Goal: Task Accomplishment & Management: Manage account settings

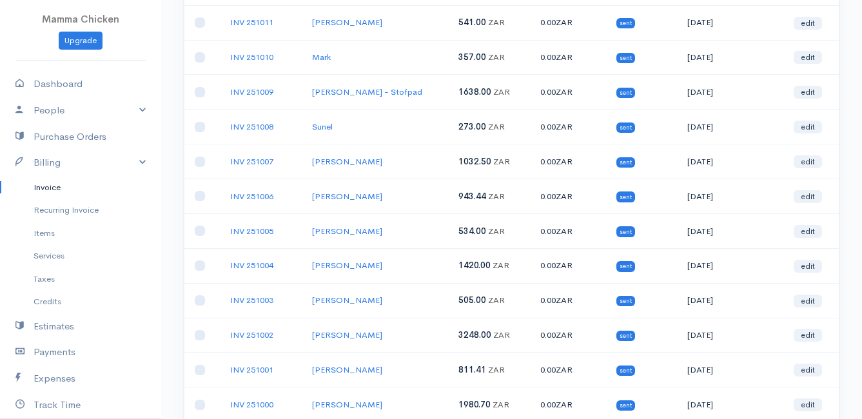
scroll to position [258, 0]
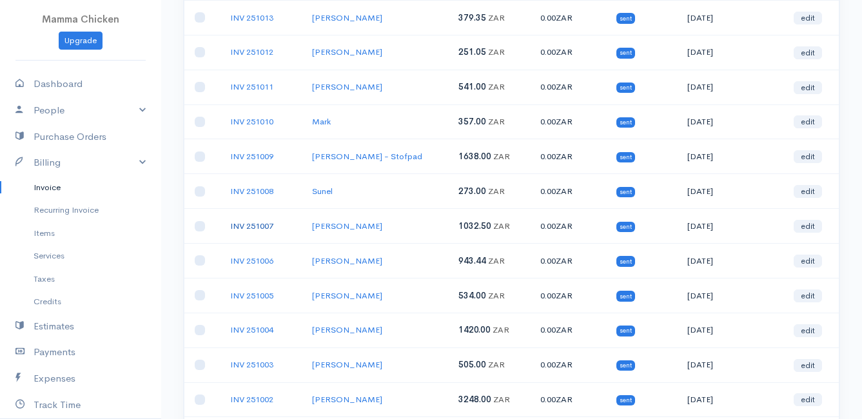
click at [250, 226] on link "INV 251007" at bounding box center [251, 226] width 43 height 11
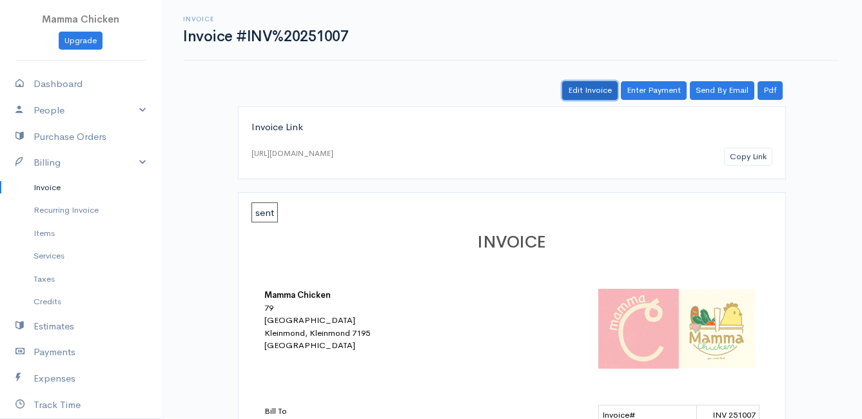
click at [604, 87] on link "Edit Invoice" at bounding box center [589, 90] width 55 height 19
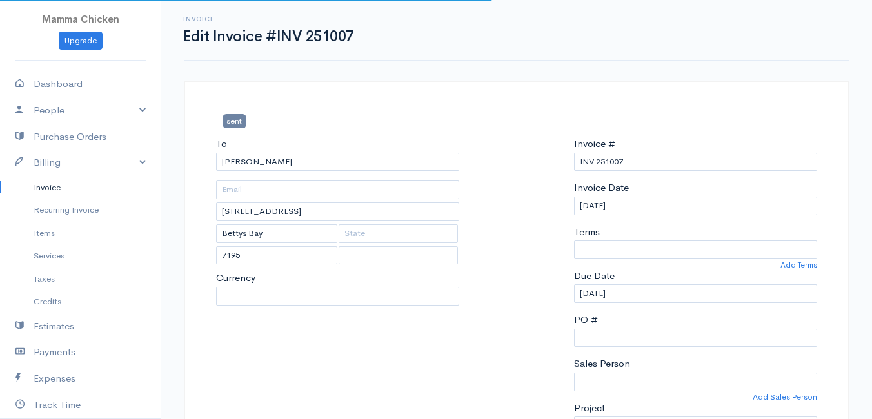
select select
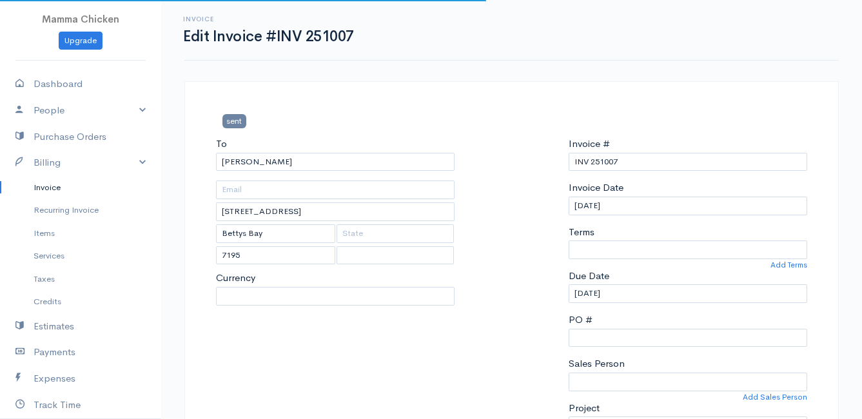
select select "0"
select select "[GEOGRAPHIC_DATA]"
select select "ZAR"
click at [646, 207] on input "[DATE]" at bounding box center [688, 206] width 239 height 19
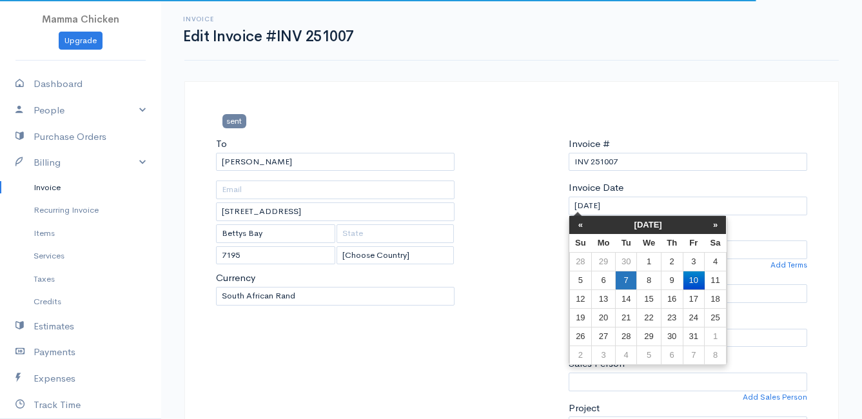
click at [626, 281] on td "7" at bounding box center [625, 280] width 21 height 19
type input "[DATE]"
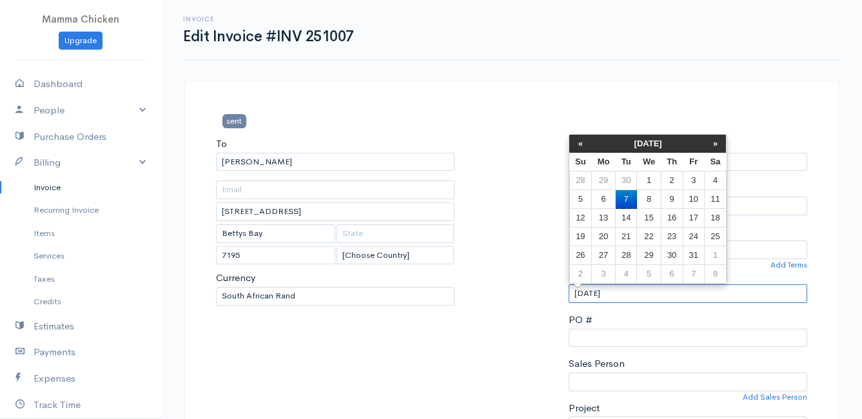
click at [642, 293] on input "[DATE]" at bounding box center [688, 293] width 239 height 19
click at [606, 217] on td "13" at bounding box center [604, 218] width 24 height 19
type input "[DATE]"
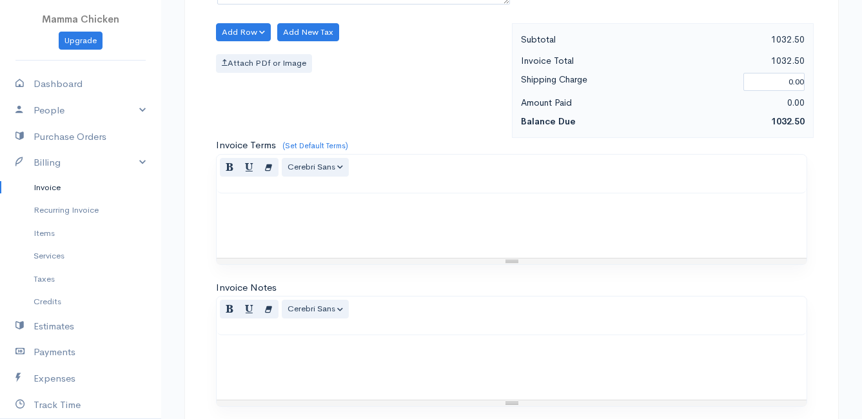
scroll to position [1068, 0]
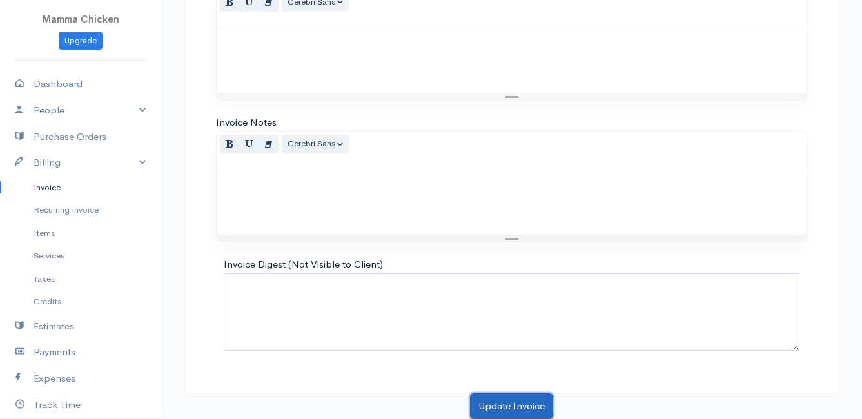
click at [513, 396] on button "Update Invoice" at bounding box center [511, 406] width 83 height 26
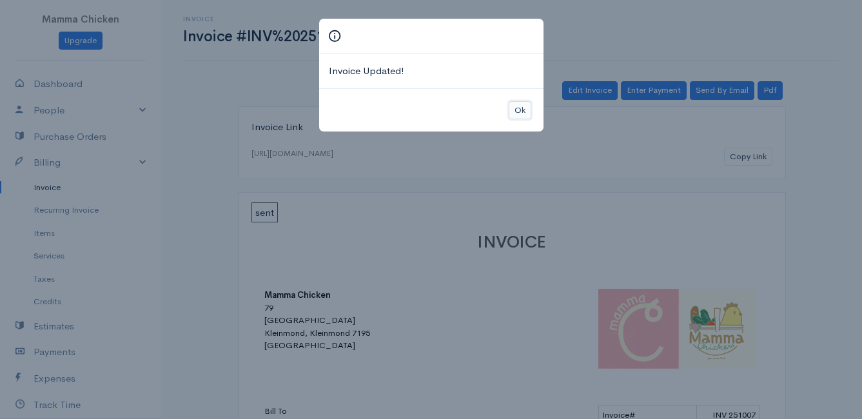
click at [519, 112] on button "Ok" at bounding box center [520, 110] width 23 height 19
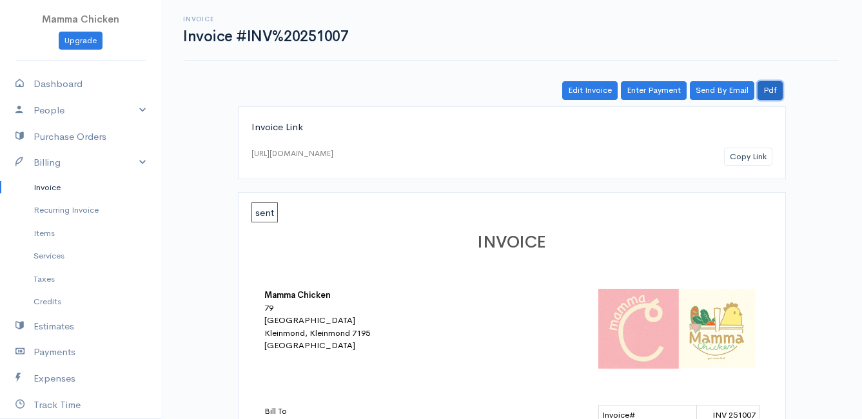
click at [779, 92] on link "Pdf" at bounding box center [770, 90] width 25 height 19
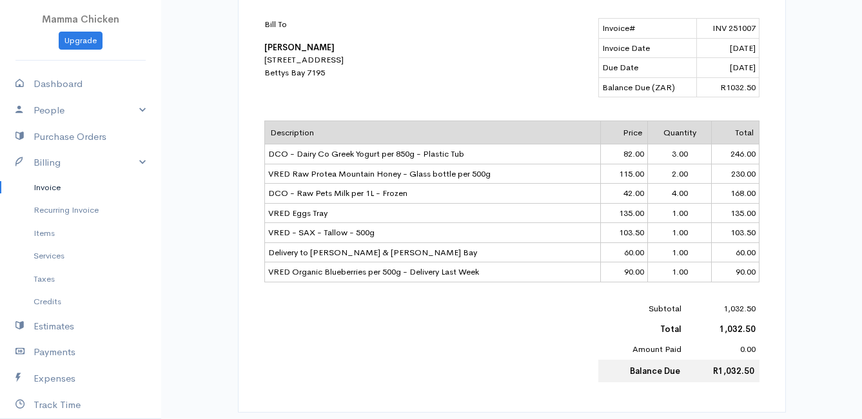
scroll to position [452, 0]
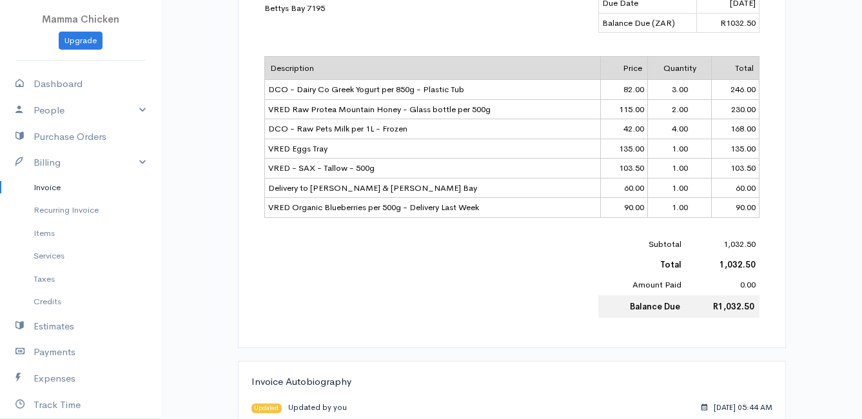
click at [50, 185] on link "Invoice" at bounding box center [80, 187] width 161 height 23
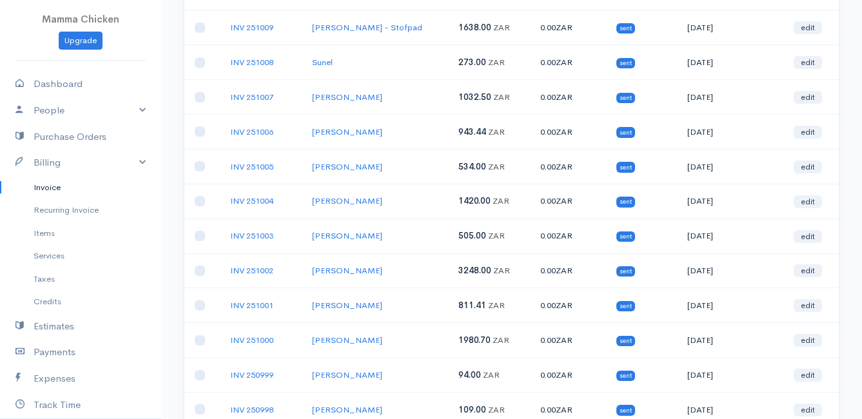
scroll to position [452, 0]
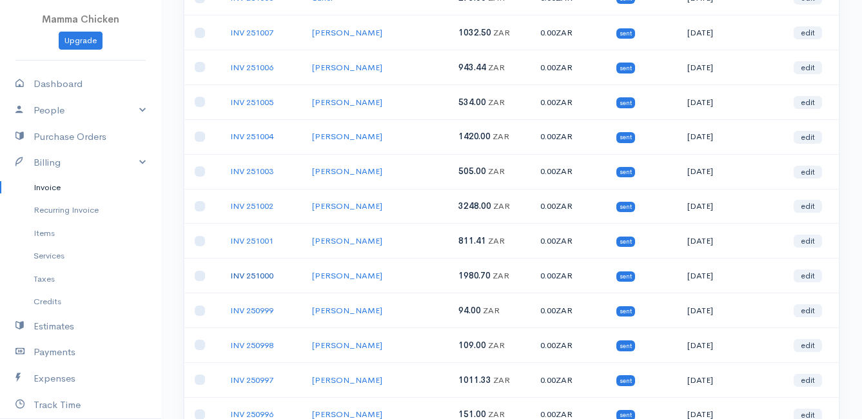
click at [255, 274] on link "INV 251000" at bounding box center [251, 275] width 43 height 11
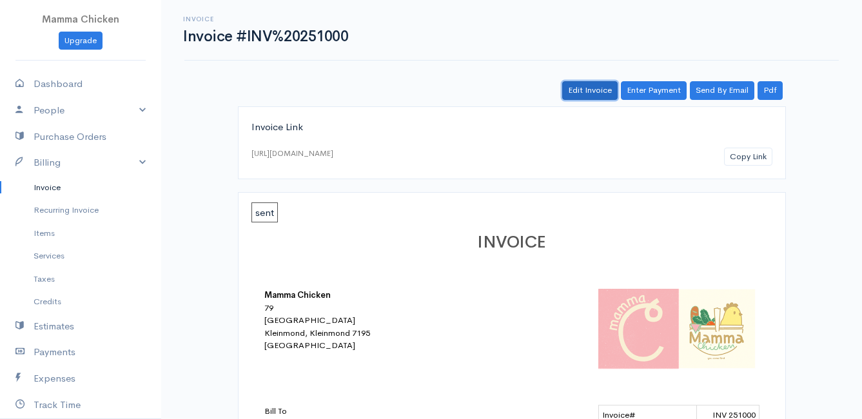
click at [590, 87] on link "Edit Invoice" at bounding box center [589, 90] width 55 height 19
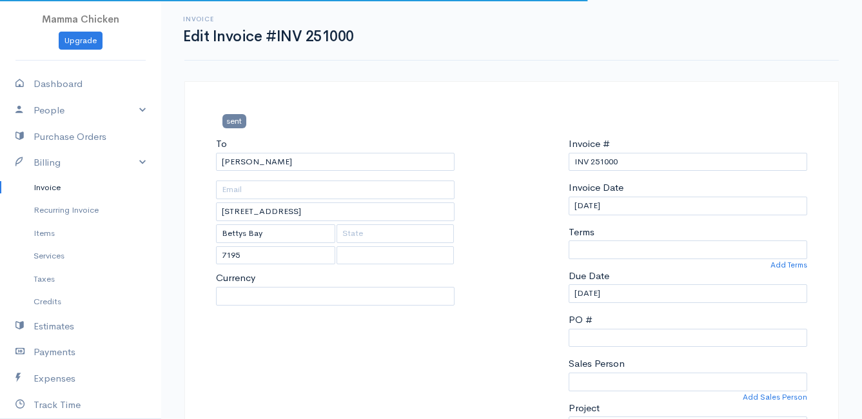
select select "0"
select select
select select "[GEOGRAPHIC_DATA]"
select select "ZAR"
click at [633, 208] on input "[DATE]" at bounding box center [688, 206] width 239 height 19
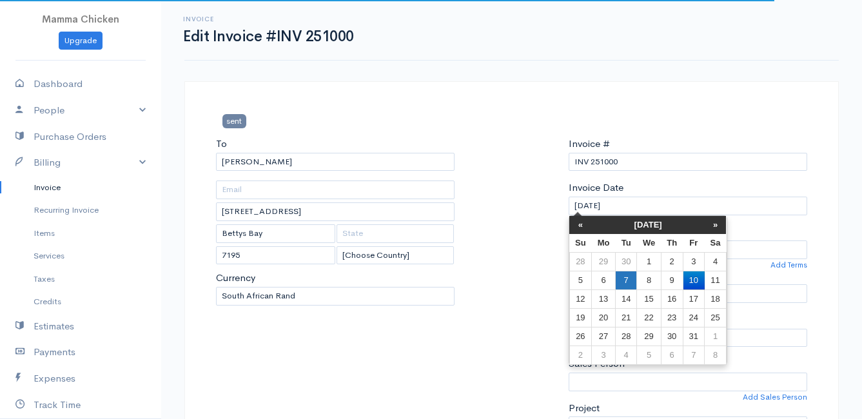
click at [631, 281] on td "7" at bounding box center [625, 280] width 21 height 19
type input "[DATE]"
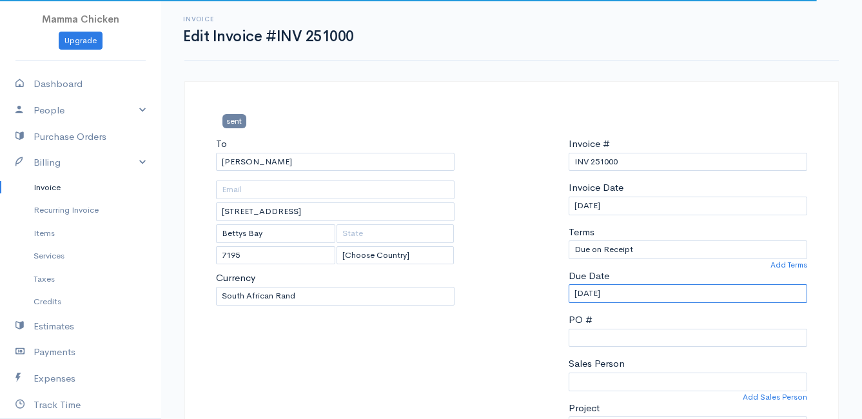
click at [626, 290] on input "[DATE]" at bounding box center [688, 293] width 239 height 19
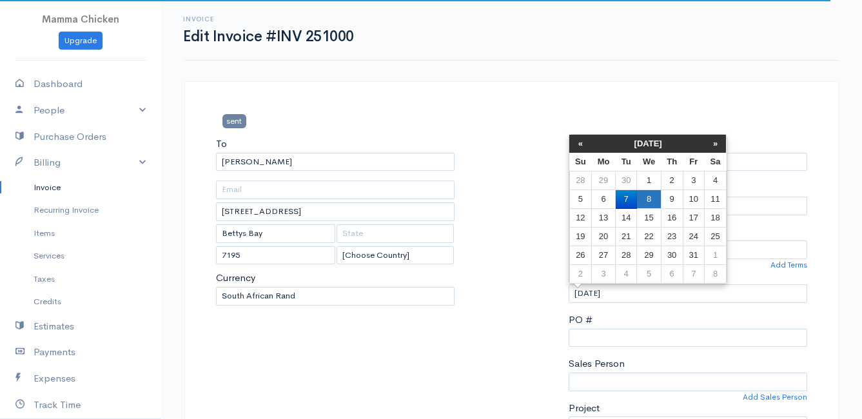
click at [650, 197] on td "8" at bounding box center [649, 199] width 24 height 19
type input "[DATE]"
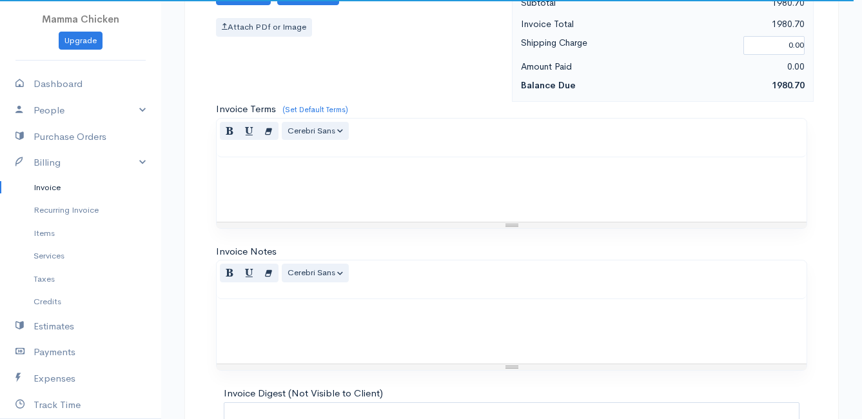
scroll to position [2000, 0]
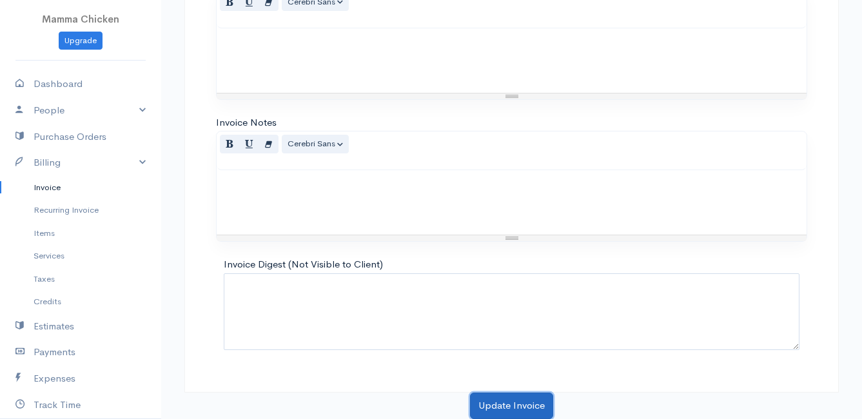
click at [531, 405] on button "Update Invoice" at bounding box center [511, 406] width 83 height 26
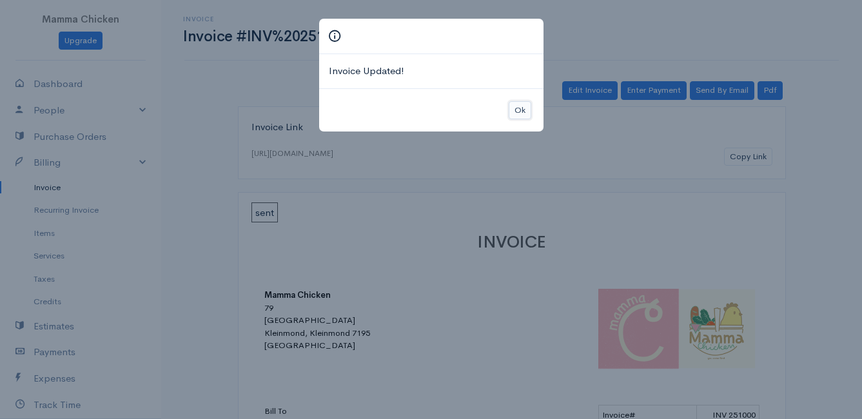
click at [519, 108] on button "Ok" at bounding box center [520, 110] width 23 height 19
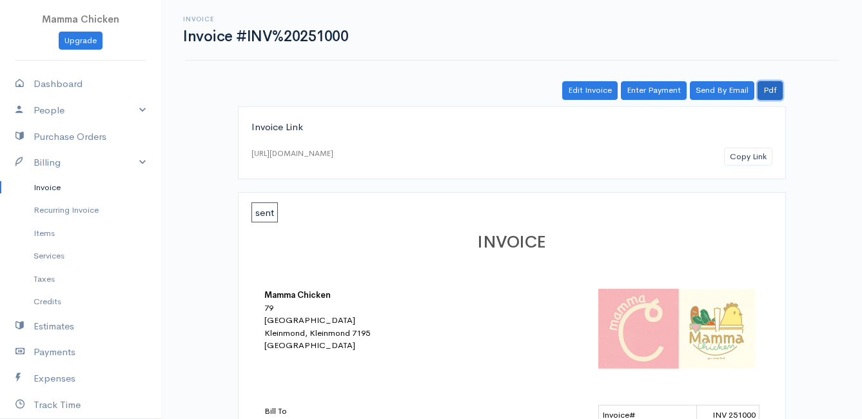
click at [775, 90] on link "Pdf" at bounding box center [770, 90] width 25 height 19
click at [46, 183] on link "Invoice" at bounding box center [80, 187] width 161 height 23
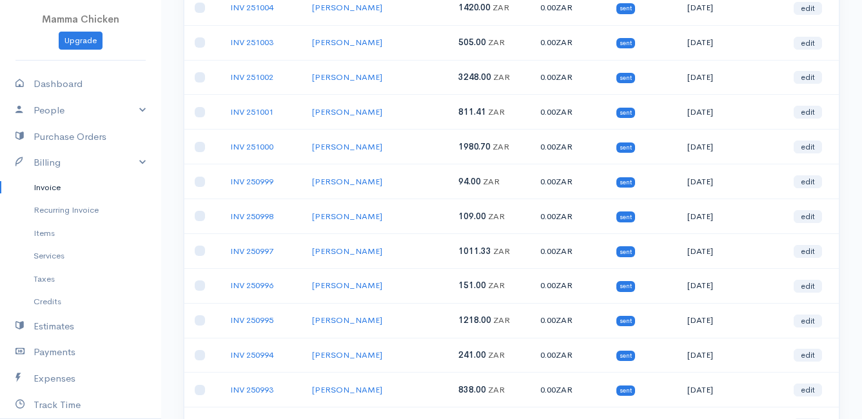
scroll to position [645, 0]
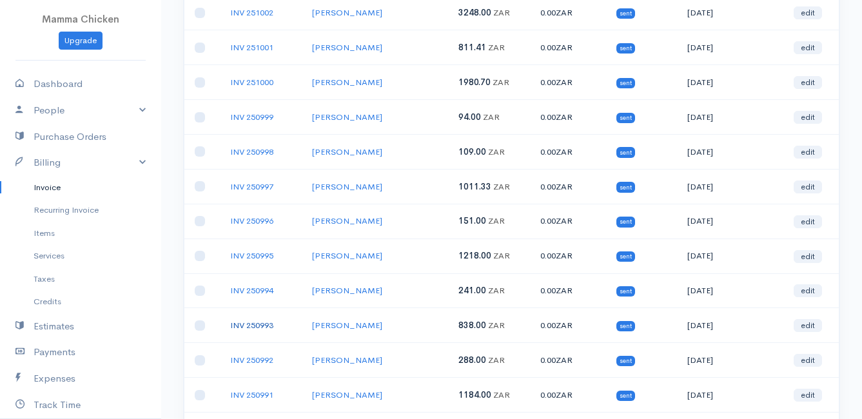
click at [259, 321] on link "INV 250993" at bounding box center [251, 325] width 43 height 11
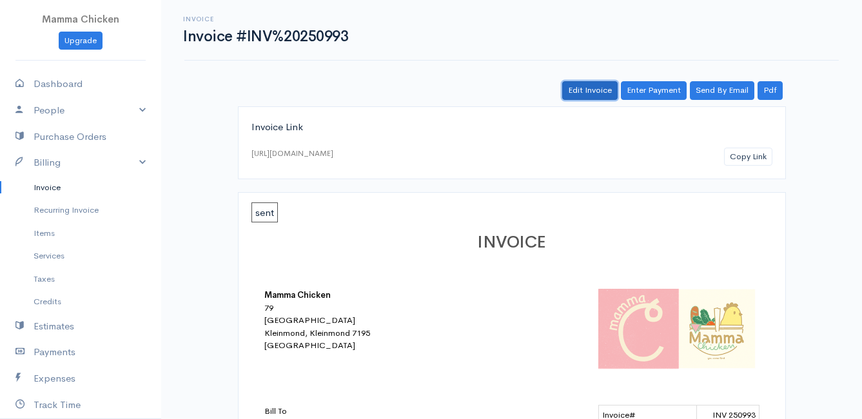
click at [608, 87] on link "Edit Invoice" at bounding box center [589, 90] width 55 height 19
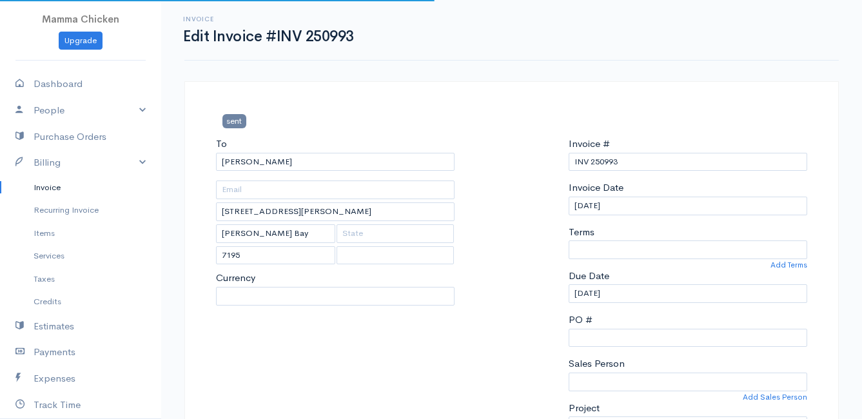
select select "0"
select select
select select "[GEOGRAPHIC_DATA]"
select select "ZAR"
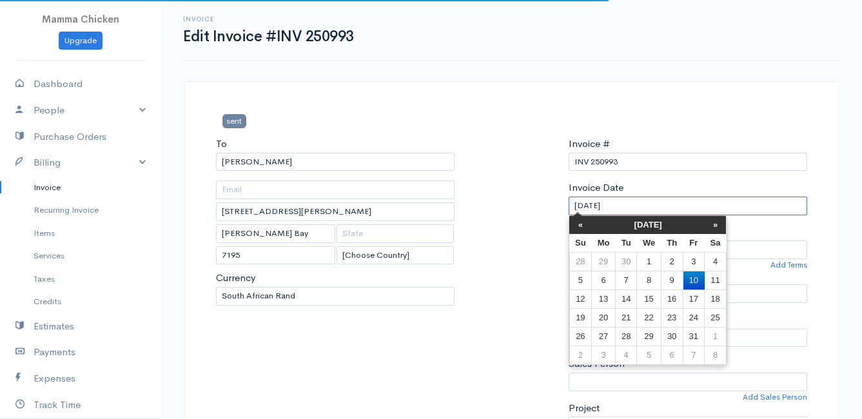
click at [630, 205] on input "[DATE]" at bounding box center [688, 206] width 239 height 19
click at [627, 277] on td "7" at bounding box center [625, 280] width 21 height 19
type input "[DATE]"
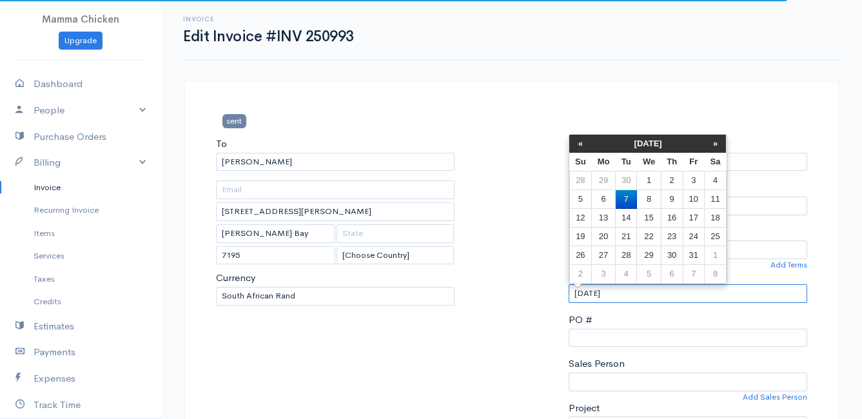
click at [630, 290] on input "[DATE]" at bounding box center [688, 293] width 239 height 19
click at [651, 202] on td "8" at bounding box center [649, 199] width 24 height 19
type input "[DATE]"
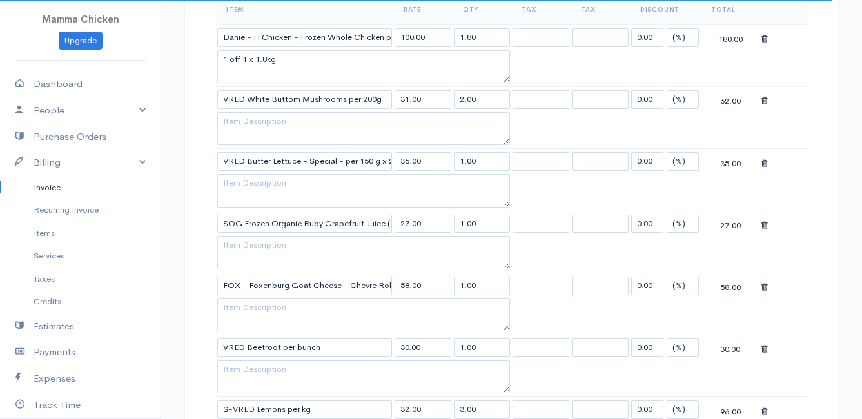
scroll to position [323, 0]
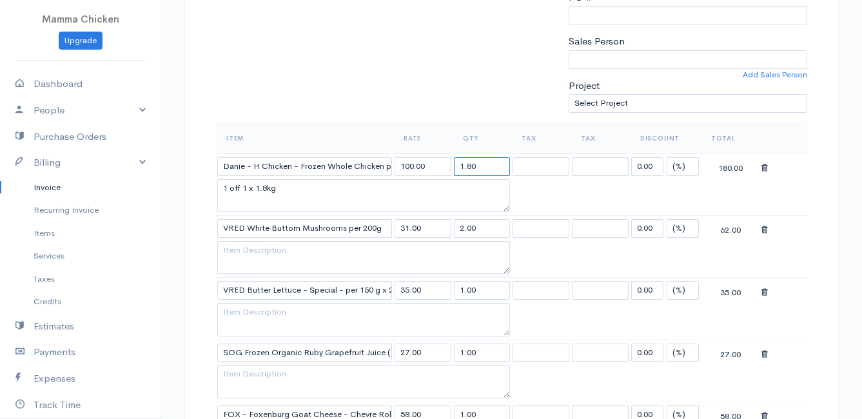
drag, startPoint x: 487, startPoint y: 166, endPoint x: 446, endPoint y: 166, distance: 40.6
click at [446, 166] on tr "Danie - H Chicken - Frozen Whole Chicken per kg 100.00 1.80 0.00 (%) Flat 180.00" at bounding box center [511, 166] width 591 height 25
type input "2"
click at [267, 186] on textarea "1 off 1 x 1.8kg" at bounding box center [363, 196] width 293 height 34
type textarea "1 off 1 x 2.0kg"
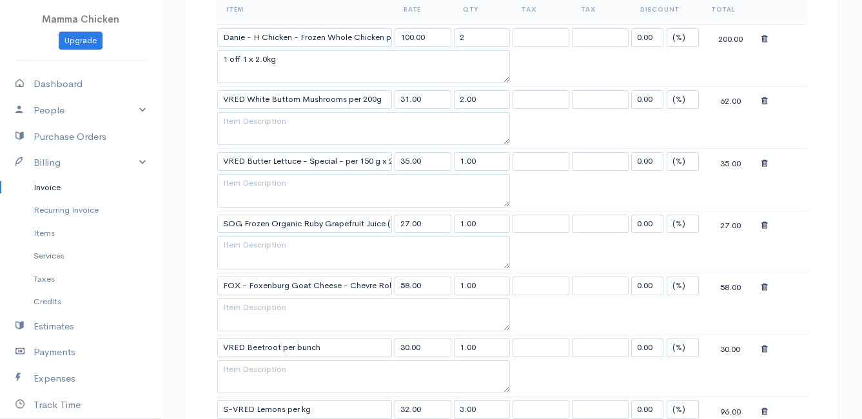
scroll to position [516, 0]
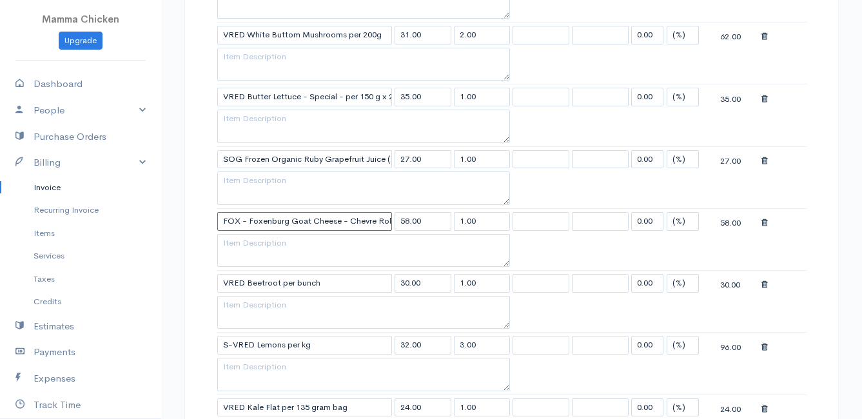
click at [337, 217] on input "FOX - Foxenburg Goat Cheese - Chevre Rolls - Plain - 100g" at bounding box center [304, 221] width 175 height 19
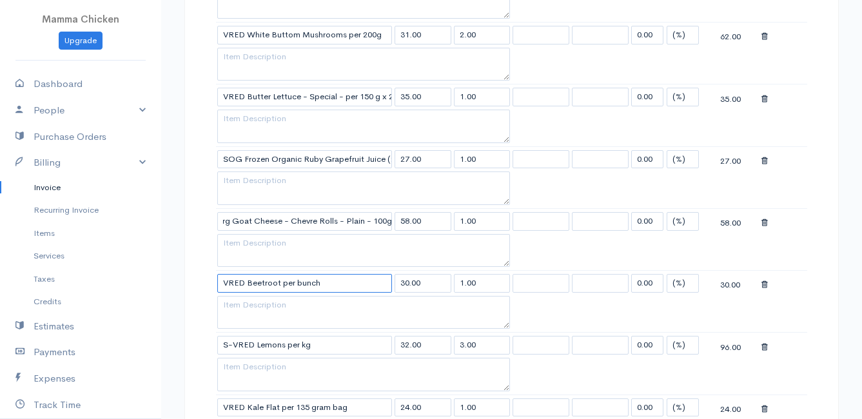
click at [327, 281] on input "VRED Beetroot per bunch" at bounding box center [304, 283] width 175 height 19
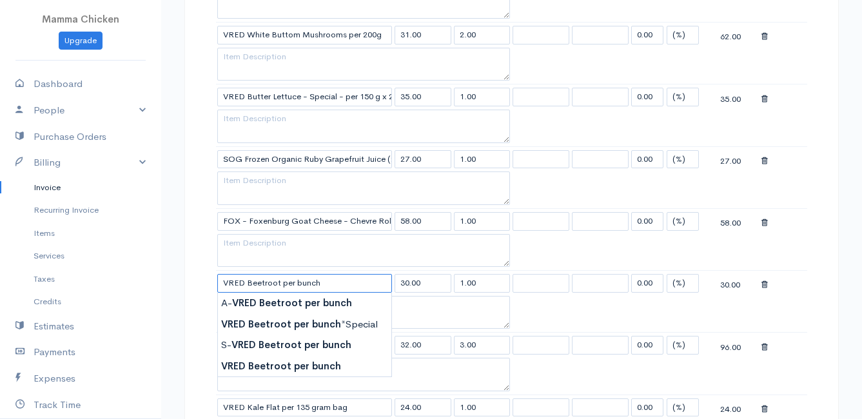
scroll to position [645, 0]
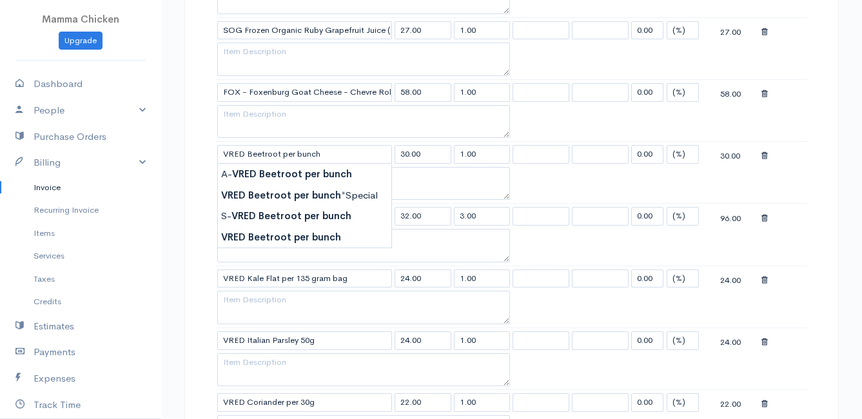
click at [201, 201] on div "sent To [GEOGRAPHIC_DATA] [STREET_ADDRESS][PERSON_NAME][PERSON_NAME] [Choose Co…" at bounding box center [511, 374] width 655 height 1876
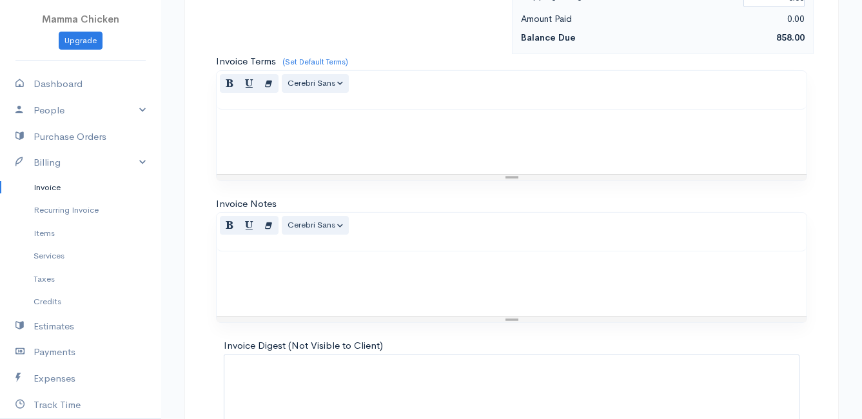
scroll to position [1565, 0]
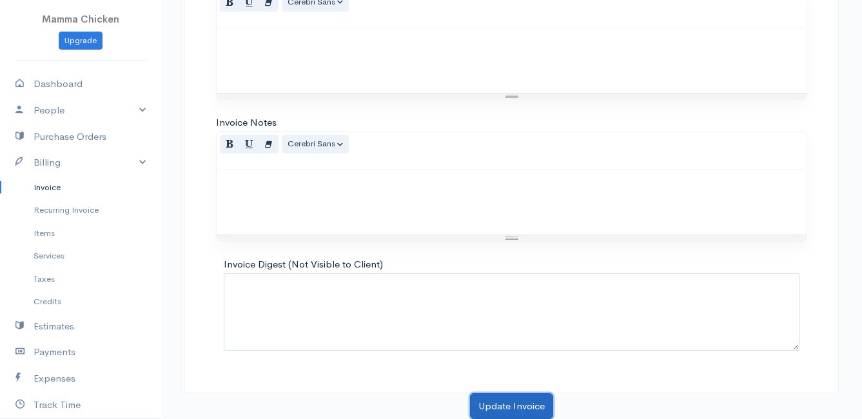
click at [510, 397] on button "Update Invoice" at bounding box center [511, 406] width 83 height 26
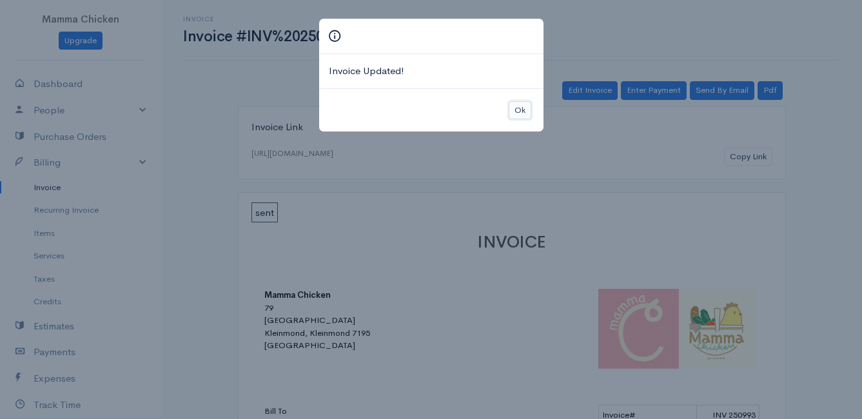
click at [517, 109] on button "Ok" at bounding box center [520, 110] width 23 height 19
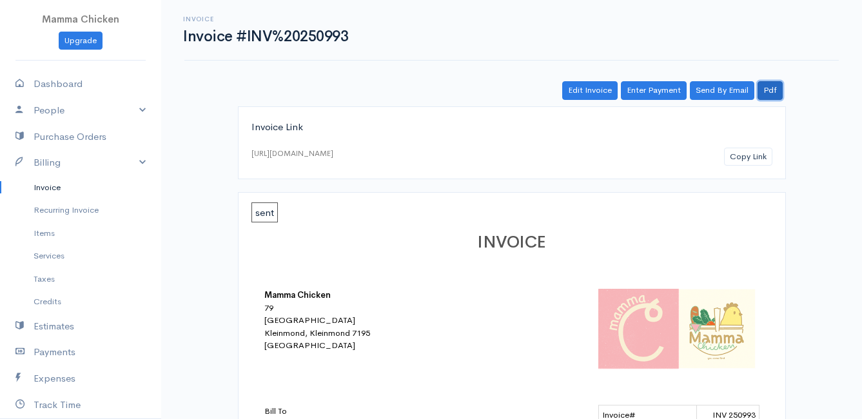
click at [770, 88] on link "Pdf" at bounding box center [770, 90] width 25 height 19
click at [32, 184] on link "Invoice" at bounding box center [80, 187] width 161 height 23
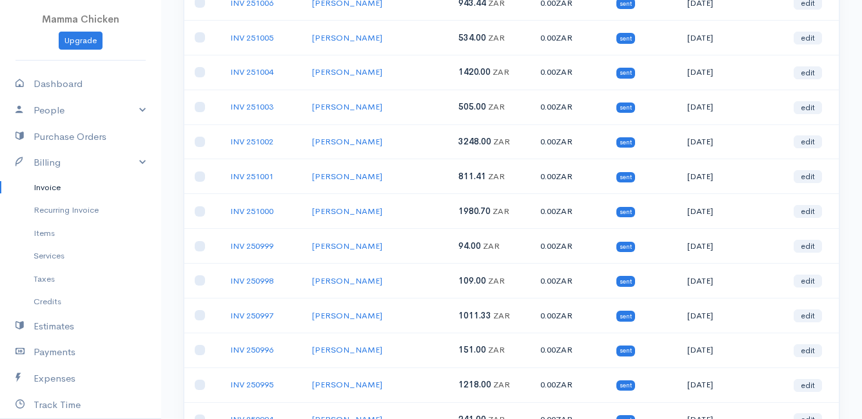
scroll to position [581, 0]
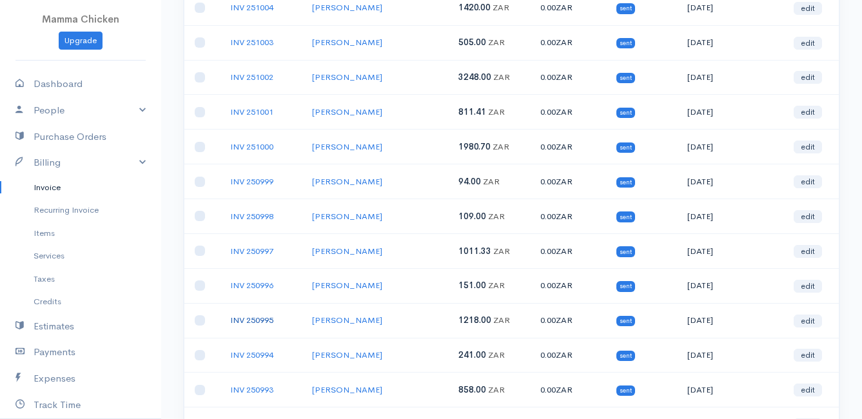
click at [255, 320] on link "INV 250995" at bounding box center [251, 320] width 43 height 11
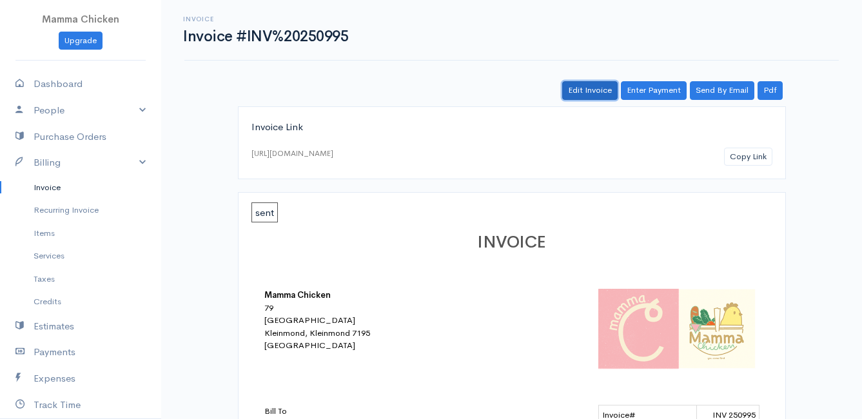
click at [579, 95] on link "Edit Invoice" at bounding box center [589, 90] width 55 height 19
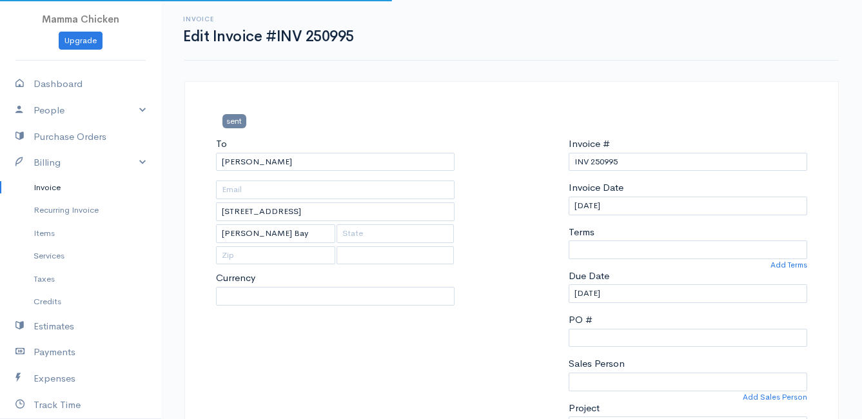
select select
select select "[GEOGRAPHIC_DATA]"
select select "ZAR"
select select "0"
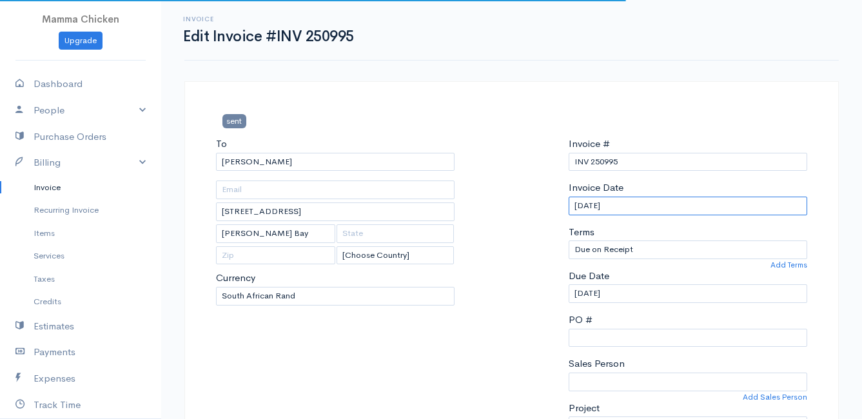
click at [639, 201] on input "[DATE]" at bounding box center [688, 206] width 239 height 19
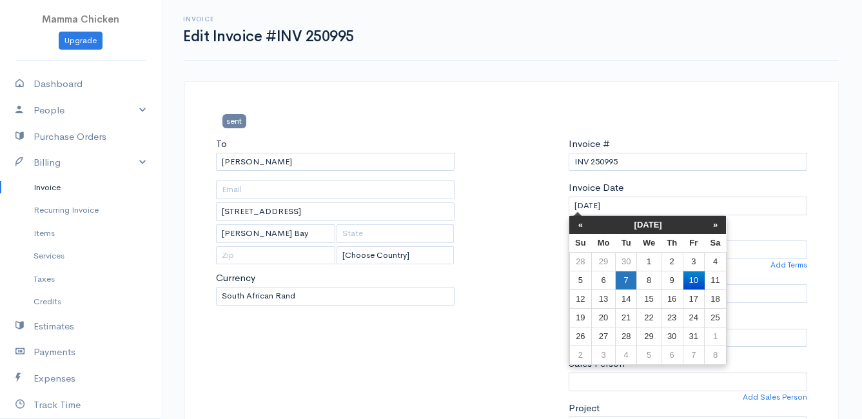
click at [631, 276] on td "7" at bounding box center [625, 280] width 21 height 19
type input "[DATE]"
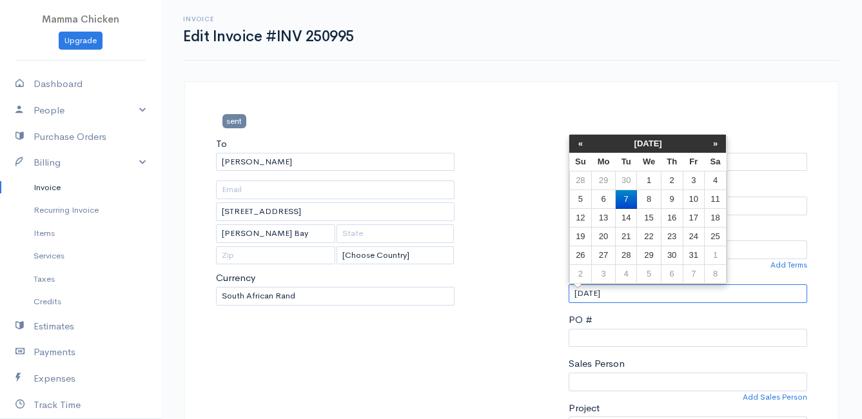
click at [628, 291] on input "[DATE]" at bounding box center [688, 293] width 239 height 19
click at [646, 197] on td "8" at bounding box center [649, 199] width 24 height 19
type input "[DATE]"
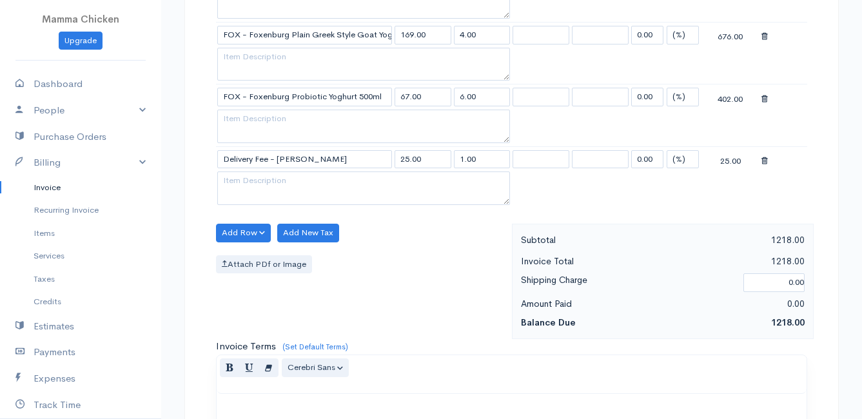
scroll to position [882, 0]
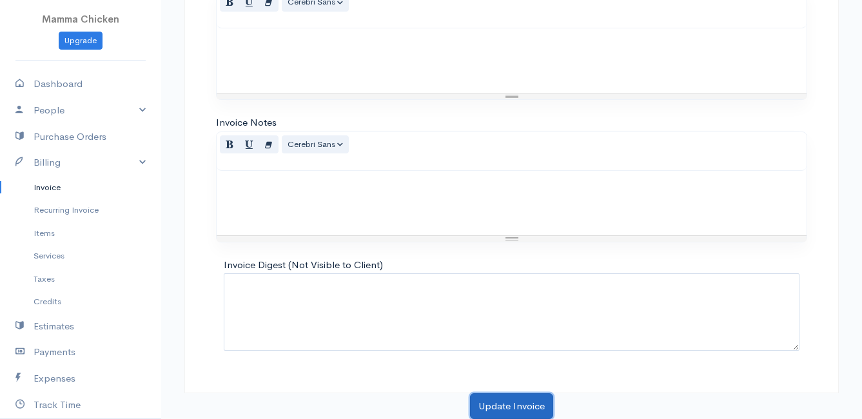
click at [530, 400] on button "Update Invoice" at bounding box center [511, 406] width 83 height 26
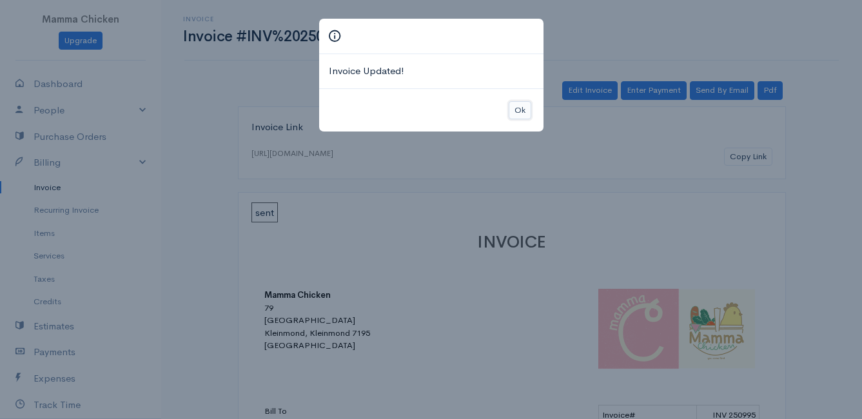
click at [517, 109] on button "Ok" at bounding box center [520, 110] width 23 height 19
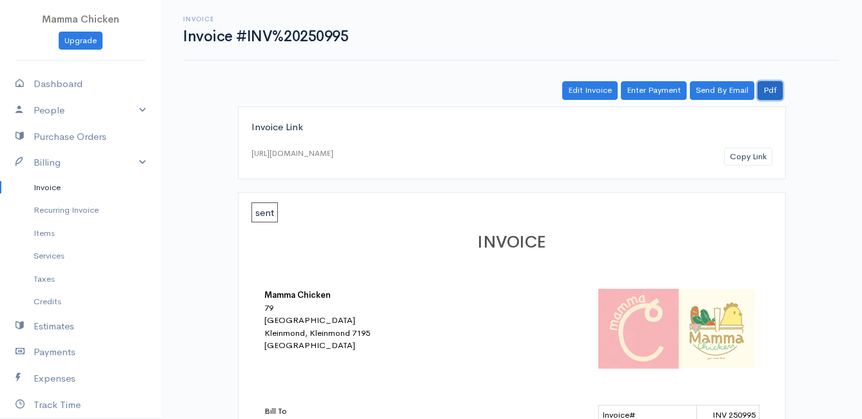
click at [780, 91] on link "Pdf" at bounding box center [770, 90] width 25 height 19
click at [52, 189] on link "Invoice" at bounding box center [80, 187] width 161 height 23
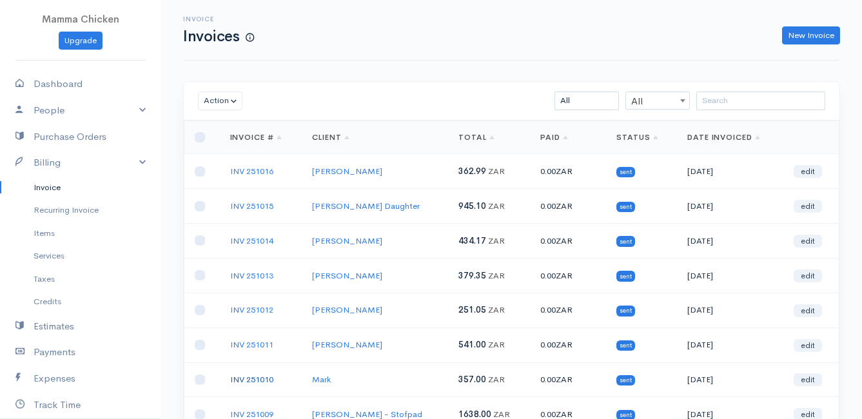
click at [269, 377] on link "INV 251010" at bounding box center [251, 379] width 43 height 11
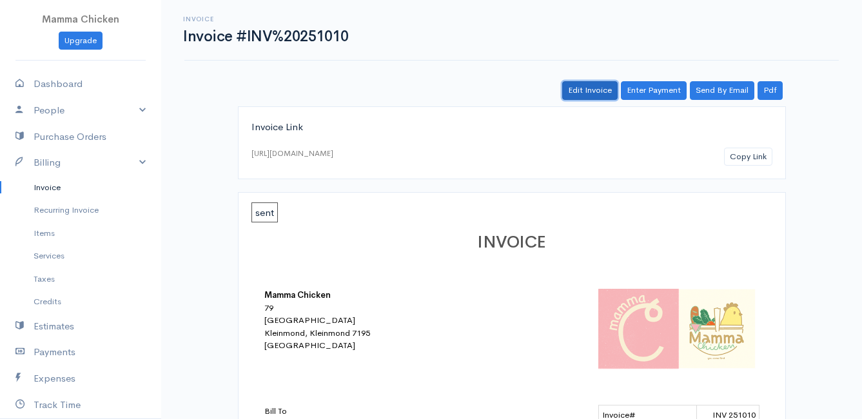
click at [594, 91] on link "Edit Invoice" at bounding box center [589, 90] width 55 height 19
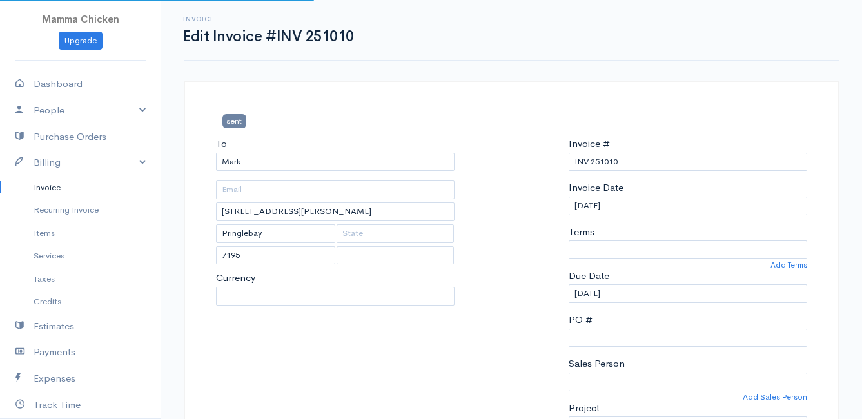
select select
select select "[GEOGRAPHIC_DATA]"
select select "ZAR"
select select "0"
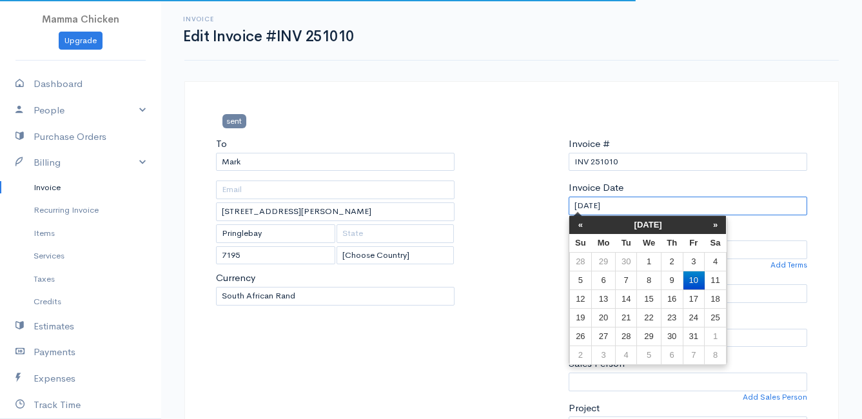
click at [642, 203] on input "[DATE]" at bounding box center [688, 206] width 239 height 19
click at [630, 278] on td "7" at bounding box center [625, 280] width 21 height 19
type input "[DATE]"
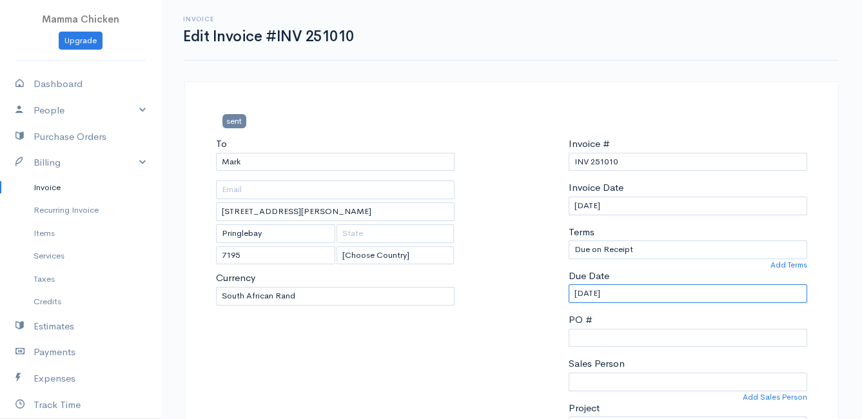
click at [633, 290] on input "[DATE]" at bounding box center [688, 293] width 239 height 19
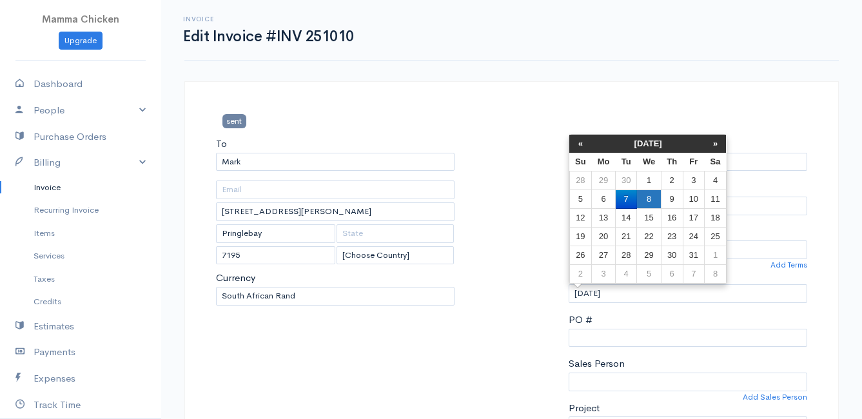
click at [648, 195] on td "8" at bounding box center [649, 199] width 24 height 19
type input "[DATE]"
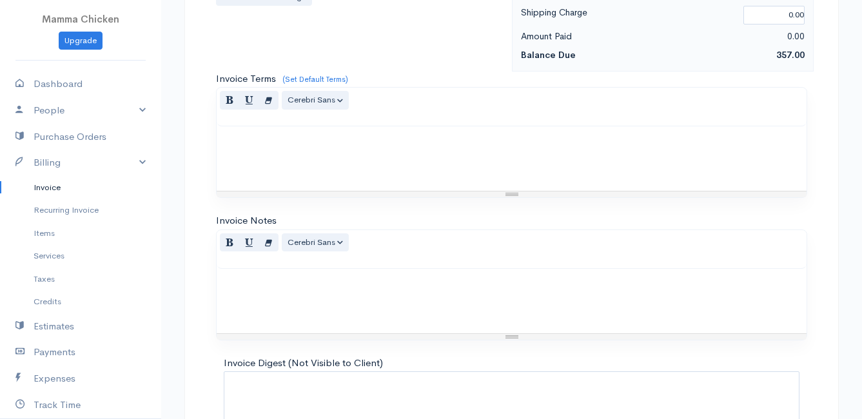
scroll to position [1130, 0]
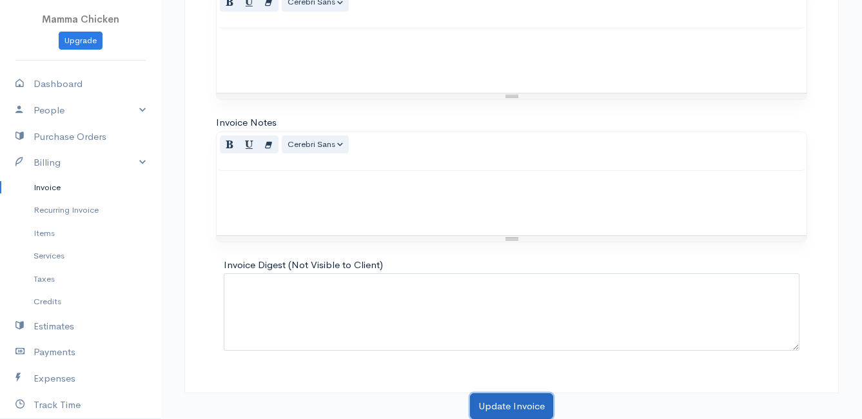
click at [521, 404] on button "Update Invoice" at bounding box center [511, 406] width 83 height 26
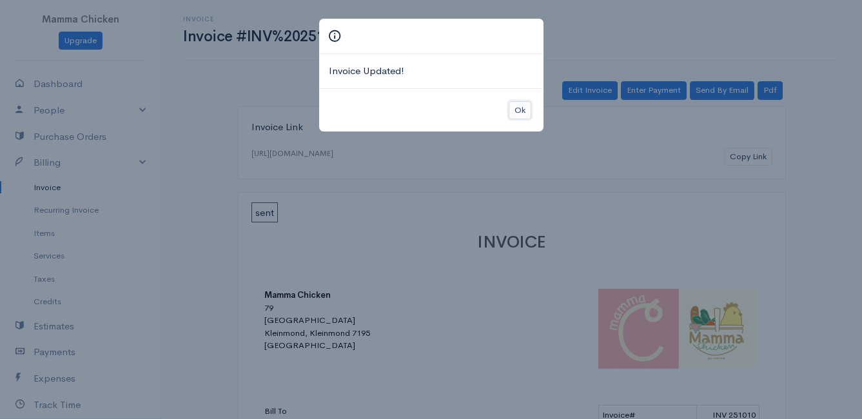
click at [519, 109] on button "Ok" at bounding box center [520, 110] width 23 height 19
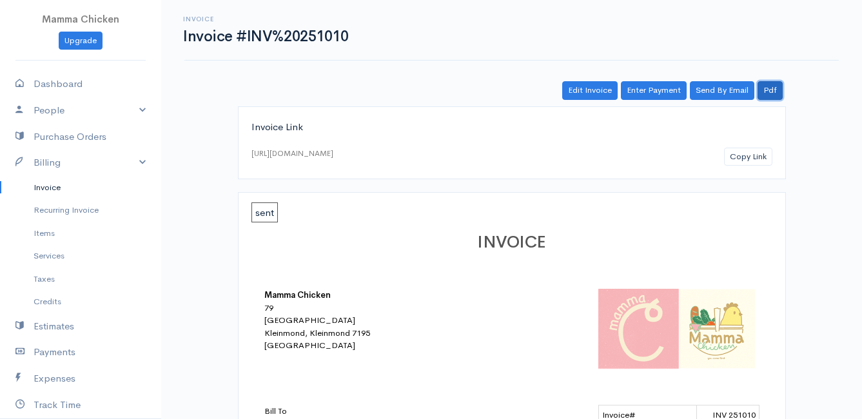
click at [775, 90] on link "Pdf" at bounding box center [770, 90] width 25 height 19
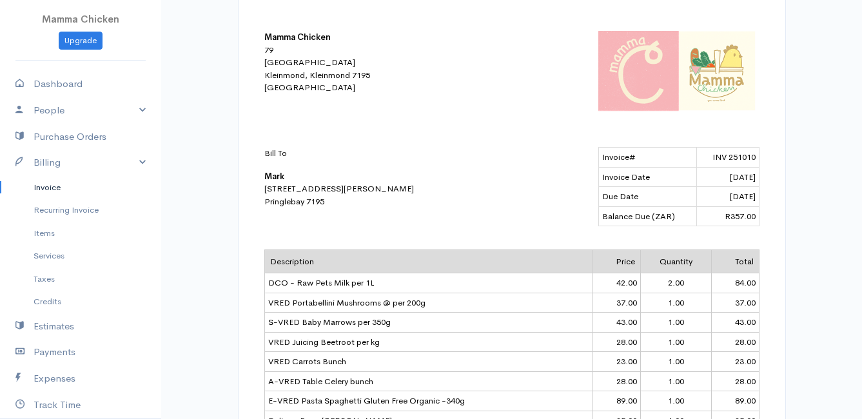
scroll to position [194, 0]
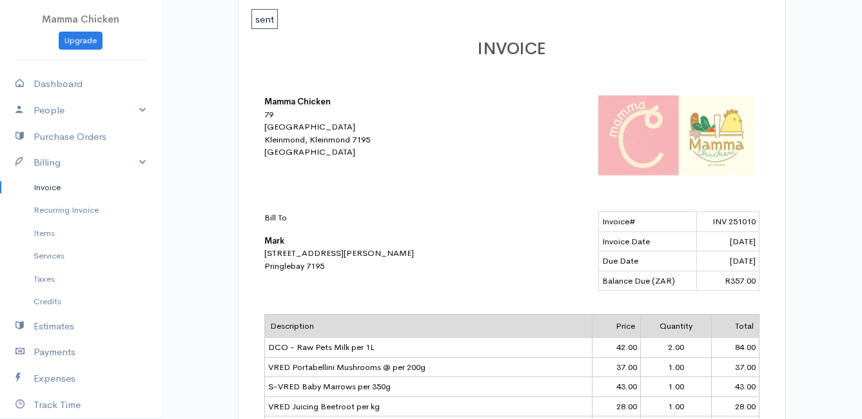
click at [46, 185] on link "Invoice" at bounding box center [80, 187] width 161 height 23
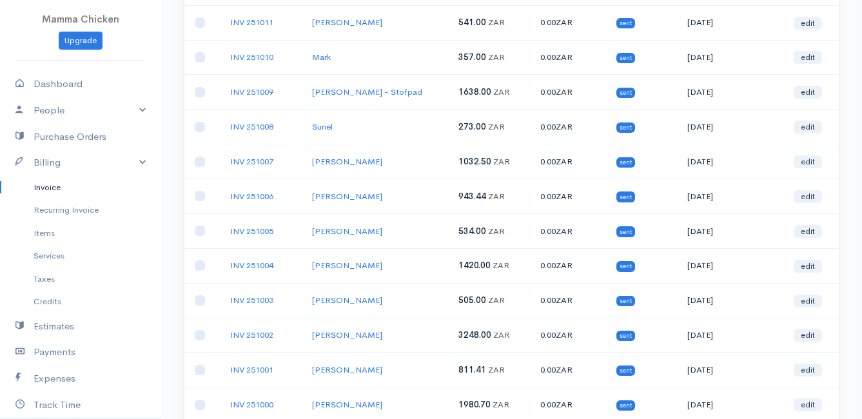
scroll to position [387, 0]
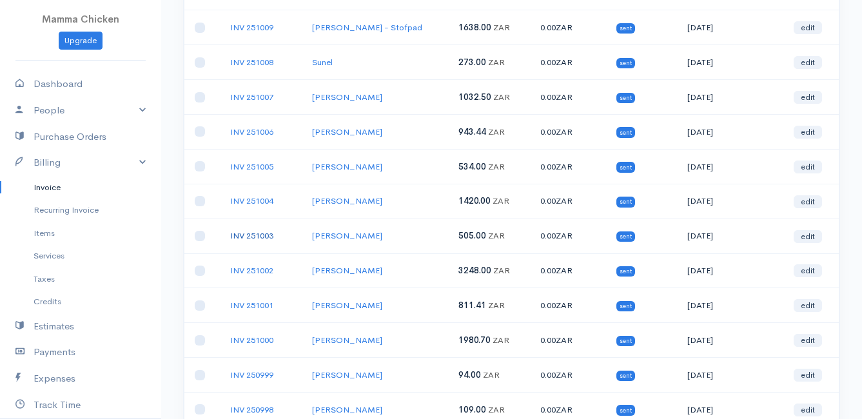
click at [254, 234] on link "INV 251003" at bounding box center [251, 235] width 43 height 11
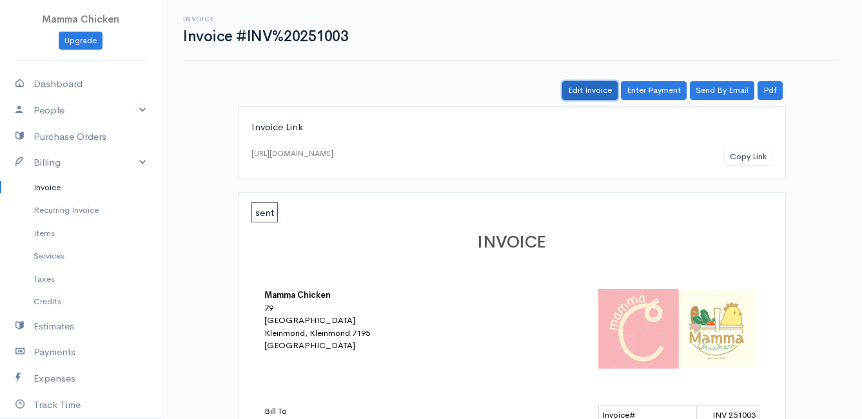
click at [597, 88] on link "Edit Invoice" at bounding box center [589, 90] width 55 height 19
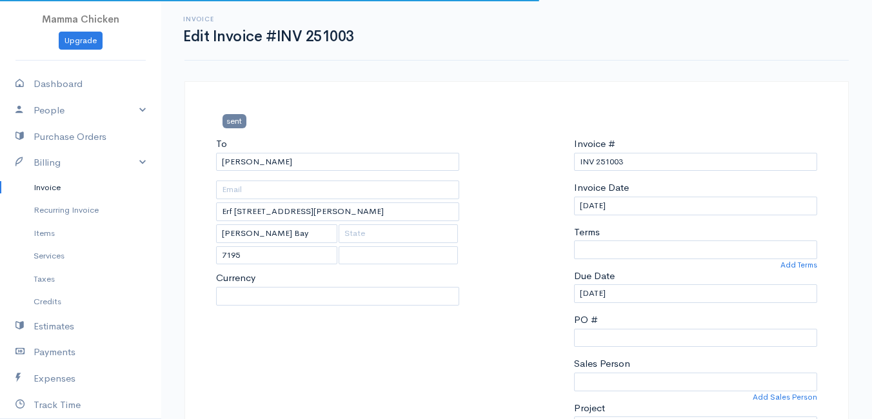
select select
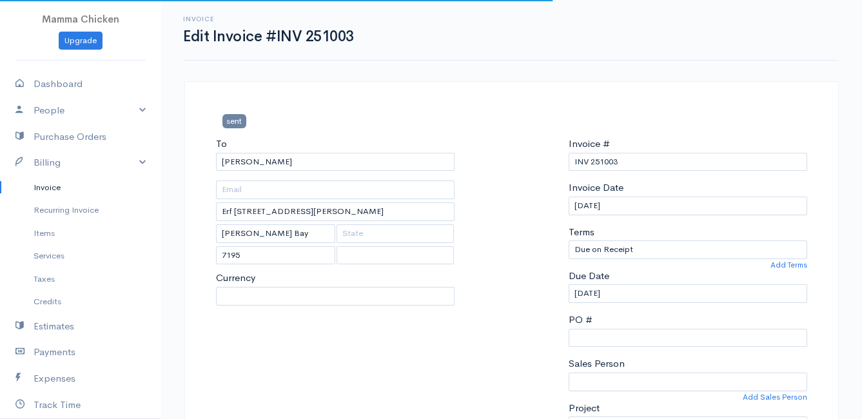
select select "0"
select select "[GEOGRAPHIC_DATA]"
select select "ZAR"
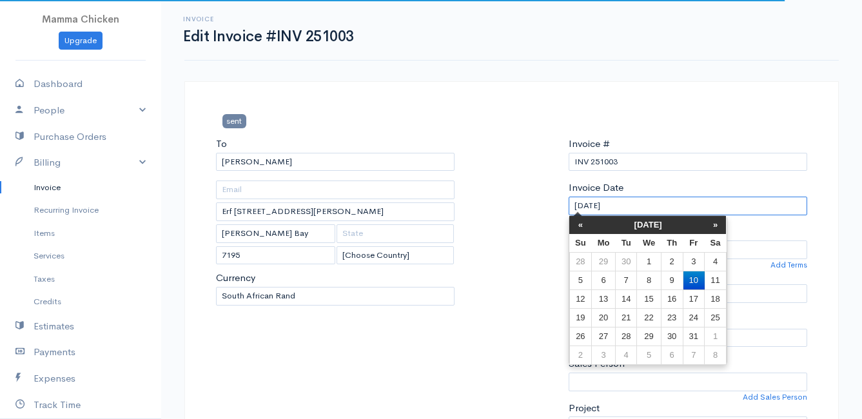
click at [636, 203] on input "[DATE]" at bounding box center [688, 206] width 239 height 19
click at [631, 278] on td "7" at bounding box center [625, 280] width 21 height 19
type input "[DATE]"
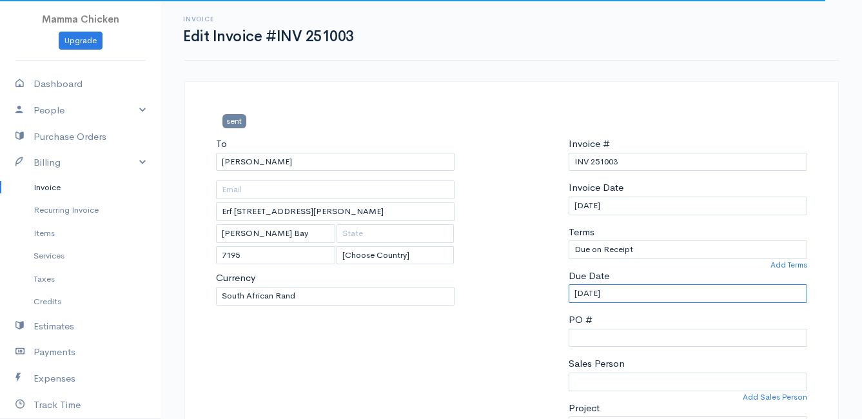
click at [631, 287] on input "[DATE]" at bounding box center [688, 293] width 239 height 19
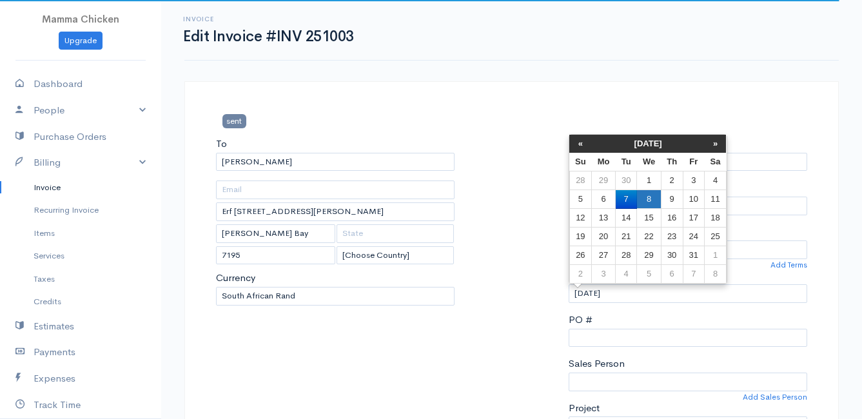
click at [651, 200] on td "8" at bounding box center [649, 199] width 24 height 19
type input "[DATE]"
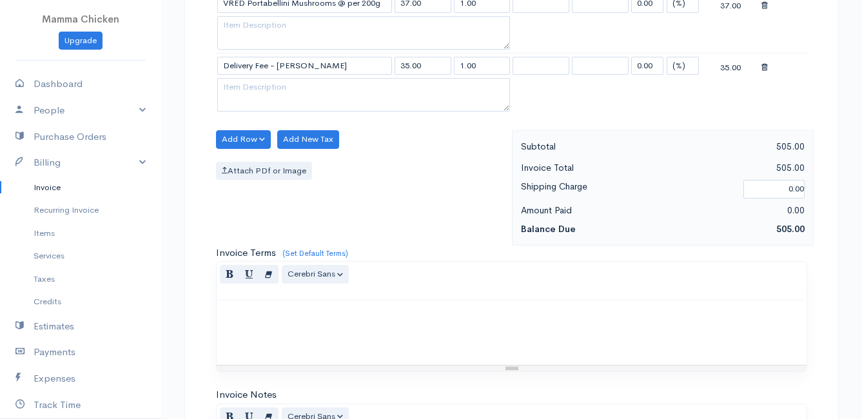
scroll to position [1627, 0]
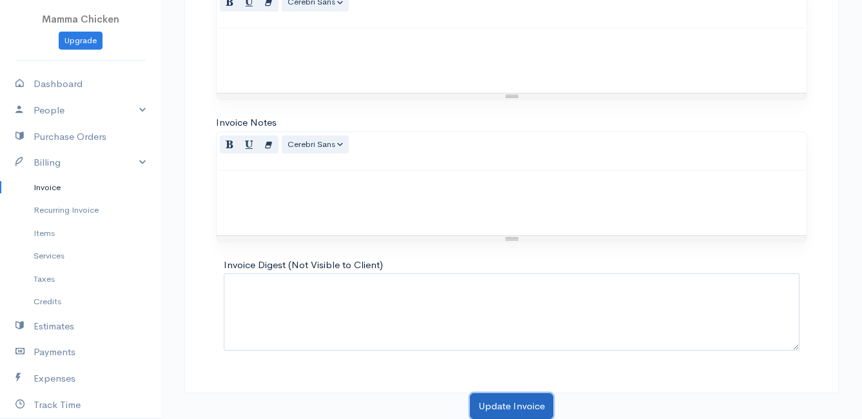
click at [524, 402] on button "Update Invoice" at bounding box center [511, 406] width 83 height 26
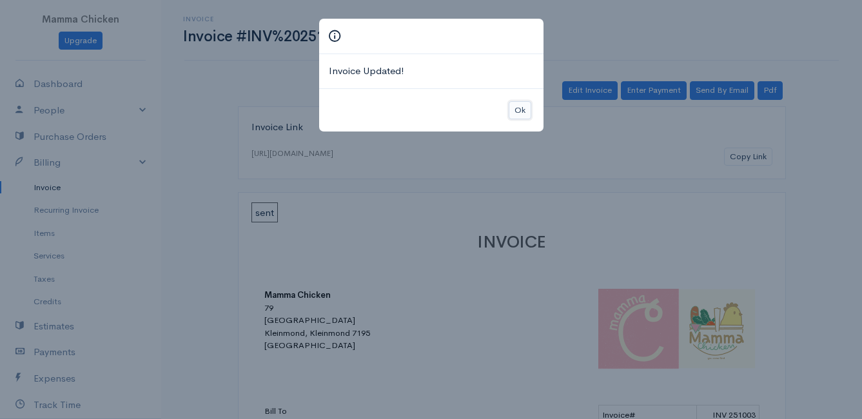
click at [526, 106] on button "Ok" at bounding box center [520, 110] width 23 height 19
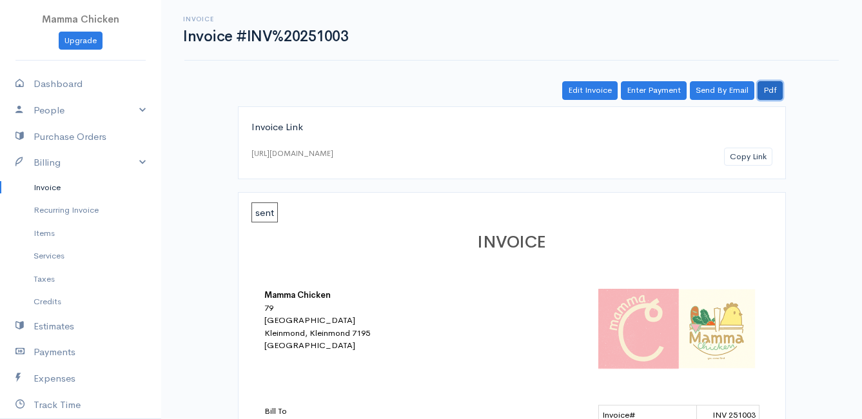
click at [770, 88] on link "Pdf" at bounding box center [770, 90] width 25 height 19
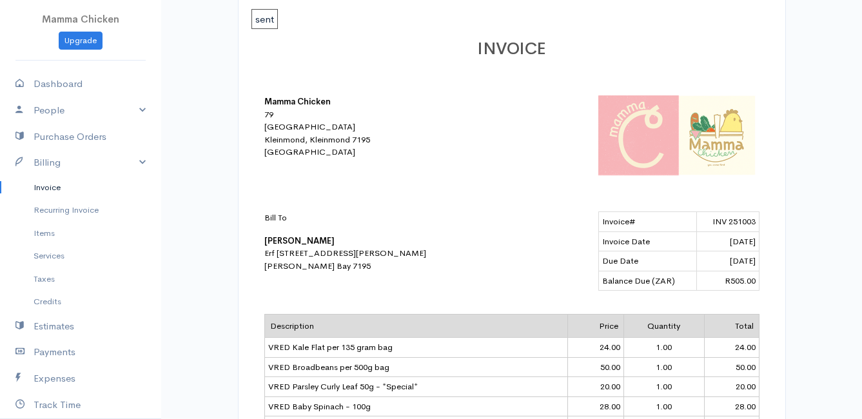
scroll to position [258, 0]
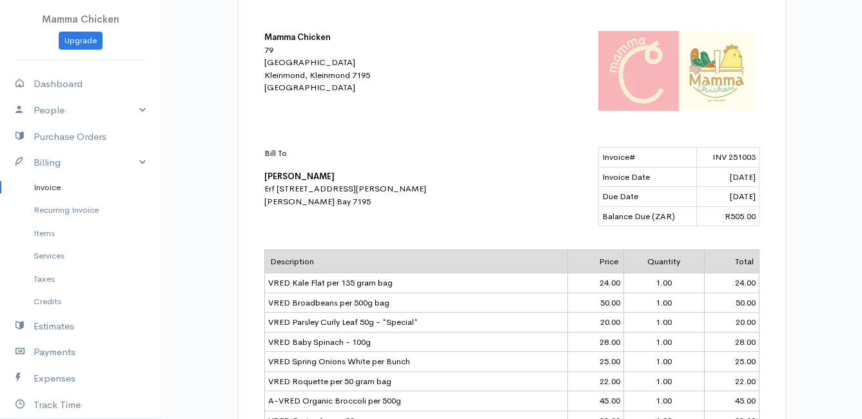
click at [50, 182] on link "Invoice" at bounding box center [80, 187] width 161 height 23
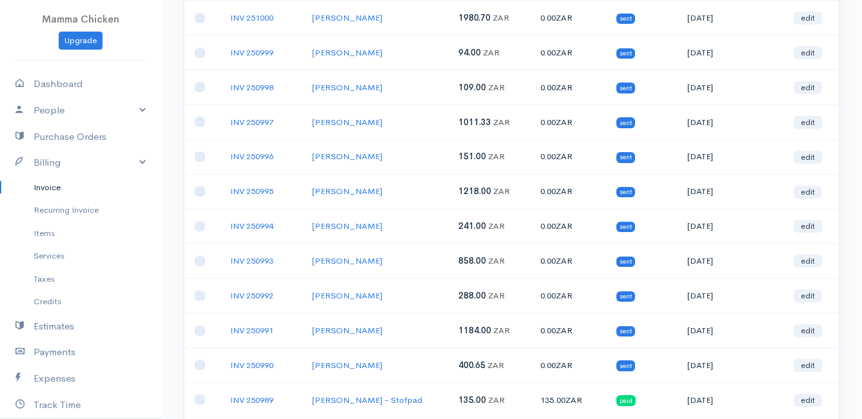
scroll to position [839, 0]
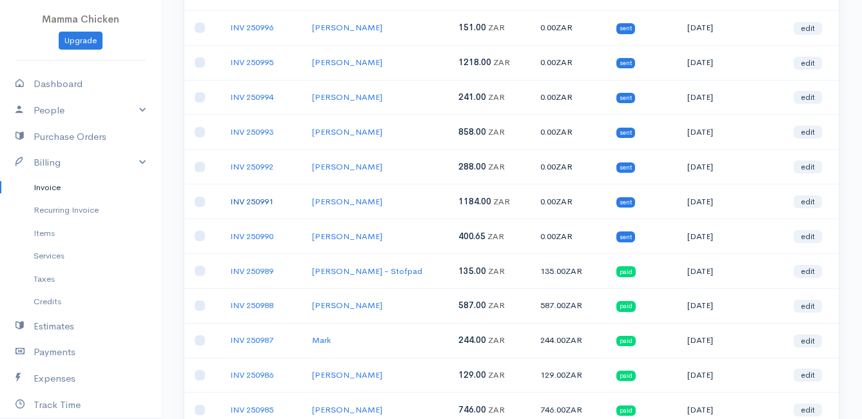
click at [261, 201] on link "INV 250991" at bounding box center [251, 201] width 43 height 11
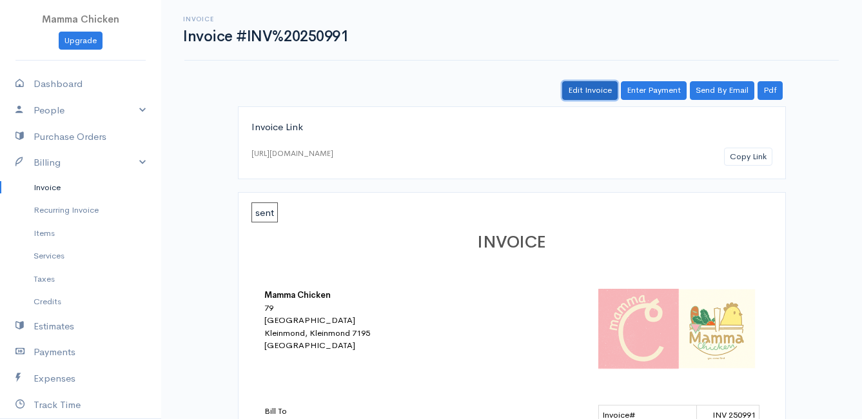
click at [594, 94] on link "Edit Invoice" at bounding box center [589, 90] width 55 height 19
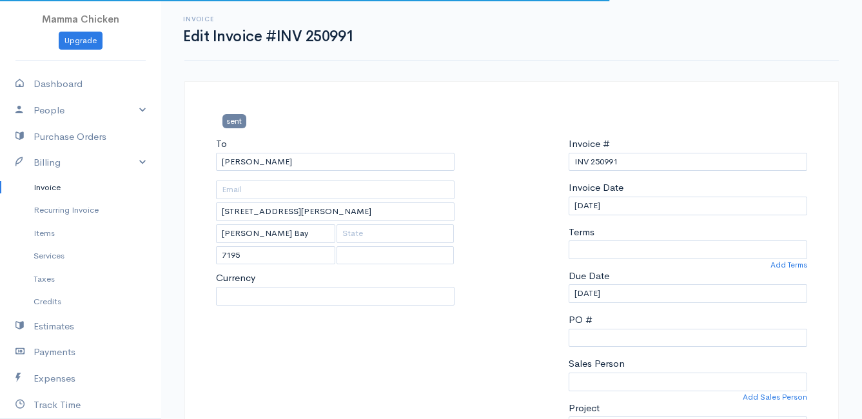
select select "0"
select select
select select "[GEOGRAPHIC_DATA]"
select select "ZAR"
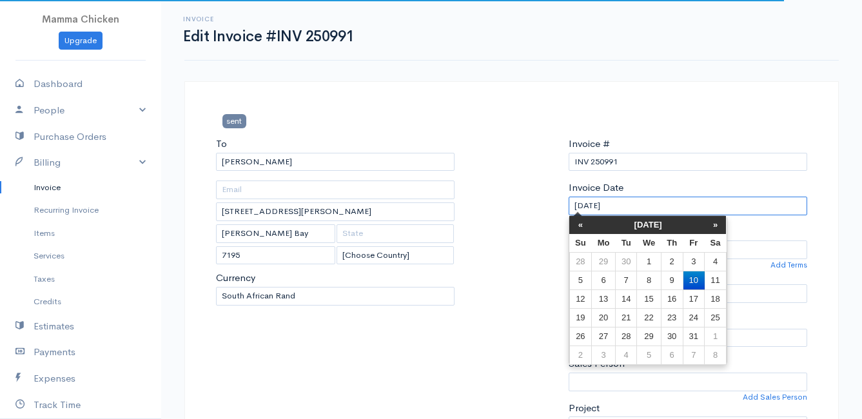
click at [652, 205] on input "[DATE]" at bounding box center [688, 206] width 239 height 19
click at [629, 277] on td "7" at bounding box center [625, 280] width 21 height 19
type input "[DATE]"
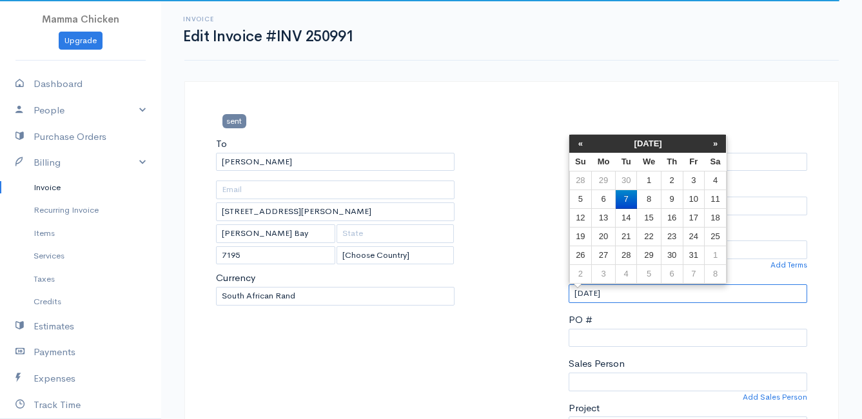
click at [639, 298] on input "[DATE]" at bounding box center [688, 293] width 239 height 19
click at [654, 199] on td "8" at bounding box center [649, 199] width 24 height 19
type input "[DATE]"
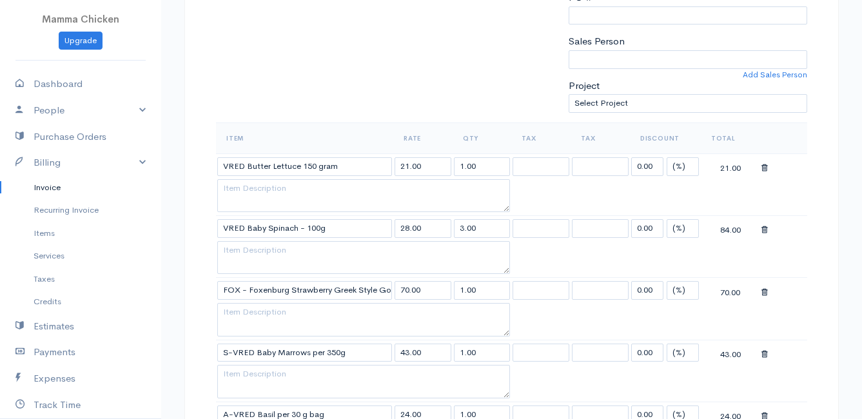
scroll to position [387, 0]
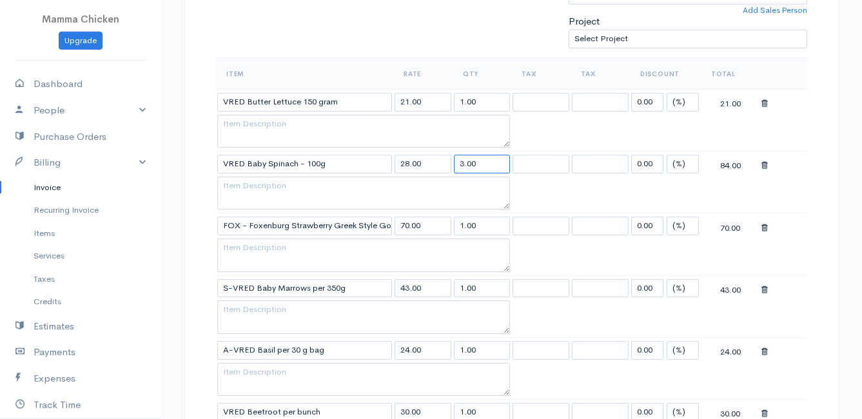
drag, startPoint x: 478, startPoint y: 165, endPoint x: 458, endPoint y: 164, distance: 20.0
click at [458, 164] on input "3.00" at bounding box center [482, 164] width 57 height 19
type input "6"
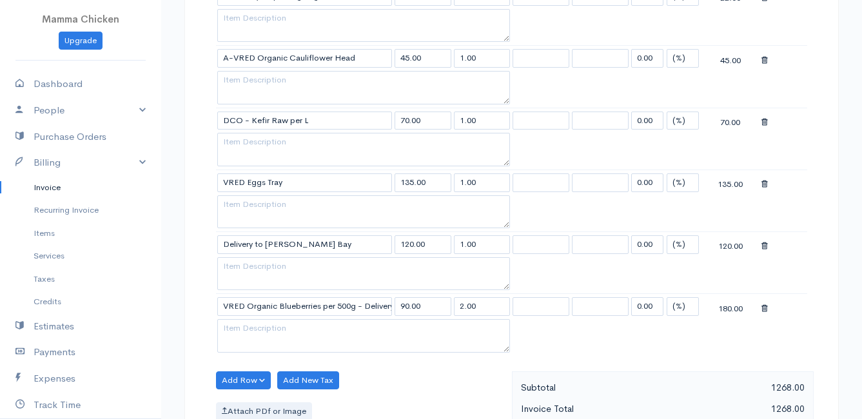
scroll to position [1613, 0]
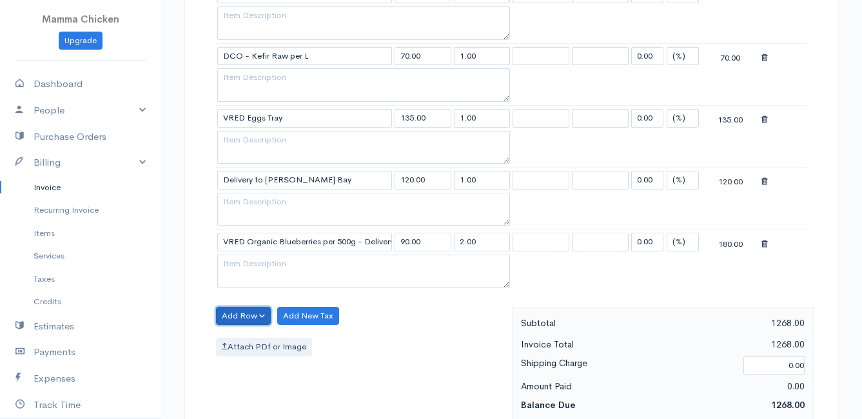
click at [253, 315] on button "Add Row" at bounding box center [243, 316] width 55 height 19
click at [262, 335] on link "Add Item Row" at bounding box center [268, 343] width 102 height 23
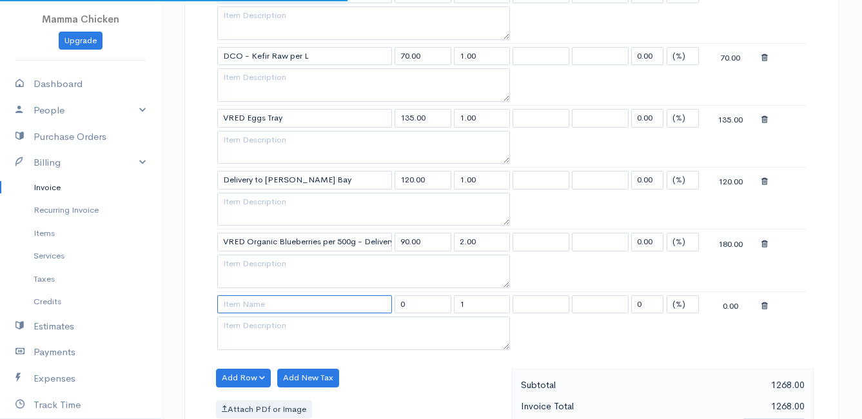
click at [255, 308] on input at bounding box center [304, 304] width 175 height 19
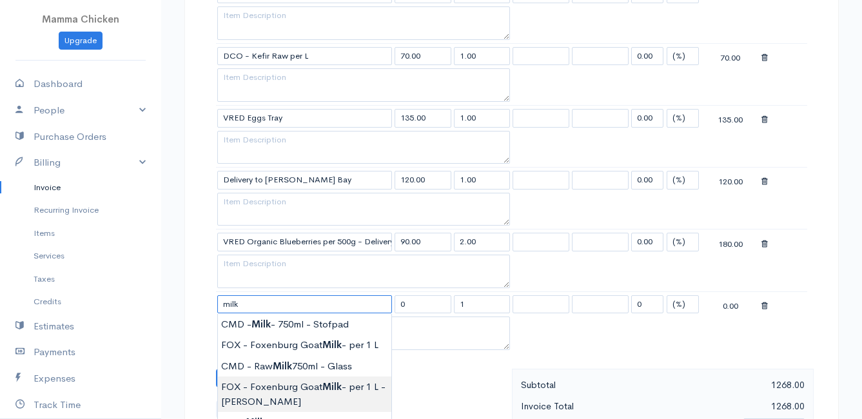
scroll to position [1677, 0]
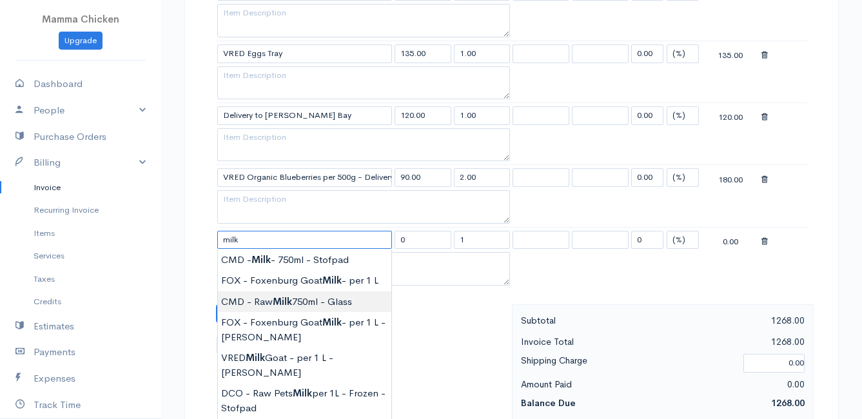
type input "CMD - Raw Milk 750ml - Glass"
type input "34.00"
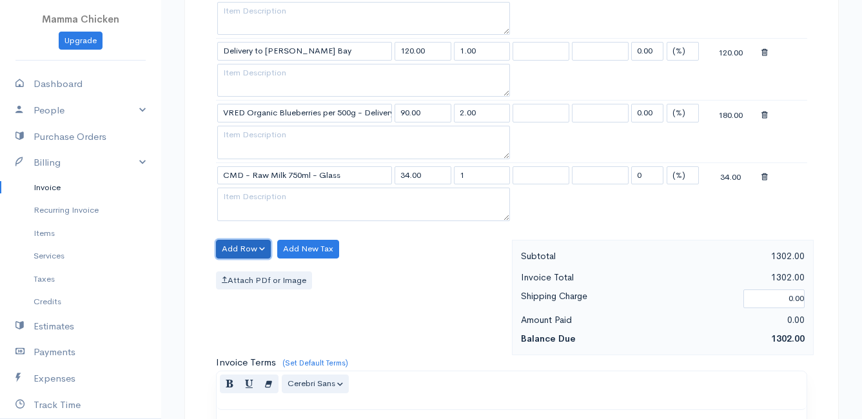
click at [242, 248] on button "Add Row" at bounding box center [243, 249] width 55 height 19
click at [255, 271] on link "Add Item Row" at bounding box center [268, 275] width 102 height 23
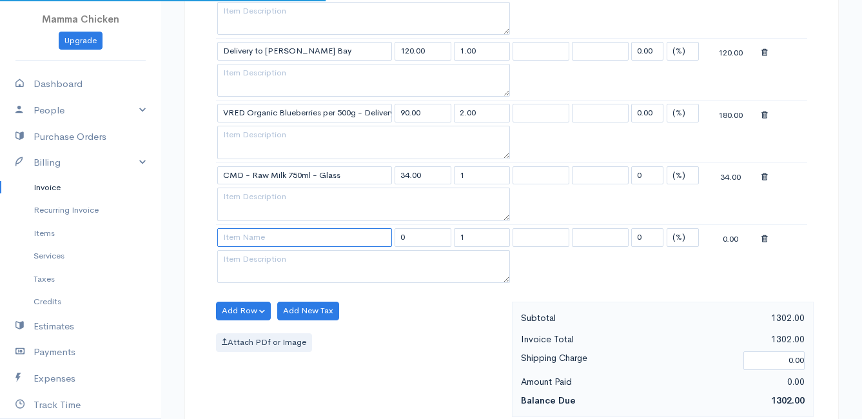
click at [253, 240] on input at bounding box center [304, 237] width 175 height 19
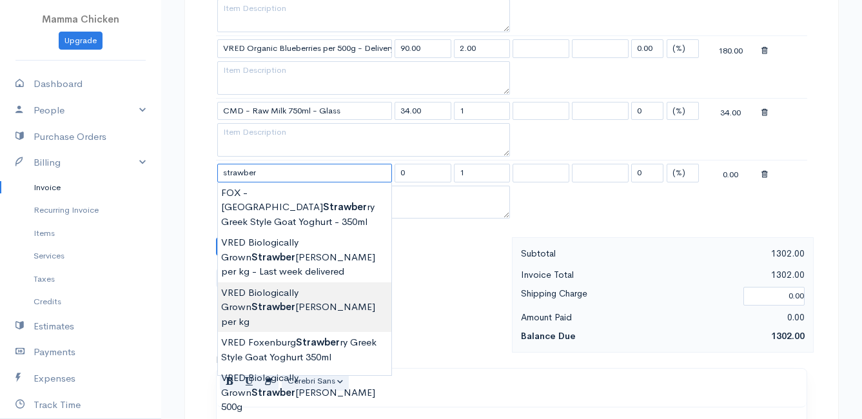
scroll to position [1871, 0]
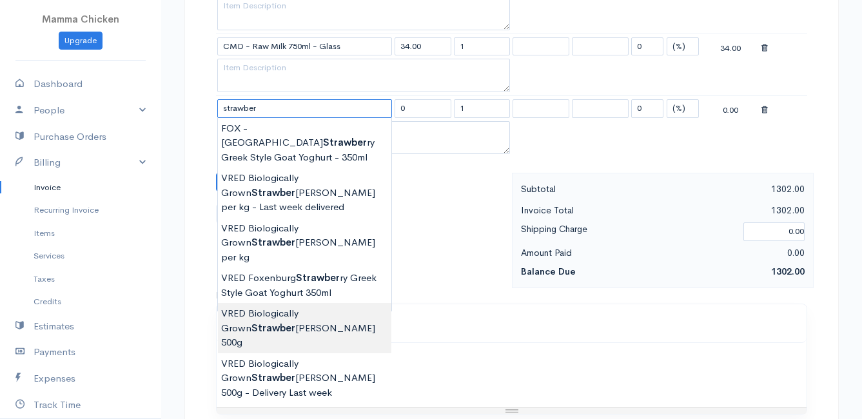
type input "VRED Biologically Grown Strawberries 500g"
type input "55.00"
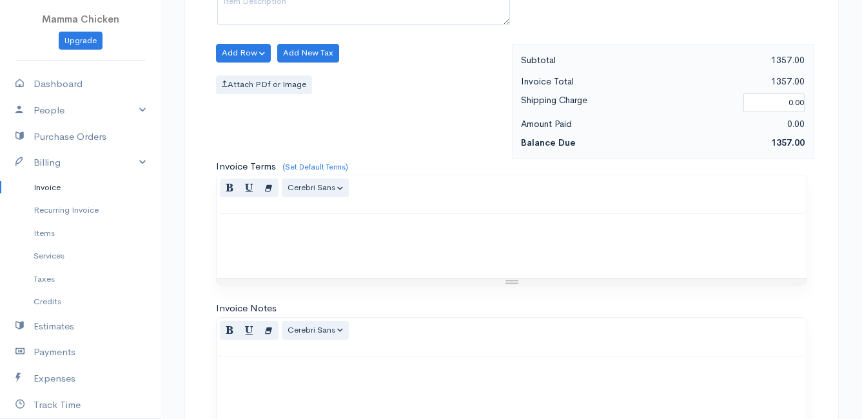
scroll to position [2186, 0]
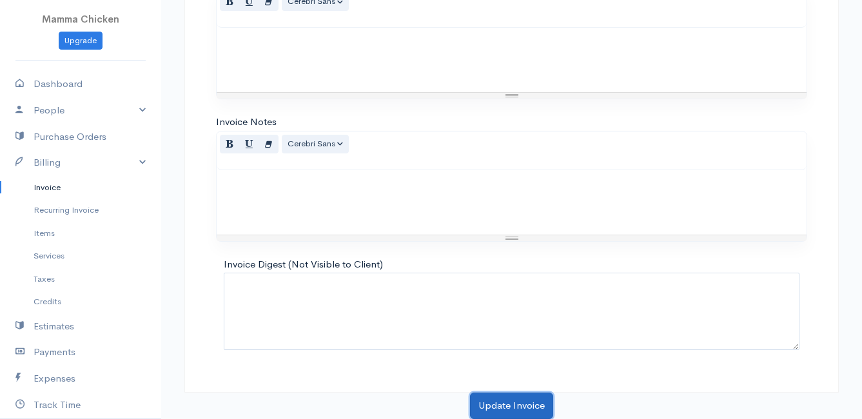
click at [495, 404] on button "Update Invoice" at bounding box center [511, 406] width 83 height 26
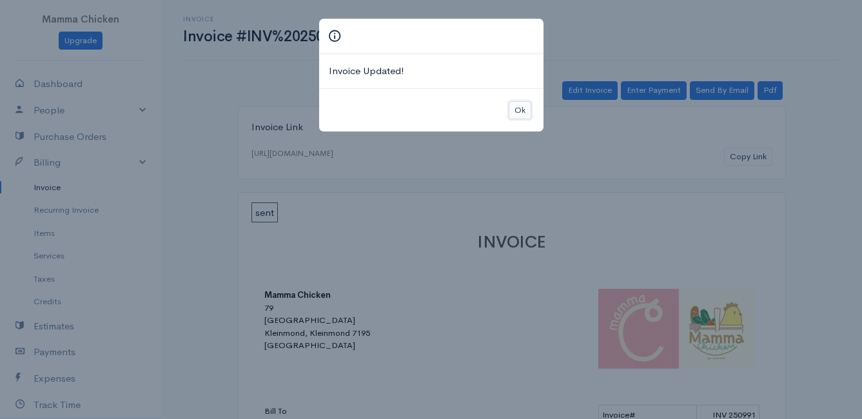
click at [516, 110] on button "Ok" at bounding box center [520, 110] width 23 height 19
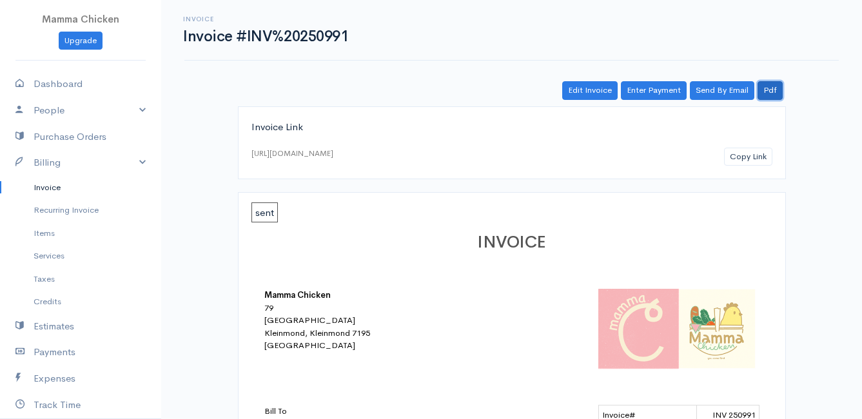
click at [779, 89] on link "Pdf" at bounding box center [770, 90] width 25 height 19
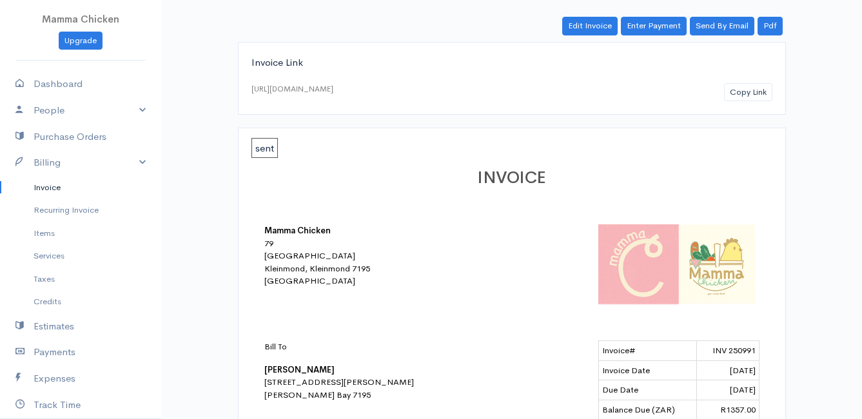
click at [43, 185] on link "Invoice" at bounding box center [80, 187] width 161 height 23
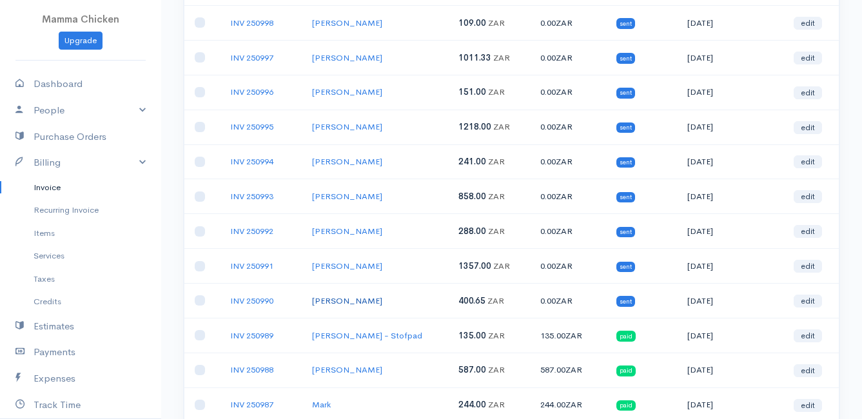
scroll to position [710, 0]
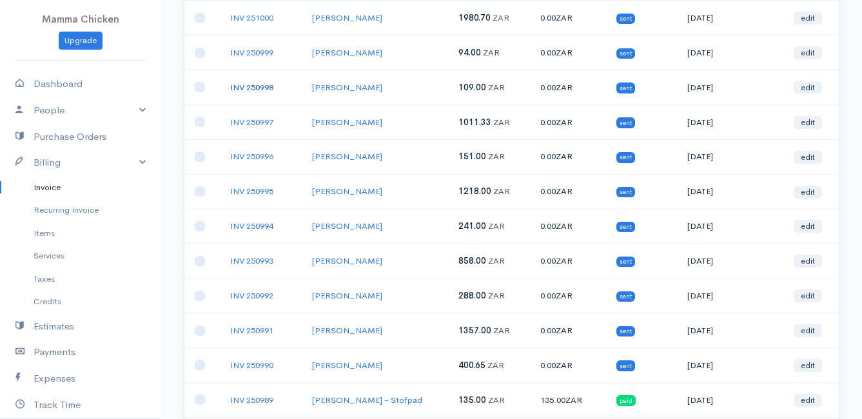
click at [267, 91] on link "INV 250998" at bounding box center [251, 87] width 43 height 11
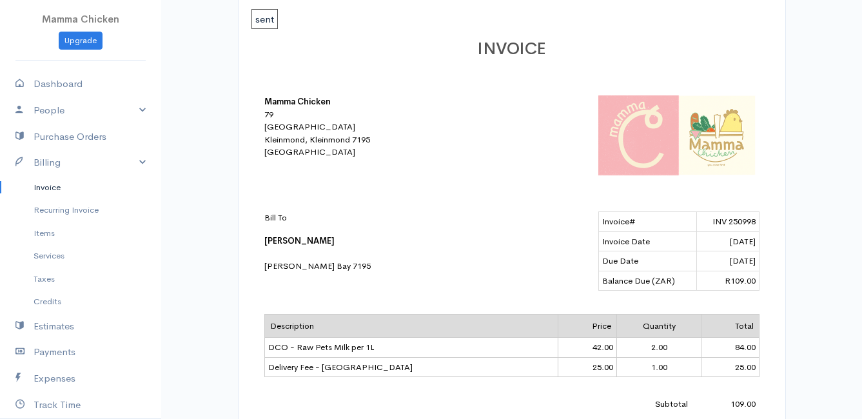
scroll to position [258, 0]
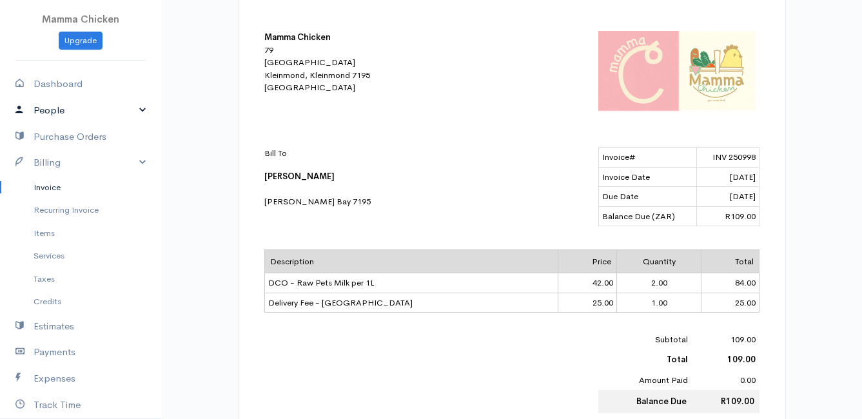
click at [50, 111] on link "People" at bounding box center [80, 110] width 161 height 26
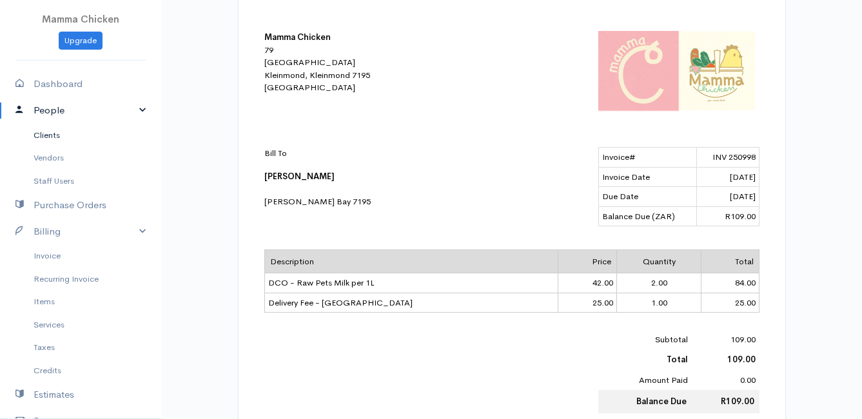
click at [56, 132] on link "Clients" at bounding box center [80, 135] width 161 height 23
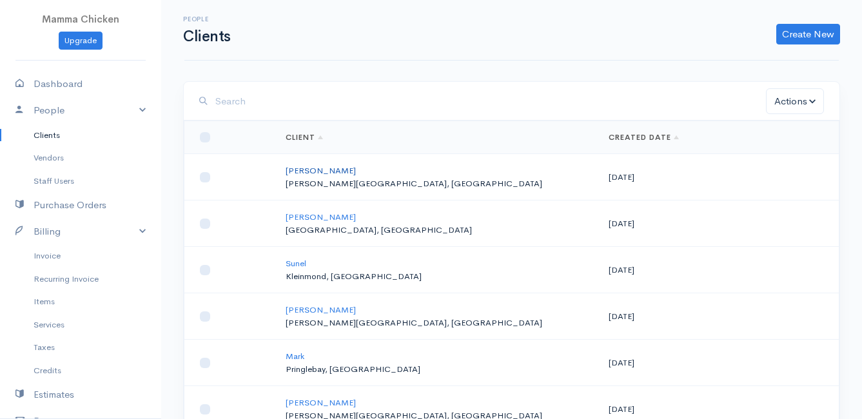
click at [330, 165] on link "[PERSON_NAME]" at bounding box center [321, 170] width 70 height 11
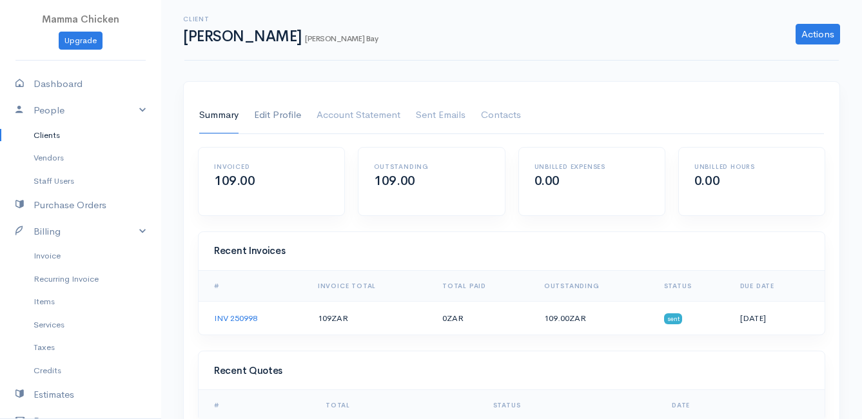
click at [272, 115] on link "Edit Profile" at bounding box center [277, 115] width 47 height 36
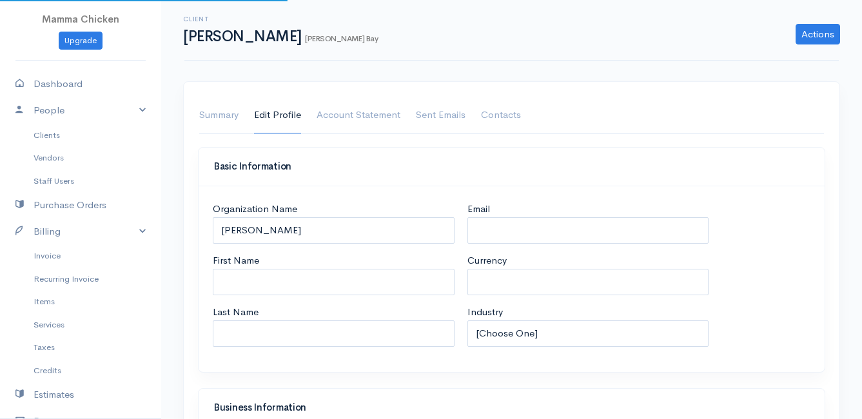
select select "ZAR"
select select "[GEOGRAPHIC_DATA]"
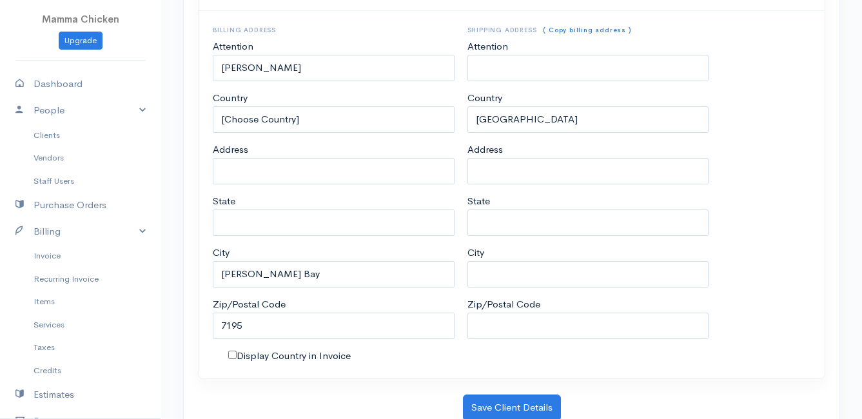
scroll to position [756, 0]
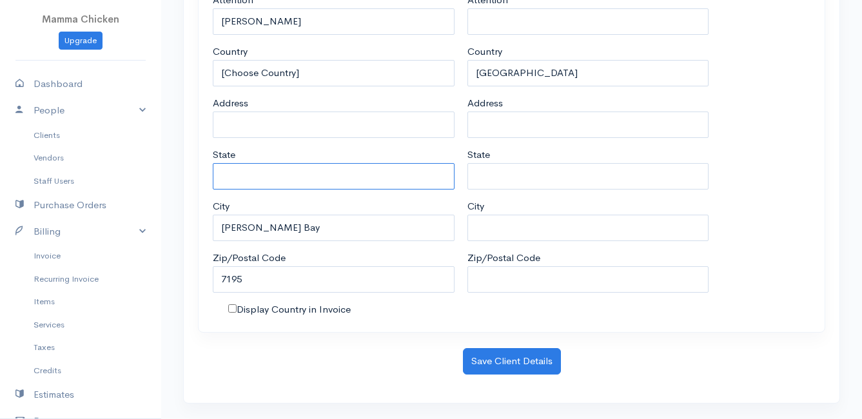
click at [271, 178] on input "State" at bounding box center [334, 176] width 242 height 26
click at [273, 183] on input "833 [PERSON_NAME]" at bounding box center [334, 176] width 242 height 26
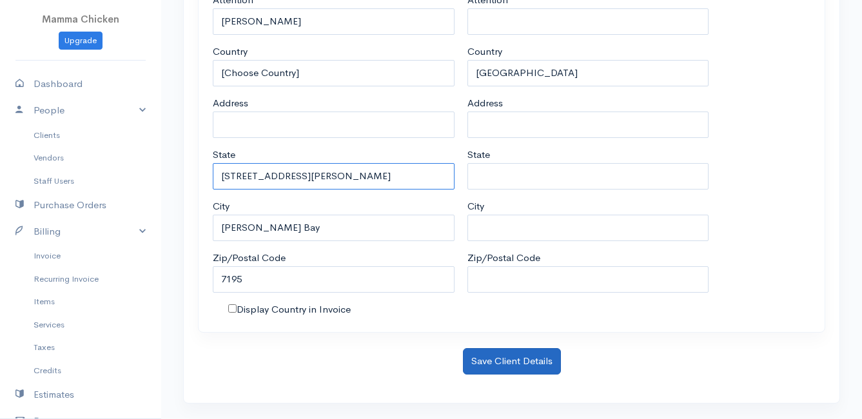
type input "[STREET_ADDRESS][PERSON_NAME]"
click at [519, 353] on button "Save Client Details" at bounding box center [512, 361] width 98 height 26
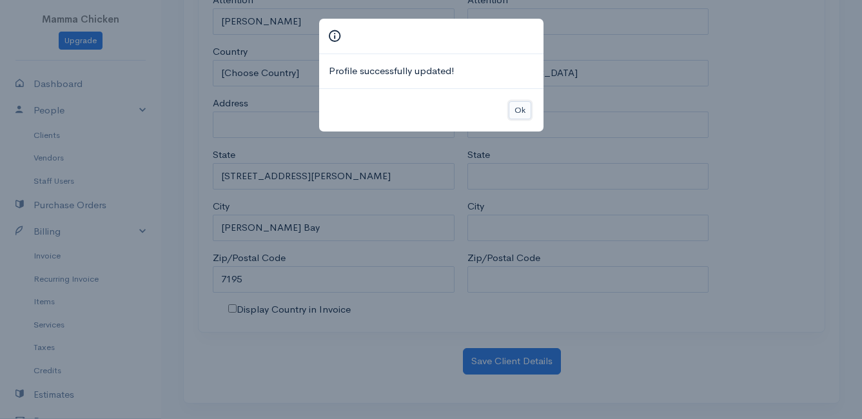
click at [522, 106] on button "Ok" at bounding box center [520, 110] width 23 height 19
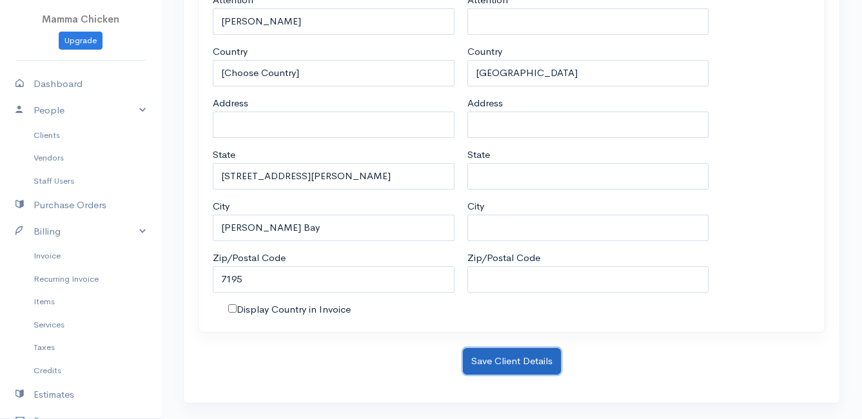
click at [498, 360] on button "Save Client Details" at bounding box center [512, 361] width 98 height 26
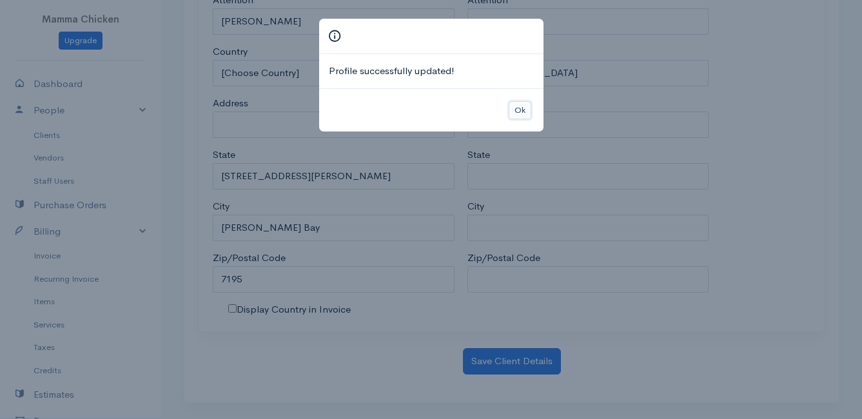
click at [516, 106] on button "Ok" at bounding box center [520, 110] width 23 height 19
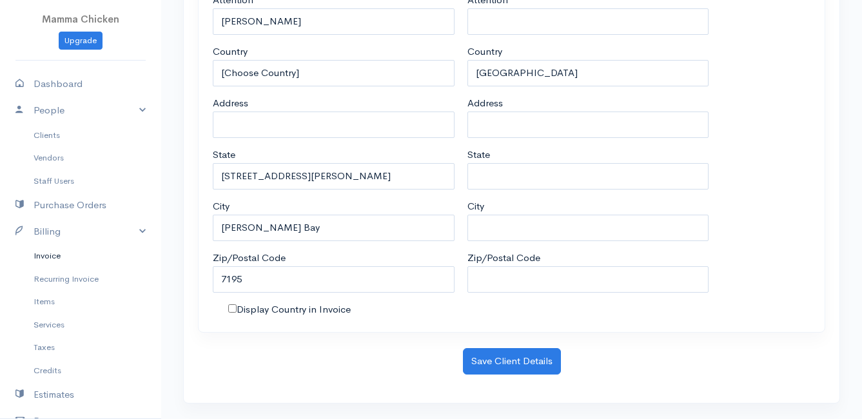
click at [52, 258] on link "Invoice" at bounding box center [80, 255] width 161 height 23
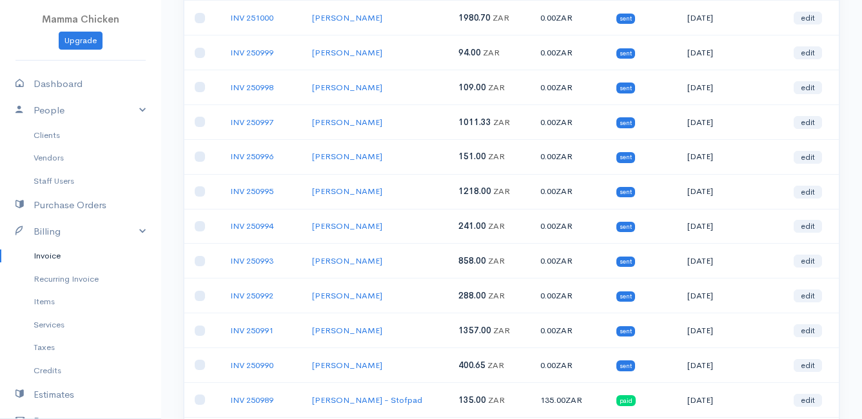
scroll to position [645, 0]
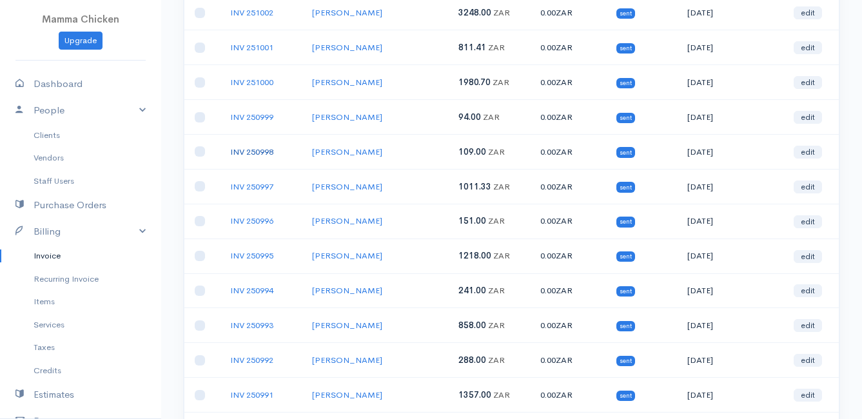
click at [250, 153] on link "INV 250998" at bounding box center [251, 151] width 43 height 11
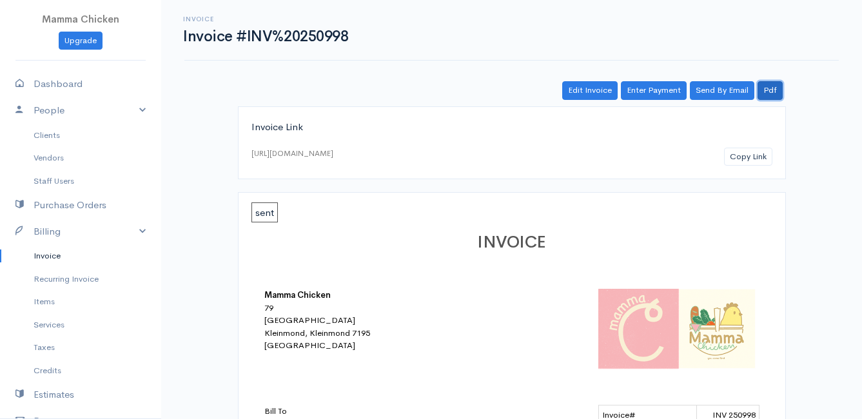
click at [771, 90] on link "Pdf" at bounding box center [770, 90] width 25 height 19
click at [53, 258] on link "Invoice" at bounding box center [80, 255] width 161 height 23
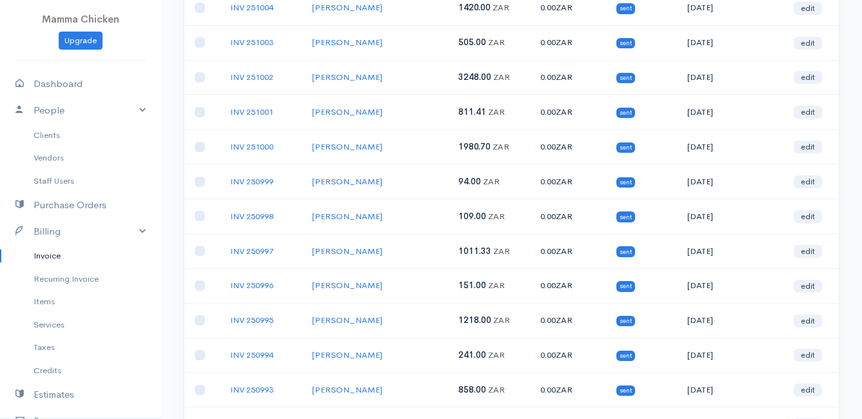
scroll to position [645, 0]
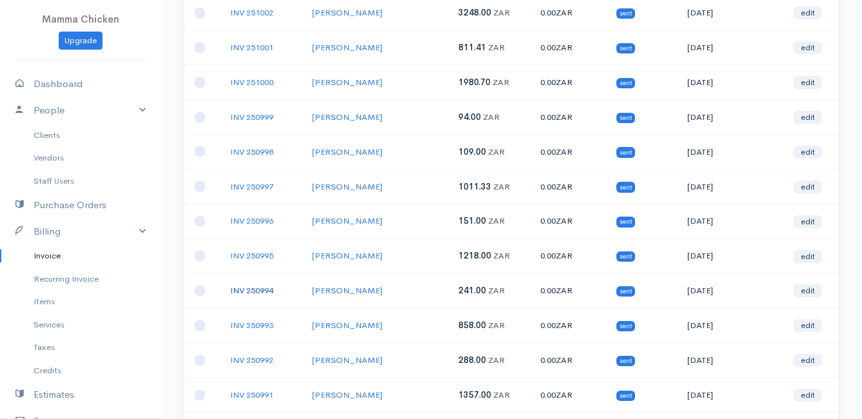
click at [254, 286] on link "INV 250994" at bounding box center [251, 290] width 43 height 11
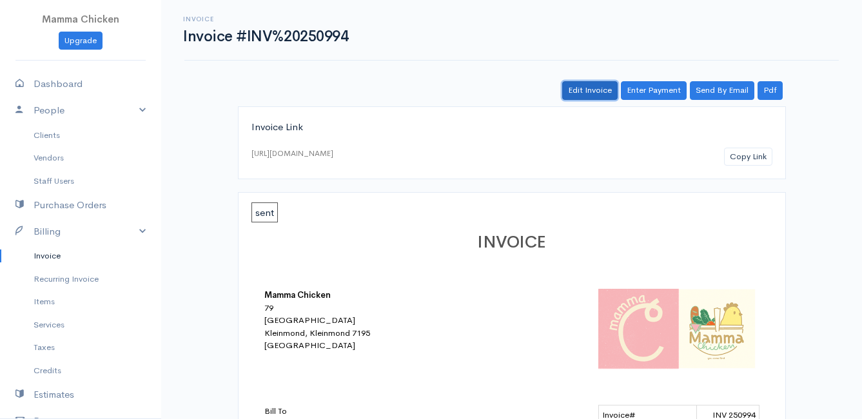
click at [587, 95] on link "Edit Invoice" at bounding box center [589, 90] width 55 height 19
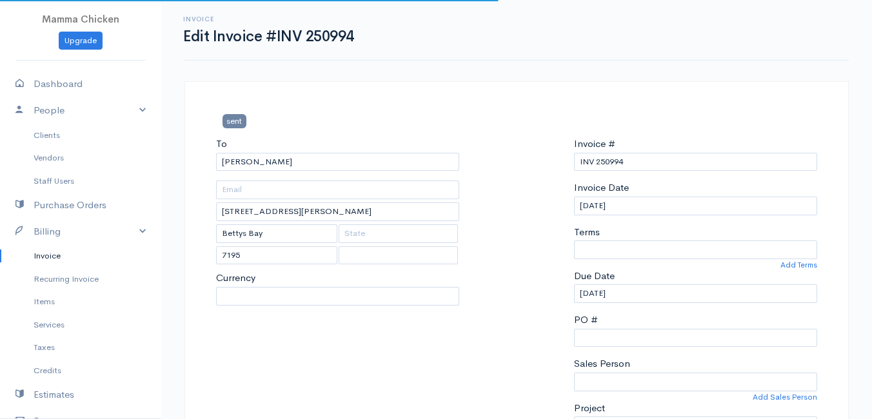
select select
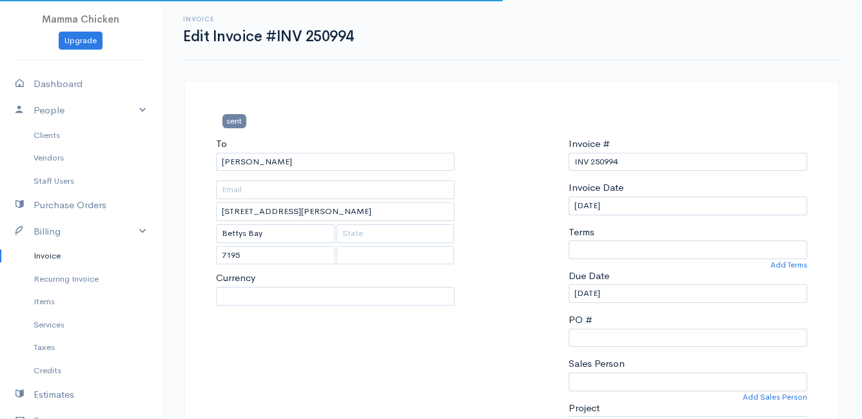
select select "[GEOGRAPHIC_DATA]"
select select "ZAR"
select select "0"
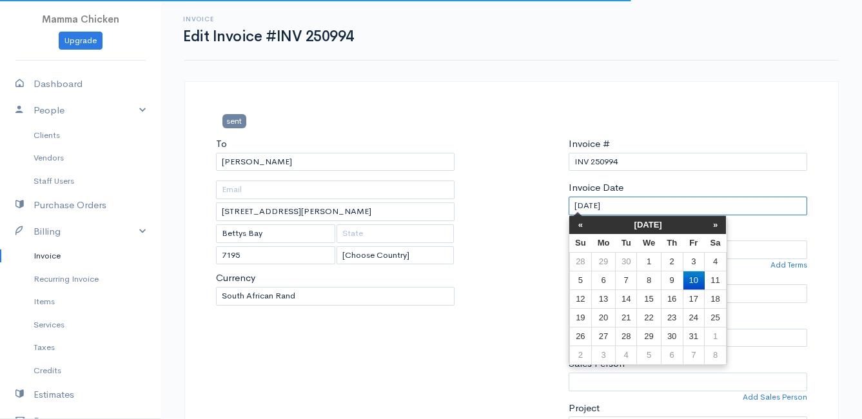
click at [654, 205] on input "[DATE]" at bounding box center [688, 206] width 239 height 19
click at [633, 279] on td "7" at bounding box center [625, 280] width 21 height 19
type input "[DATE]"
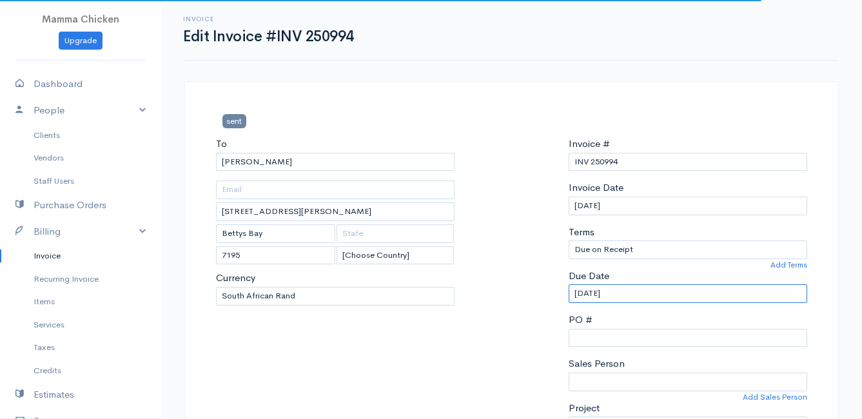
click at [648, 290] on input "[DATE]" at bounding box center [688, 293] width 239 height 19
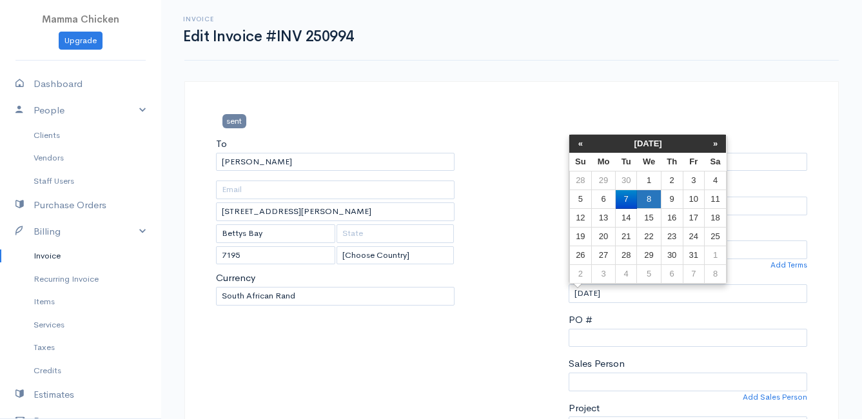
click at [657, 197] on td "8" at bounding box center [649, 199] width 24 height 19
type input "[DATE]"
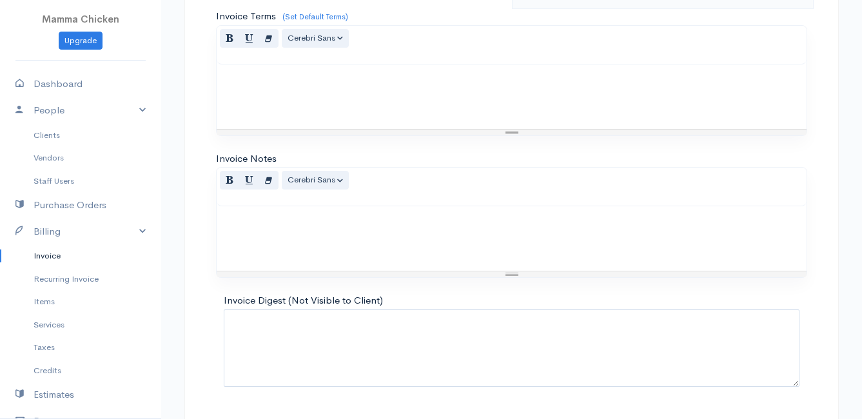
scroll to position [1068, 0]
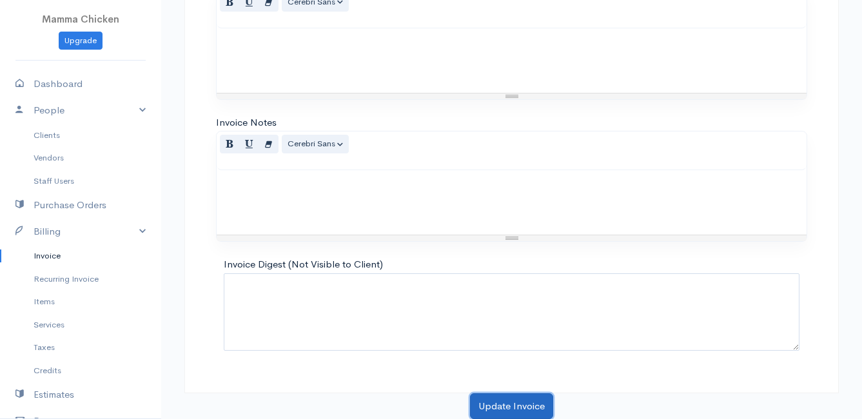
click at [515, 408] on button "Update Invoice" at bounding box center [511, 406] width 83 height 26
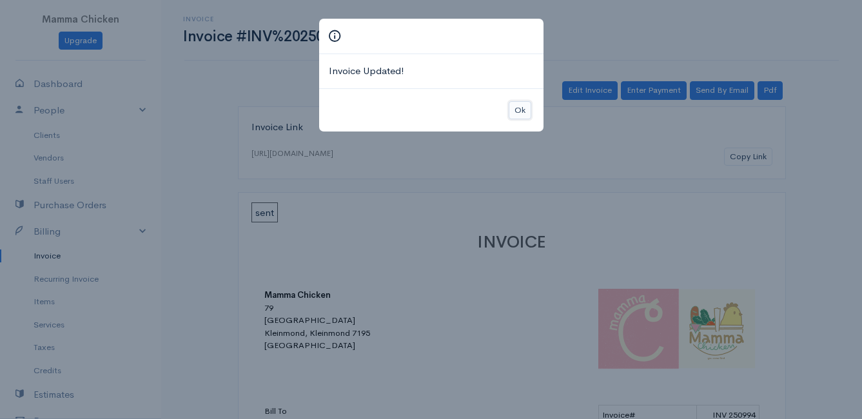
click at [515, 107] on button "Ok" at bounding box center [520, 110] width 23 height 19
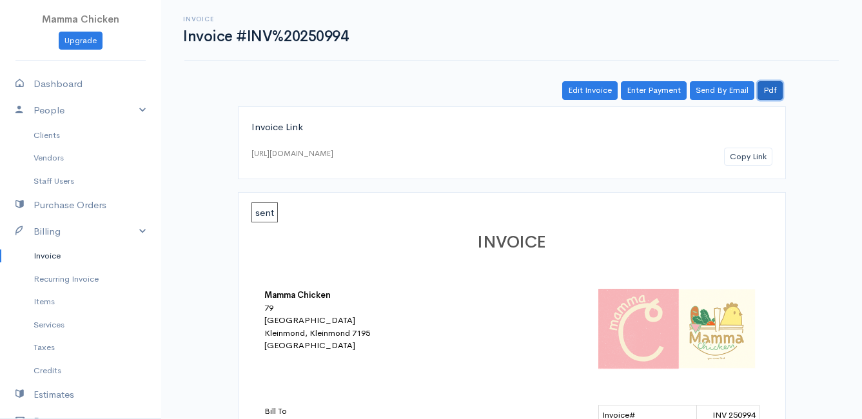
click at [769, 93] on link "Pdf" at bounding box center [770, 90] width 25 height 19
click at [757, 151] on button "Copy Link" at bounding box center [748, 157] width 48 height 19
click at [52, 253] on link "Invoice" at bounding box center [80, 255] width 161 height 23
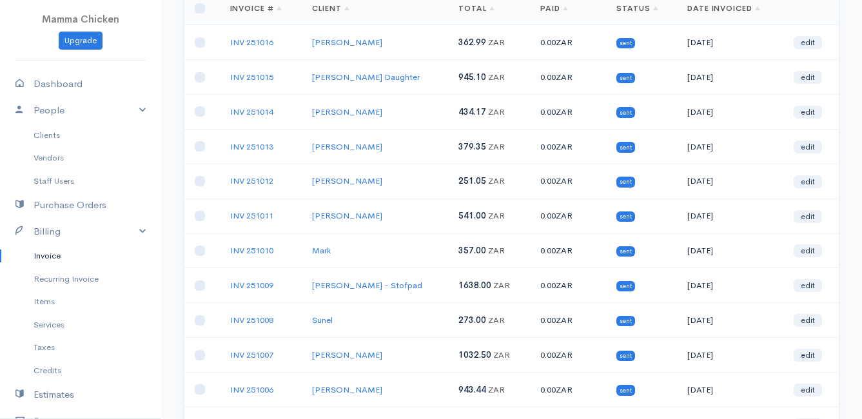
scroll to position [194, 0]
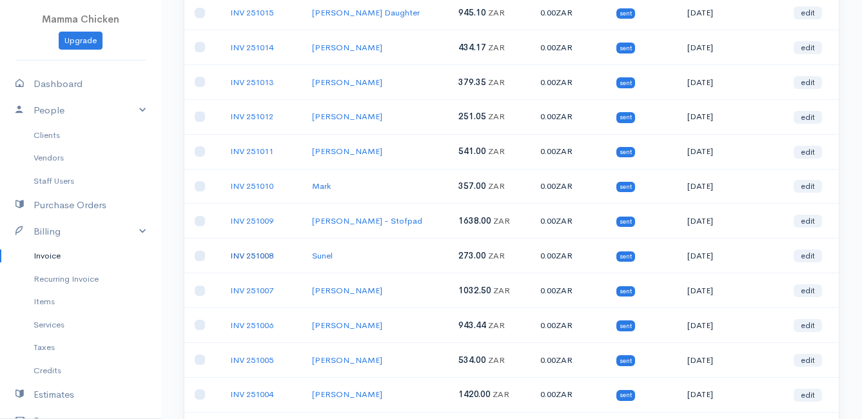
click at [249, 255] on link "INV 251008" at bounding box center [251, 255] width 43 height 11
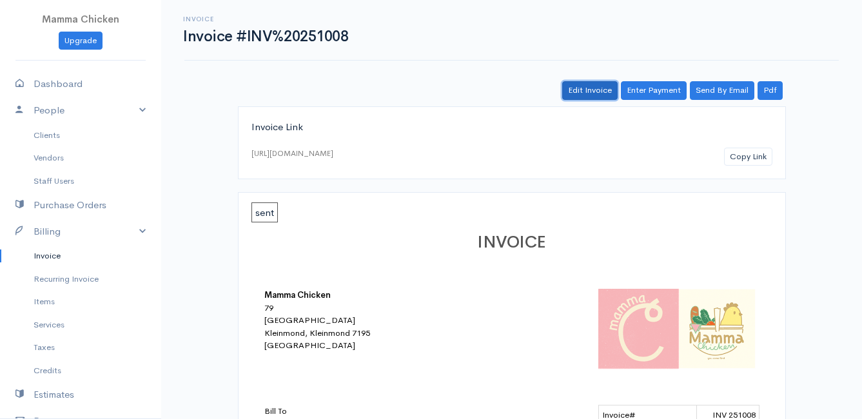
click at [602, 90] on link "Edit Invoice" at bounding box center [589, 90] width 55 height 19
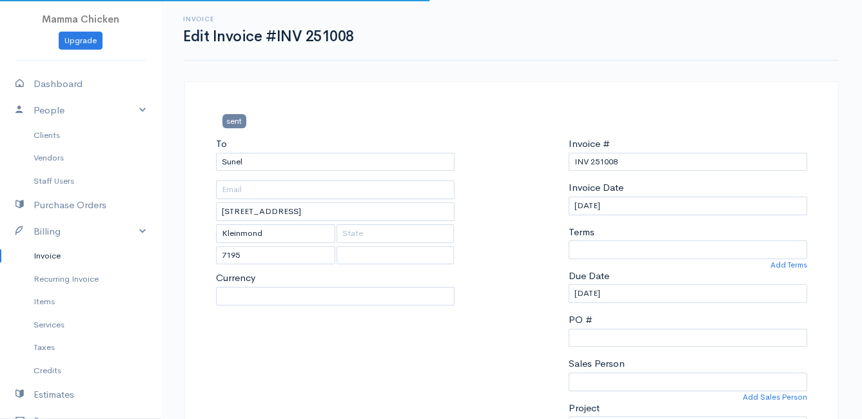
select select
select select "0"
select select "[GEOGRAPHIC_DATA]"
select select "ZAR"
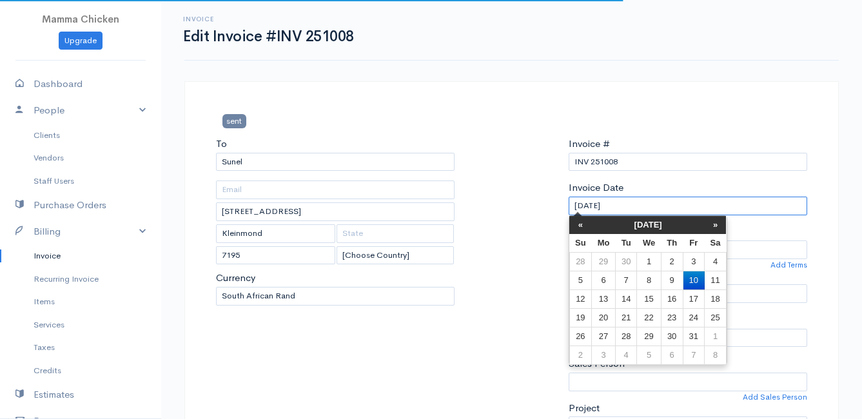
click at [636, 210] on input "[DATE]" at bounding box center [688, 206] width 239 height 19
click at [628, 282] on td "7" at bounding box center [625, 280] width 21 height 19
type input "[DATE]"
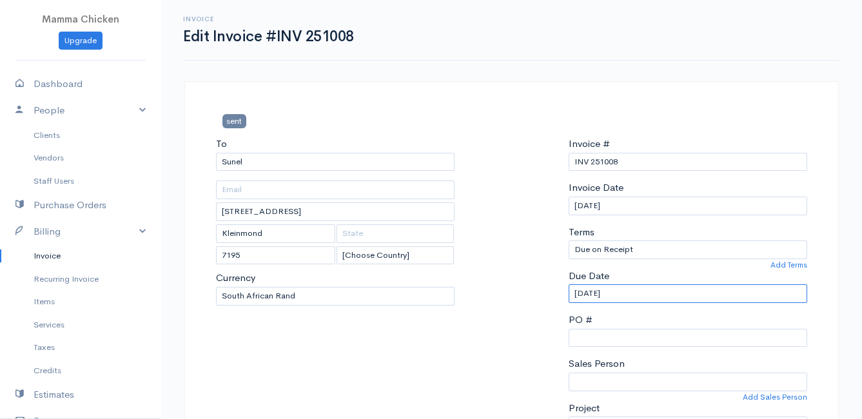
click at [635, 299] on input "[DATE]" at bounding box center [688, 293] width 239 height 19
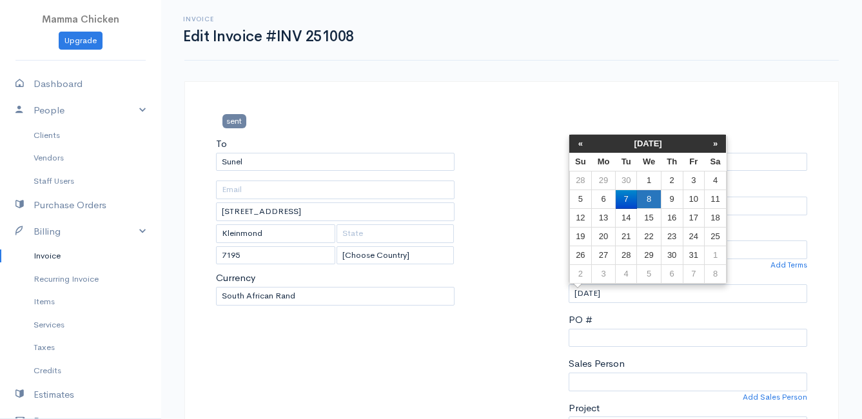
click at [649, 197] on td "8" at bounding box center [649, 199] width 24 height 19
type input "[DATE]"
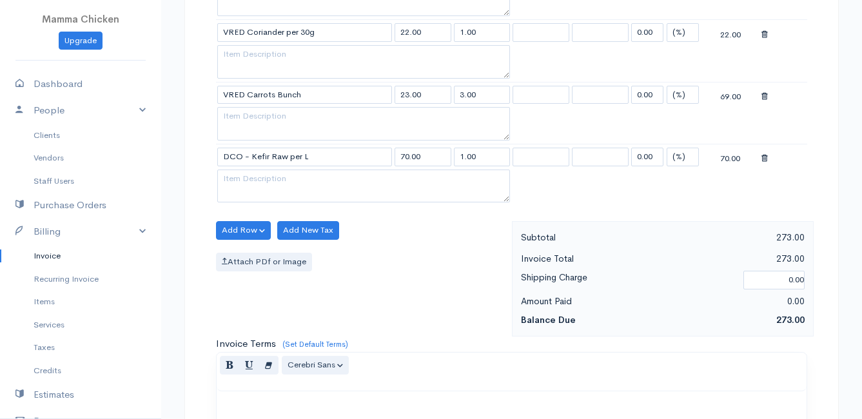
scroll to position [944, 0]
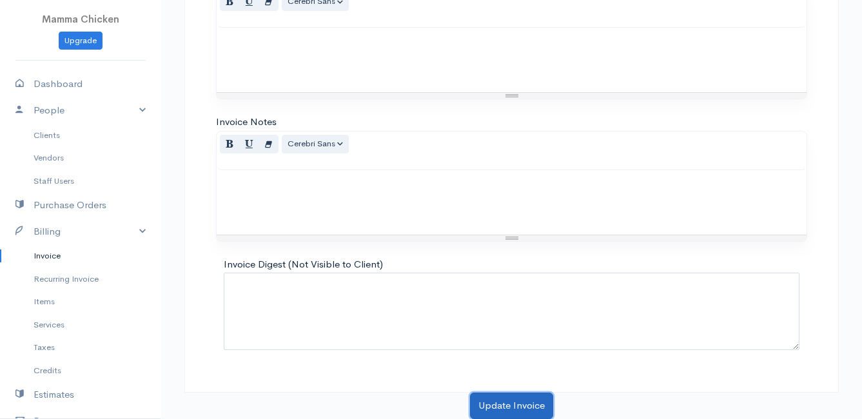
click at [513, 405] on button "Update Invoice" at bounding box center [511, 406] width 83 height 26
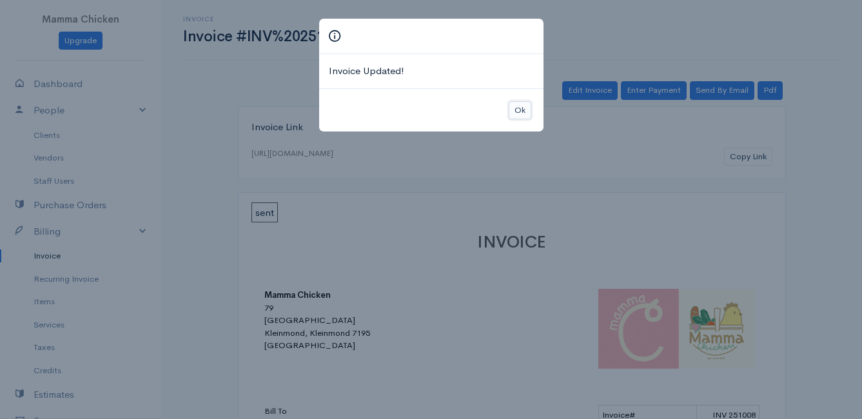
click at [515, 107] on button "Ok" at bounding box center [520, 110] width 23 height 19
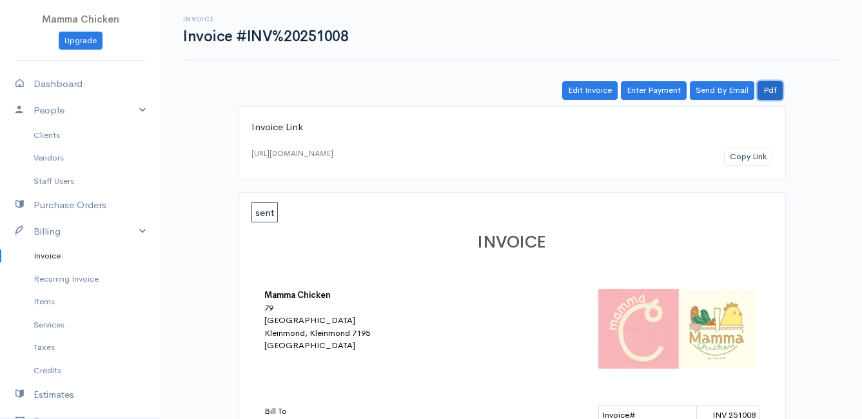
click at [775, 94] on link "Pdf" at bounding box center [770, 90] width 25 height 19
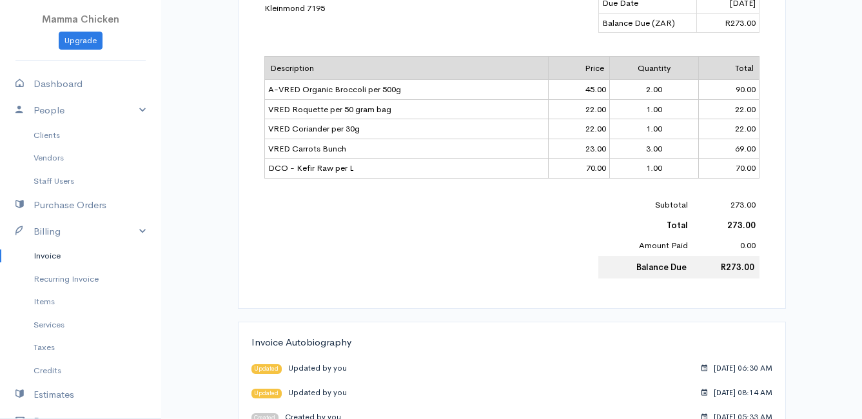
scroll to position [194, 0]
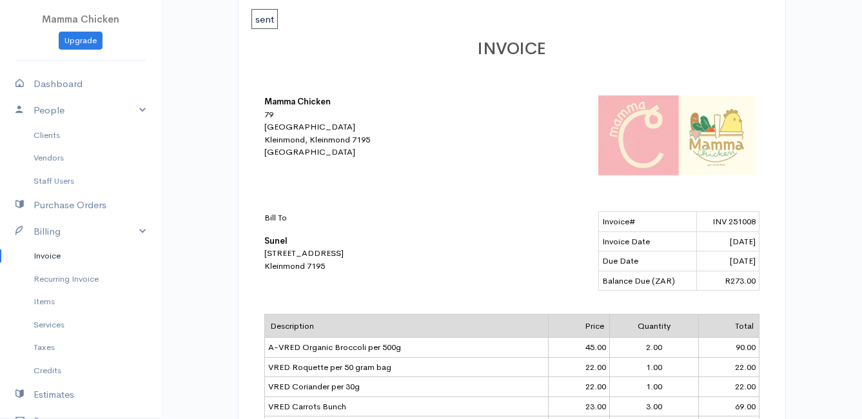
click at [55, 255] on link "Invoice" at bounding box center [80, 255] width 161 height 23
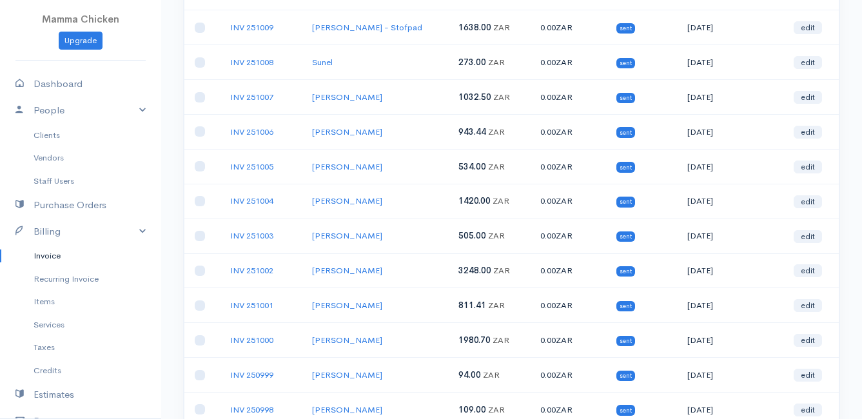
scroll to position [452, 0]
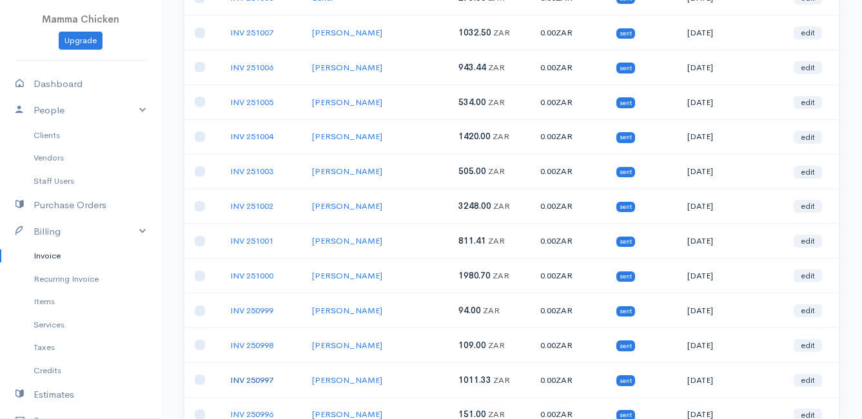
click at [261, 383] on link "INV 250997" at bounding box center [251, 380] width 43 height 11
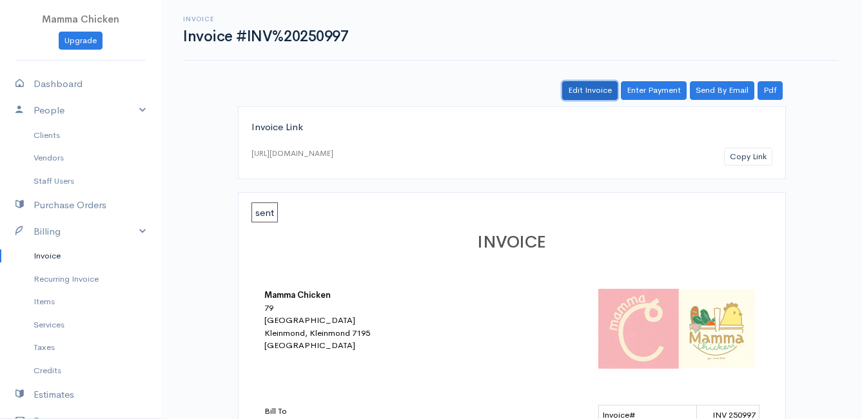
click at [598, 90] on link "Edit Invoice" at bounding box center [589, 90] width 55 height 19
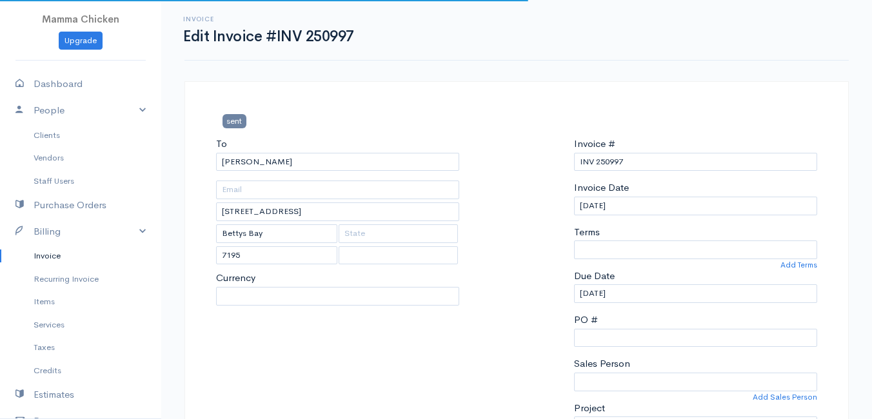
select select "0"
select select
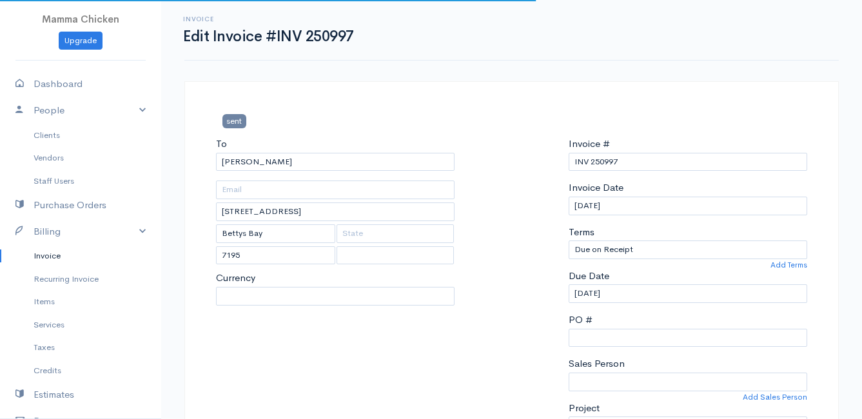
select select "[GEOGRAPHIC_DATA]"
select select "ZAR"
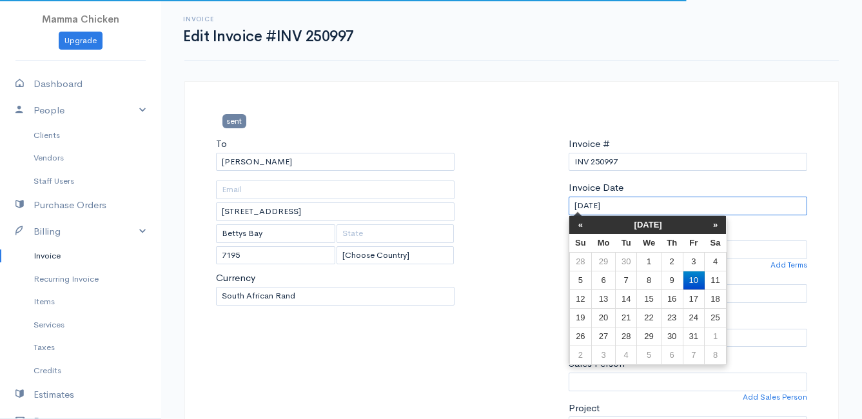
click at [632, 203] on input "[DATE]" at bounding box center [688, 206] width 239 height 19
click at [627, 276] on td "7" at bounding box center [625, 280] width 21 height 19
type input "[DATE]"
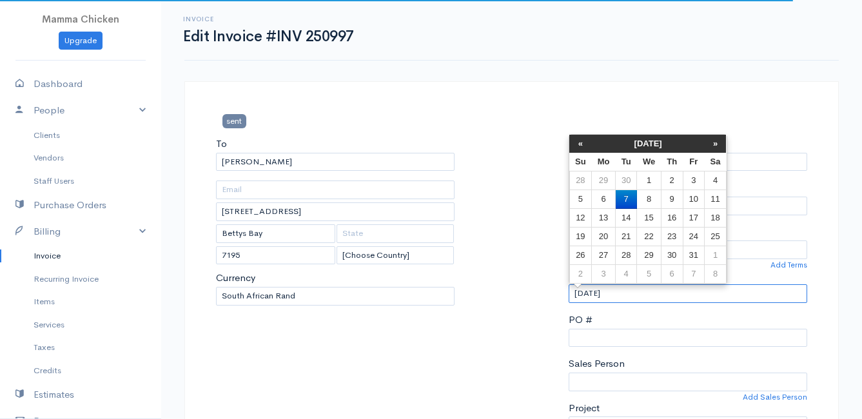
click at [638, 293] on input "[DATE]" at bounding box center [688, 293] width 239 height 19
click at [646, 194] on td "8" at bounding box center [649, 199] width 24 height 19
type input "[DATE]"
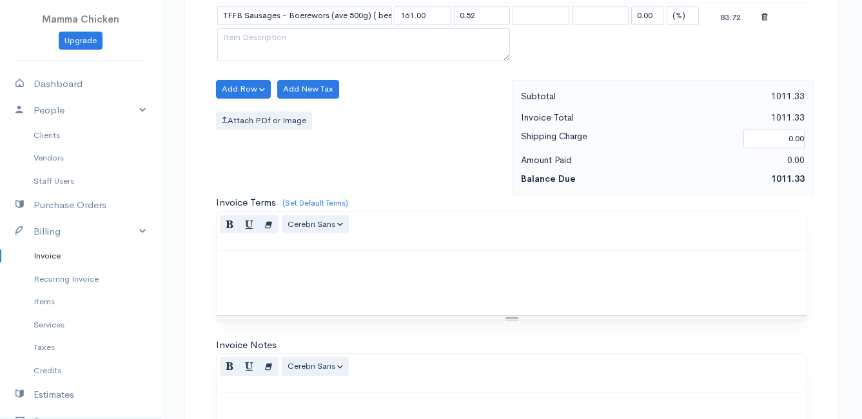
scroll to position [1255, 0]
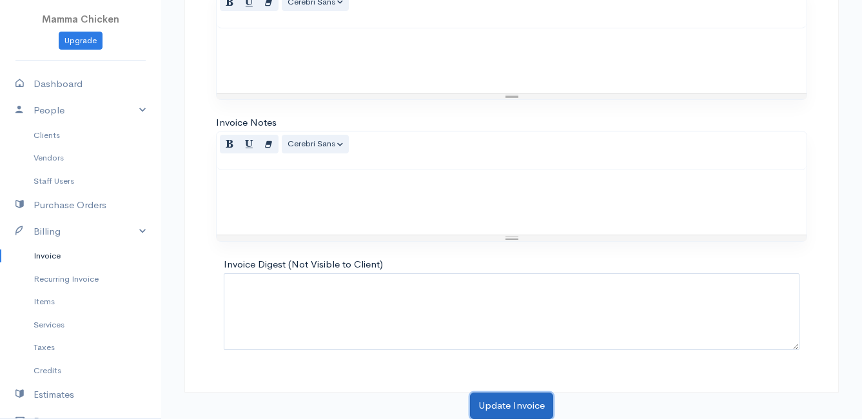
click at [525, 404] on button "Update Invoice" at bounding box center [511, 406] width 83 height 26
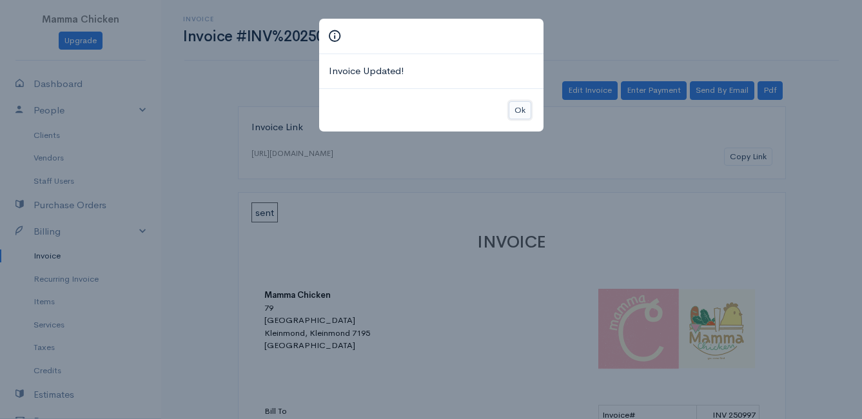
click at [517, 107] on button "Ok" at bounding box center [520, 110] width 23 height 19
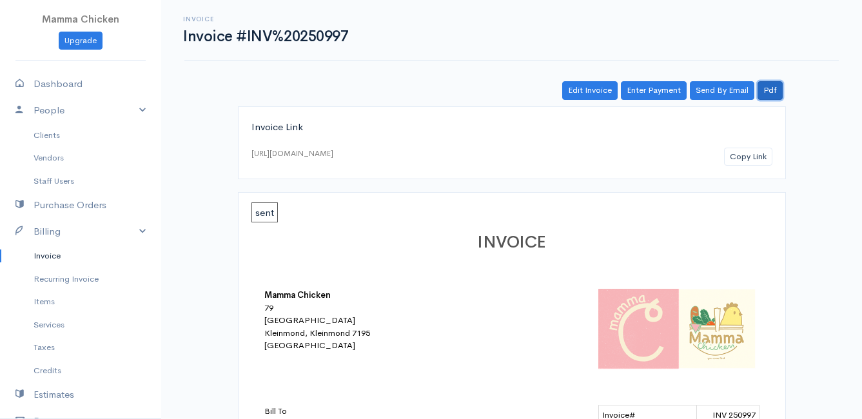
click at [771, 94] on link "Pdf" at bounding box center [770, 90] width 25 height 19
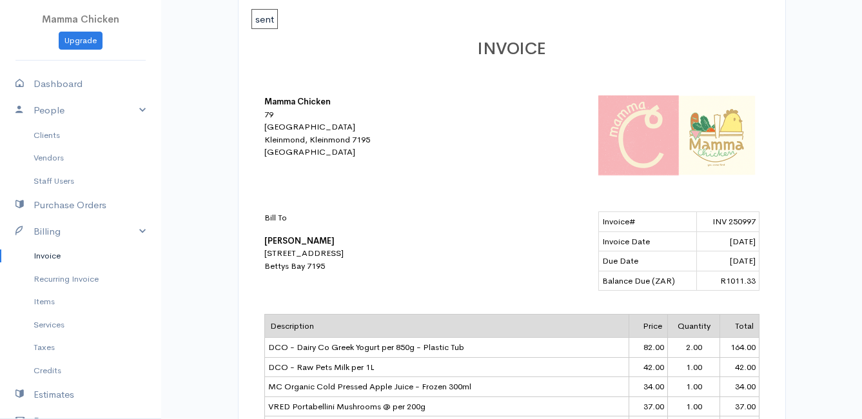
scroll to position [323, 0]
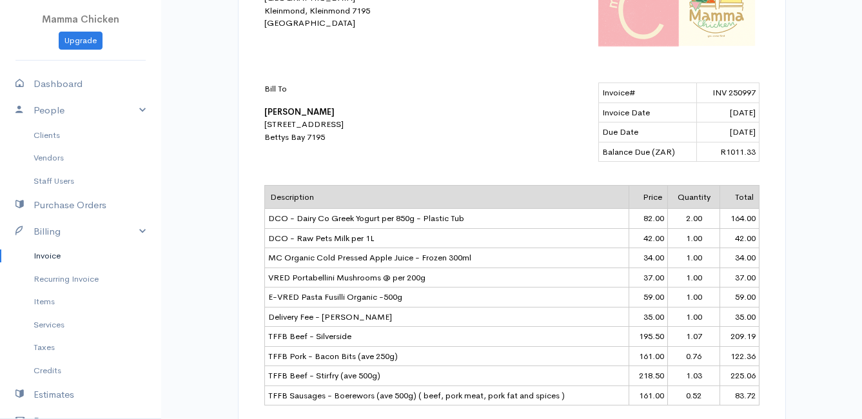
click at [50, 253] on link "Invoice" at bounding box center [80, 255] width 161 height 23
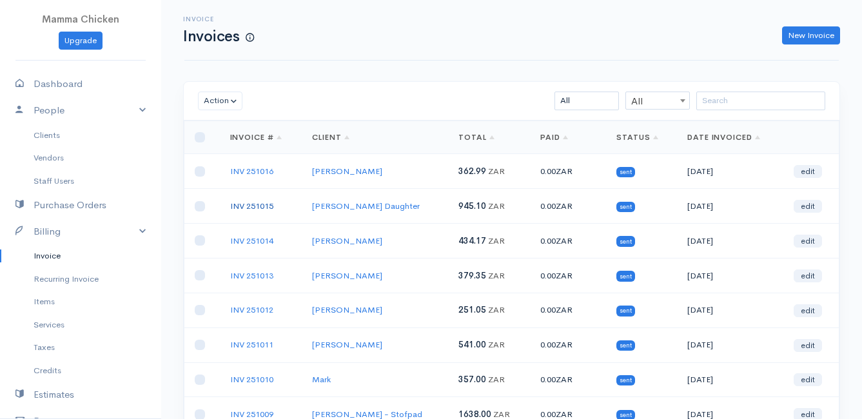
click at [252, 201] on link "INV 251015" at bounding box center [251, 206] width 43 height 11
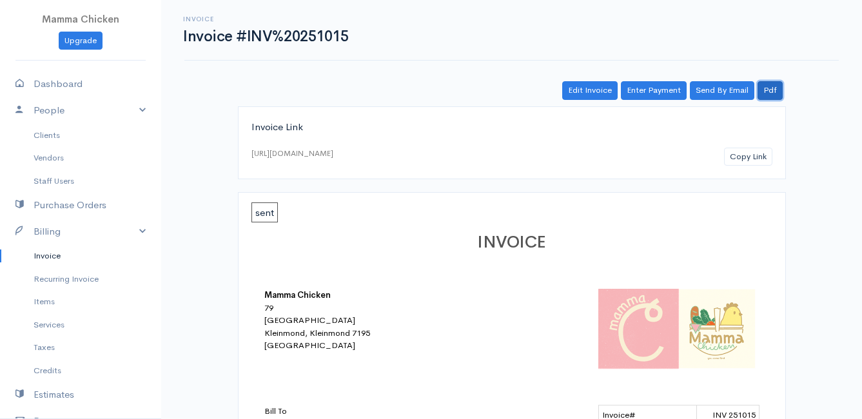
click at [770, 85] on link "Pdf" at bounding box center [770, 90] width 25 height 19
click at [55, 256] on link "Invoice" at bounding box center [80, 255] width 161 height 23
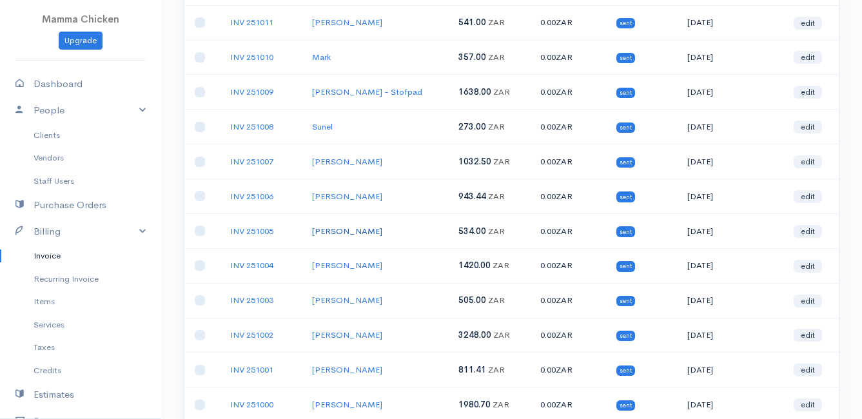
scroll to position [387, 0]
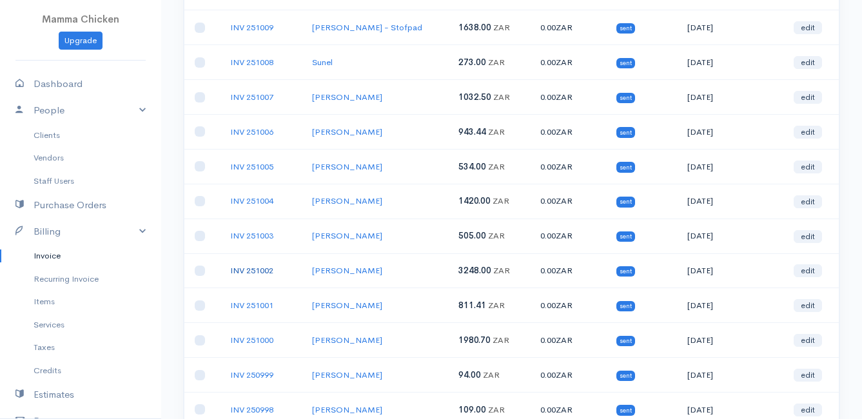
click at [255, 269] on link "INV 251002" at bounding box center [251, 270] width 43 height 11
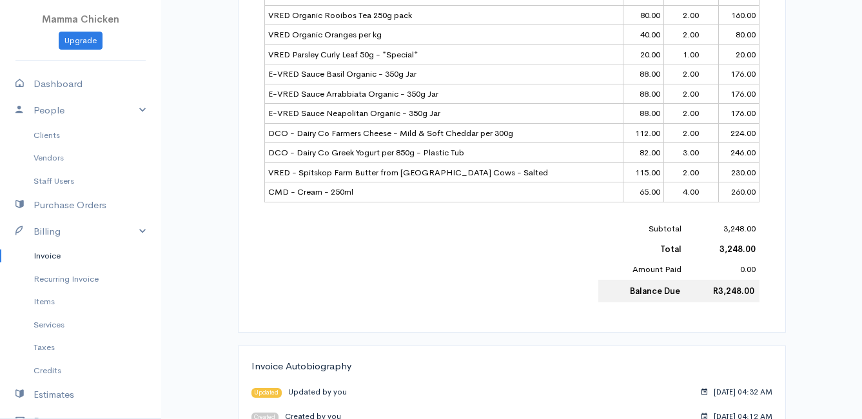
scroll to position [733, 0]
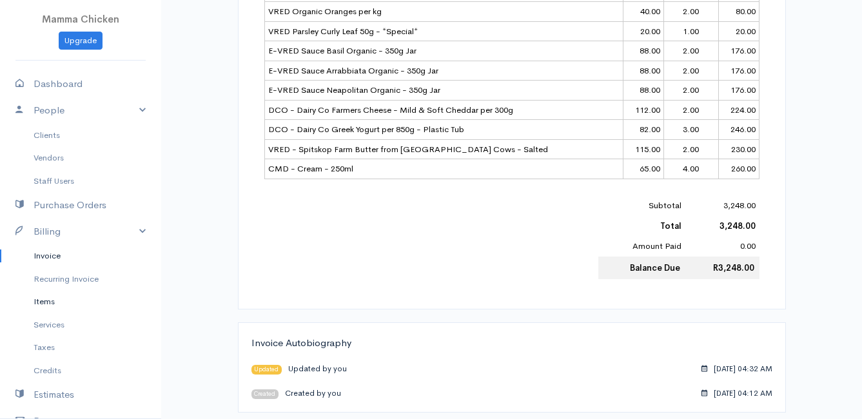
click at [48, 306] on link "Items" at bounding box center [80, 301] width 161 height 23
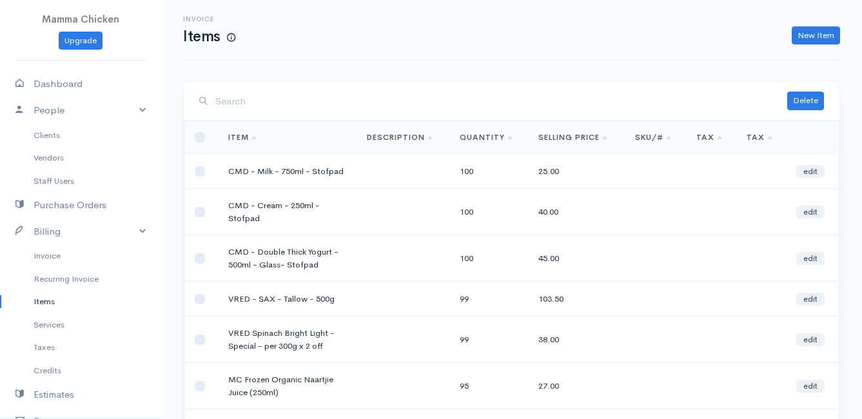
click at [266, 106] on input "search" at bounding box center [501, 101] width 572 height 26
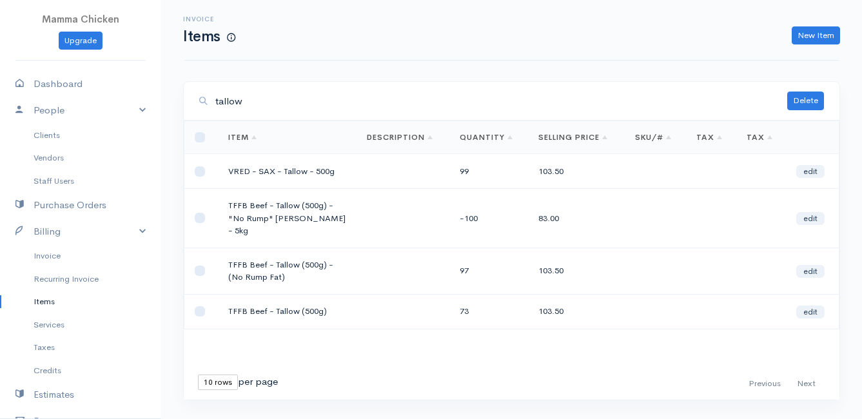
click at [58, 303] on link "Items" at bounding box center [80, 301] width 161 height 23
click at [267, 97] on input "tallow" at bounding box center [501, 101] width 572 height 26
type input "t"
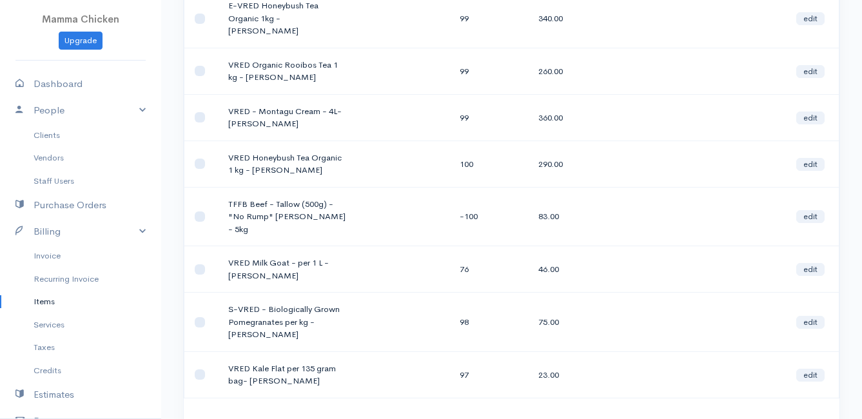
scroll to position [323, 0]
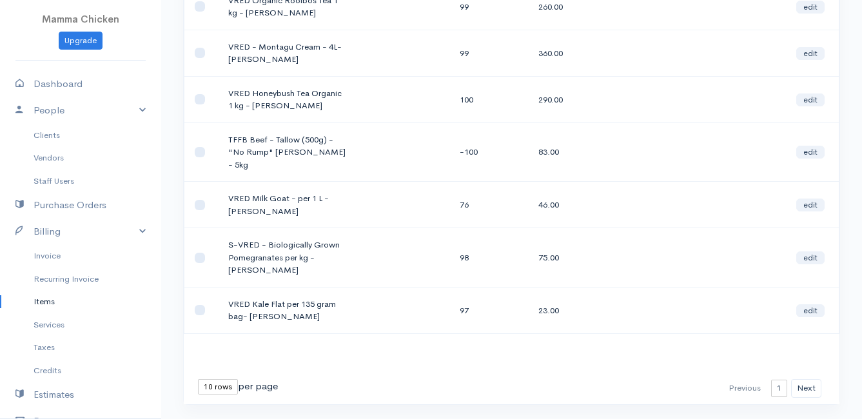
type input "[PERSON_NAME]"
click at [208, 379] on select "10 rows 25 rows 50 rows" at bounding box center [218, 386] width 40 height 15
select select "50"
click at [198, 379] on select "10 rows 25 rows 50 rows" at bounding box center [218, 386] width 40 height 15
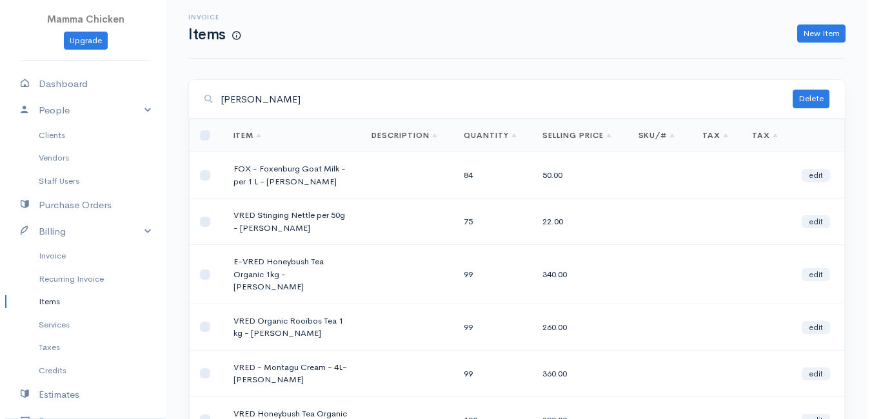
scroll to position [0, 0]
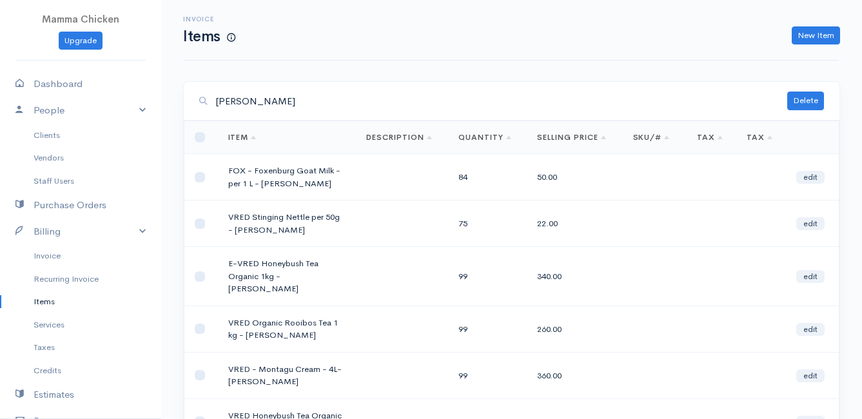
click at [261, 99] on input "[PERSON_NAME]" at bounding box center [501, 101] width 572 height 26
type input "l"
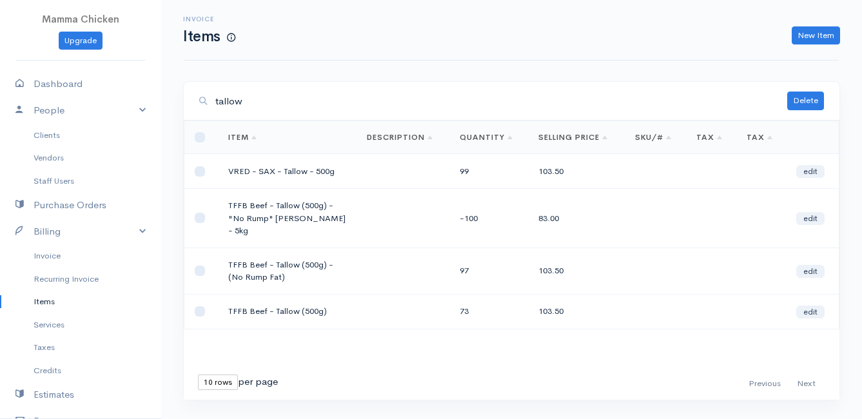
type input "tallow"
drag, startPoint x: 281, startPoint y: 266, endPoint x: 226, endPoint y: 249, distance: 57.3
click at [226, 249] on td "TFFB Beef - Tallow (500g) - (No Rump Fat)" at bounding box center [287, 271] width 139 height 46
drag, startPoint x: 226, startPoint y: 249, endPoint x: 244, endPoint y: 250, distance: 18.1
copy td "TFFB Beef - Tallow (500g) - (No Rump Fat)"
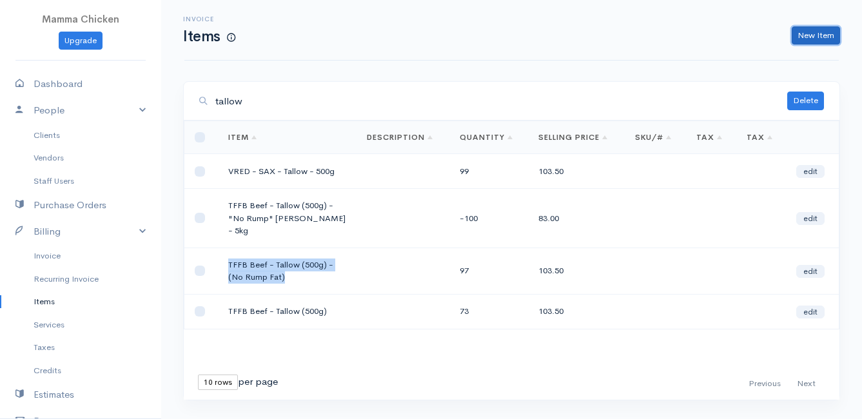
click at [811, 33] on link "New Item" at bounding box center [816, 35] width 48 height 19
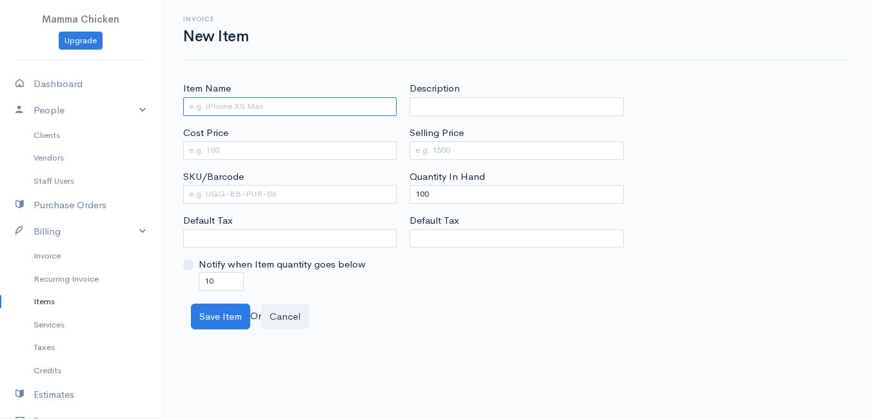
click at [228, 102] on input "Item Name" at bounding box center [290, 106] width 214 height 19
paste input "TFFB Beef - Tallow (500g) - (No Rump Fat)"
click at [331, 112] on input "TFFB Beef - Tallow (500g) - (No Rump Fat) - Paid last delivery" at bounding box center [290, 106] width 214 height 19
type input "TFFB Beef - Tallow (500g) - (No Rump Fat) - Paid last delivery"
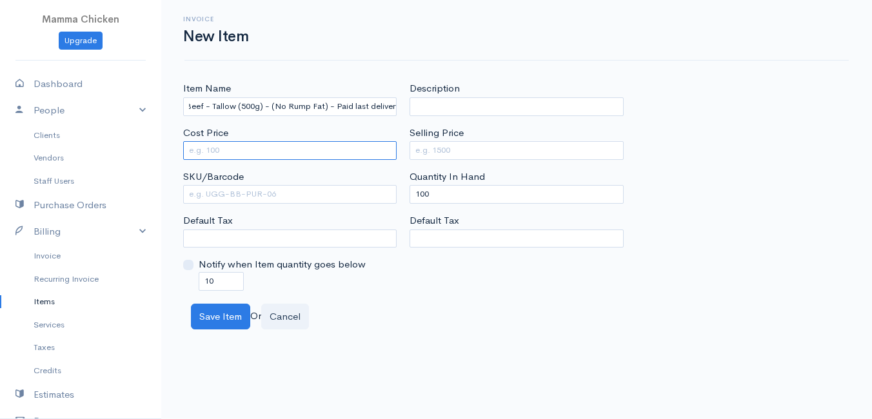
scroll to position [0, 0]
click at [374, 146] on input "Cost Price" at bounding box center [290, 150] width 214 height 19
type input "0"
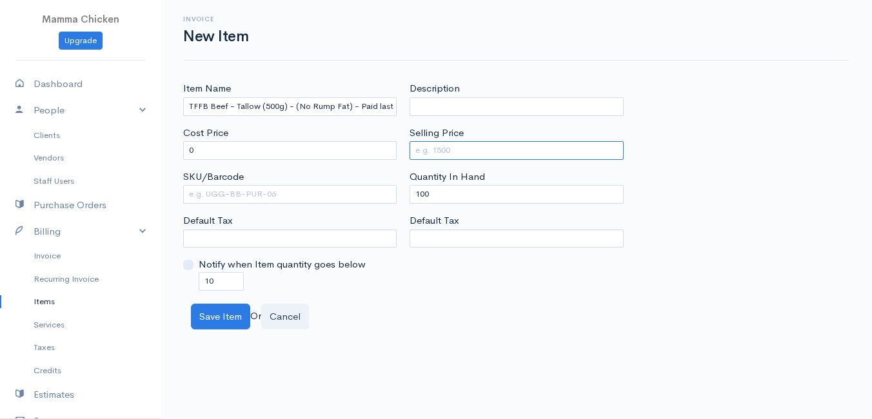
click at [454, 150] on input "Selling Price" at bounding box center [517, 150] width 214 height 19
type input "0"
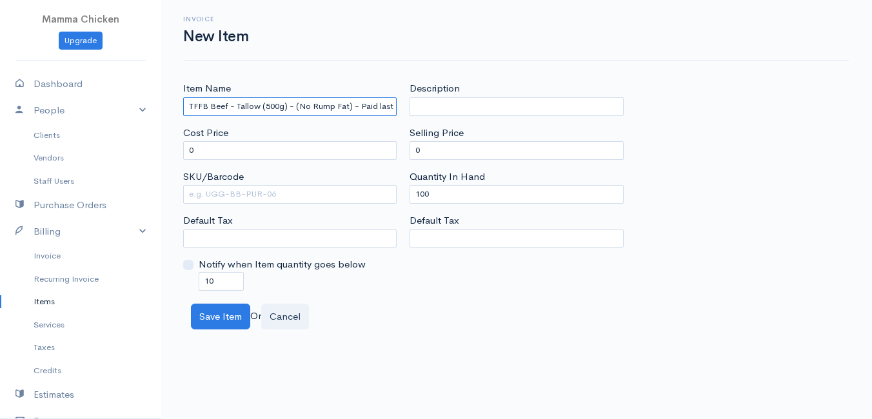
click at [347, 105] on input "TFFB Beef - Tallow (500g) - (No Rump Fat) - Paid last delivery" at bounding box center [290, 106] width 214 height 19
type input "TFFB Beef - Tallow (500g) - (No Rump Fat) - [PERSON_NAME] - Paid last delivery"
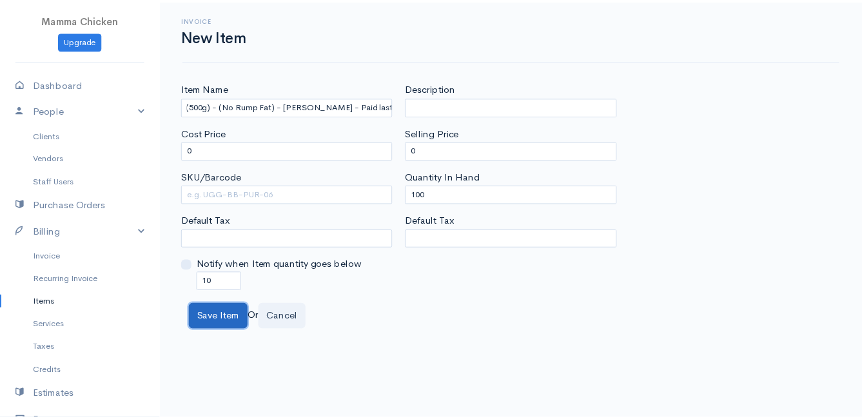
scroll to position [0, 0]
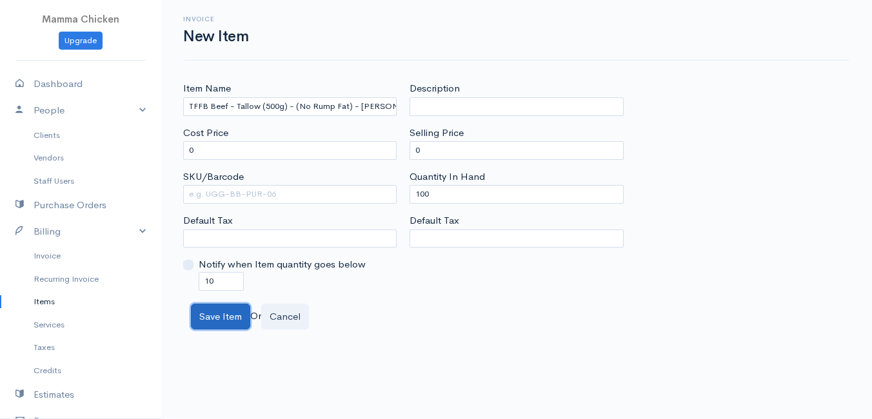
click at [231, 315] on button "Save Item" at bounding box center [220, 317] width 59 height 26
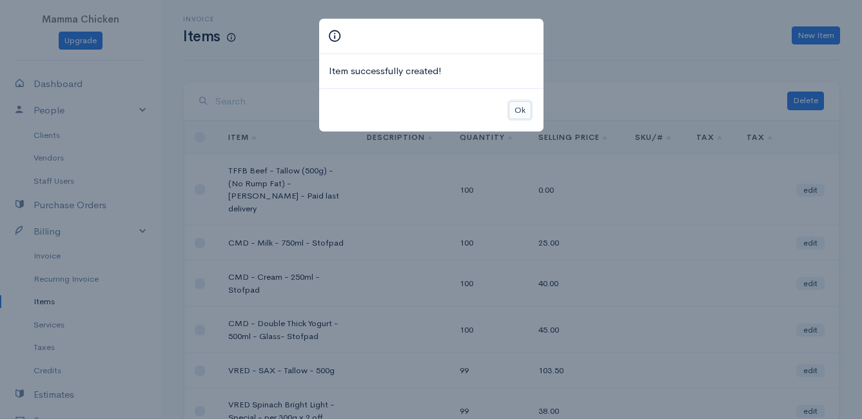
click at [515, 112] on button "Ok" at bounding box center [520, 110] width 23 height 19
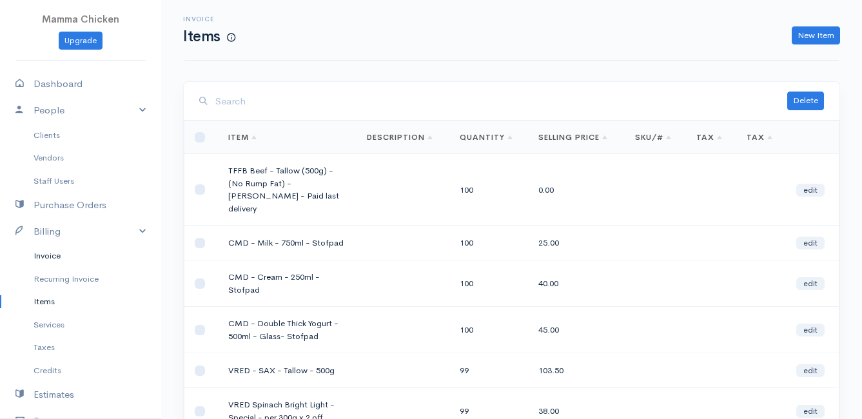
click at [45, 256] on link "Invoice" at bounding box center [80, 255] width 161 height 23
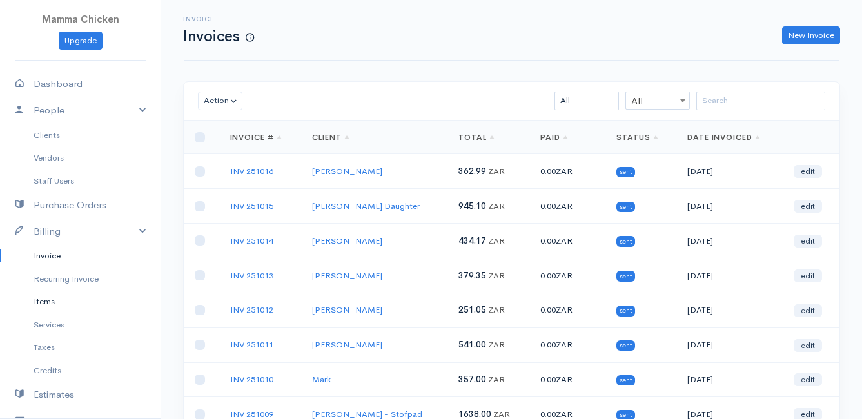
click at [55, 301] on link "Items" at bounding box center [80, 301] width 161 height 23
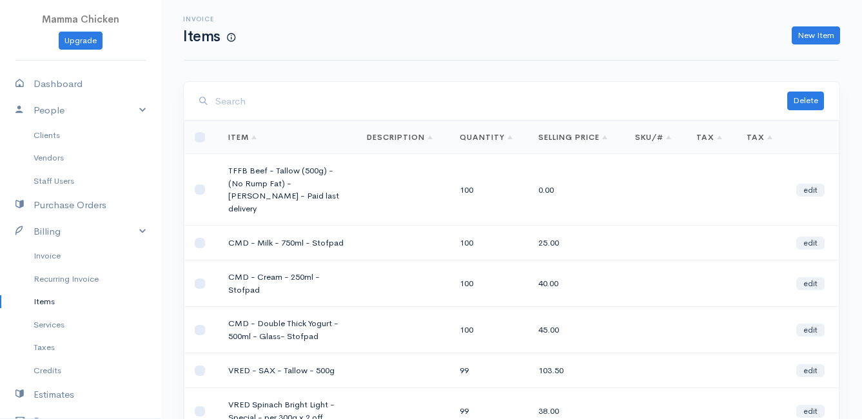
click at [241, 106] on input "search" at bounding box center [501, 101] width 572 height 26
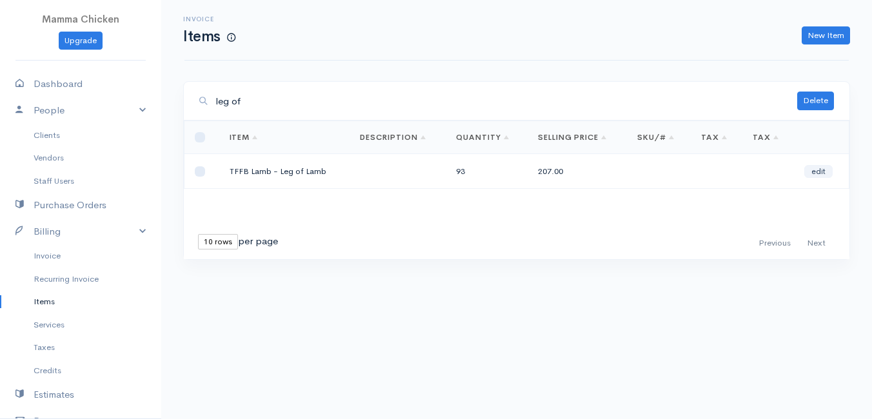
type input "leg of"
click at [826, 168] on link "edit" at bounding box center [818, 171] width 28 height 13
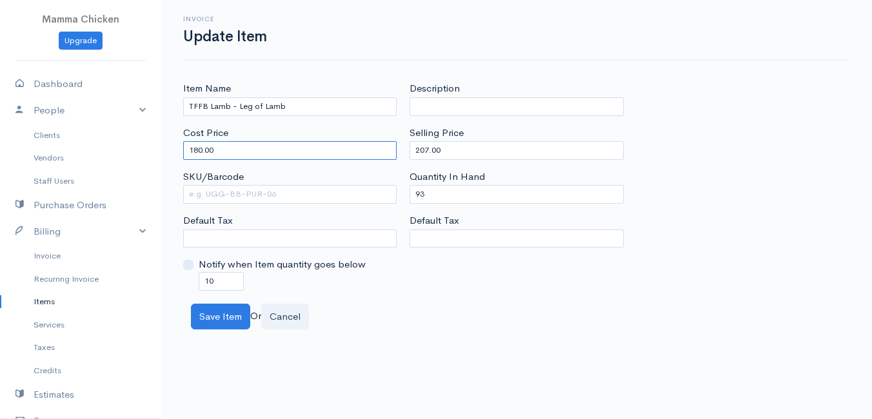
drag, startPoint x: 234, startPoint y: 150, endPoint x: 164, endPoint y: 151, distance: 69.7
click at [164, 151] on div "Item Name TFFB Lamb - Leg of Lamb Cost Price 180.00 SKU/Barcode Default Tax Not…" at bounding box center [516, 205] width 711 height 248
type input "220"
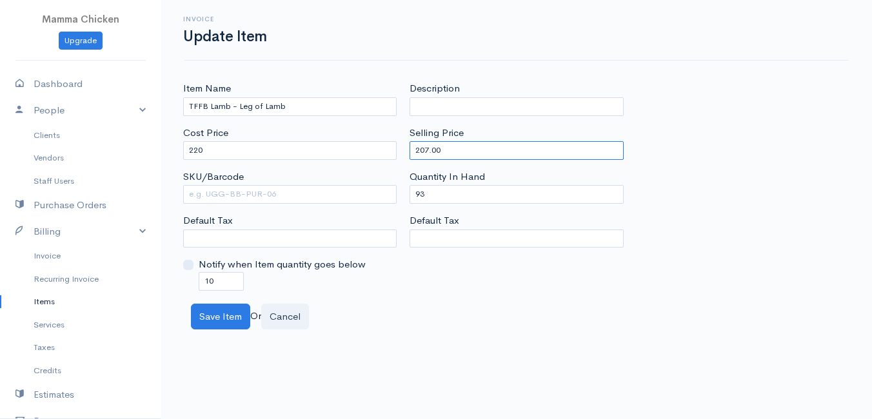
click at [462, 147] on input "207.00" at bounding box center [517, 150] width 214 height 19
type input "253"
click at [472, 327] on div "Save Item Or Cancel" at bounding box center [516, 317] width 664 height 26
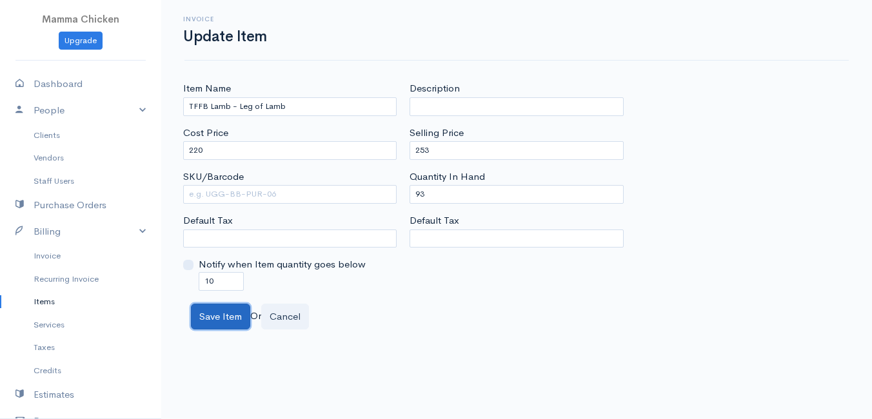
click at [226, 319] on button "Save Item" at bounding box center [220, 317] width 59 height 26
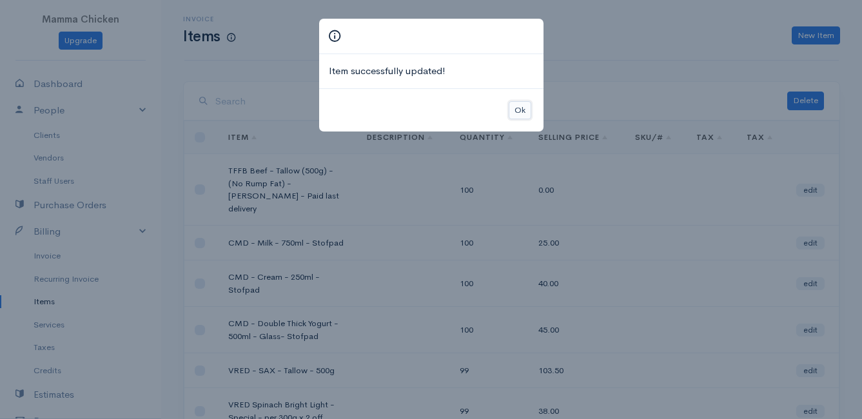
click at [527, 106] on button "Ok" at bounding box center [520, 110] width 23 height 19
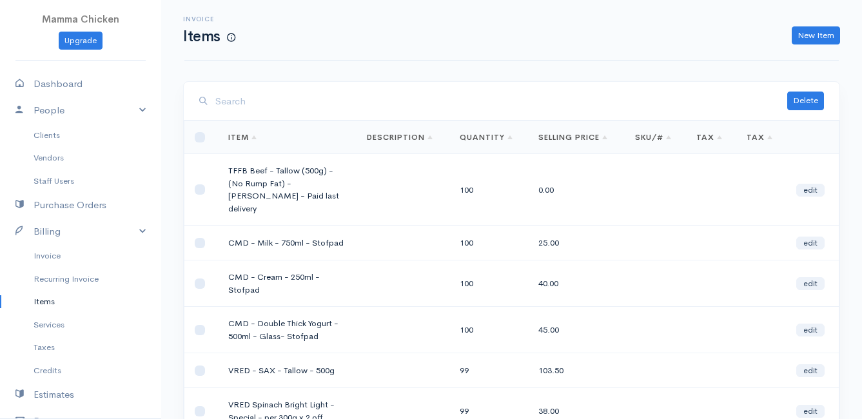
click at [284, 95] on input "search" at bounding box center [501, 101] width 572 height 26
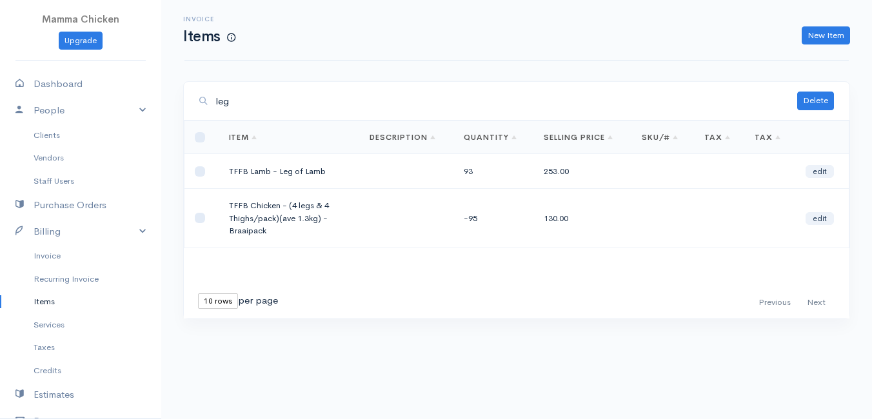
type input "leg"
drag, startPoint x: 322, startPoint y: 172, endPoint x: 228, endPoint y: 168, distance: 93.6
click at [228, 168] on td "TFFB Lamb - Leg of Lamb" at bounding box center [289, 171] width 141 height 35
drag, startPoint x: 228, startPoint y: 168, endPoint x: 243, endPoint y: 172, distance: 14.6
copy td "TFFB Lamb - Leg of Lamb"
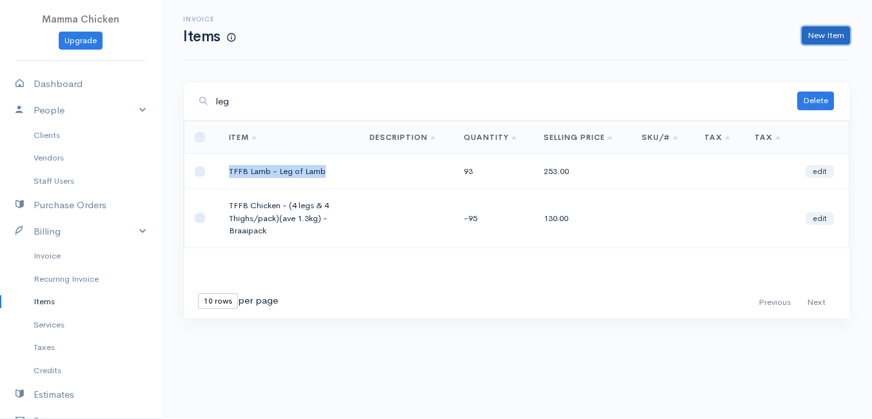
click at [820, 35] on link "New Item" at bounding box center [826, 35] width 48 height 19
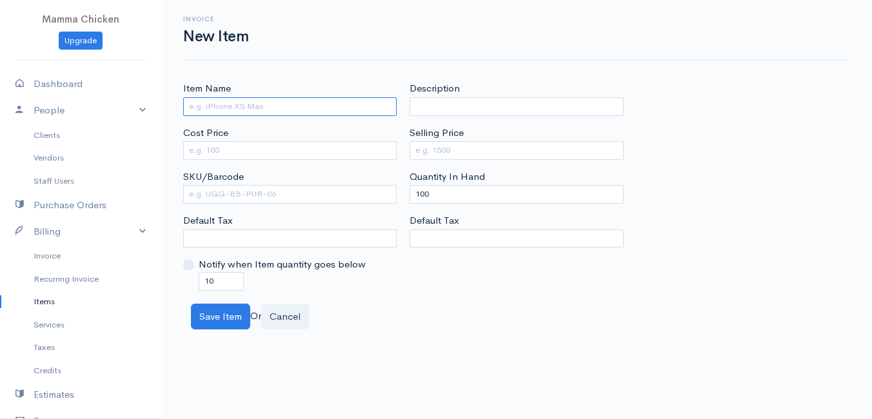
paste input "TFFB Lamb - Leg of Lamb"
type input "TFFB Lamb - Shoulder"
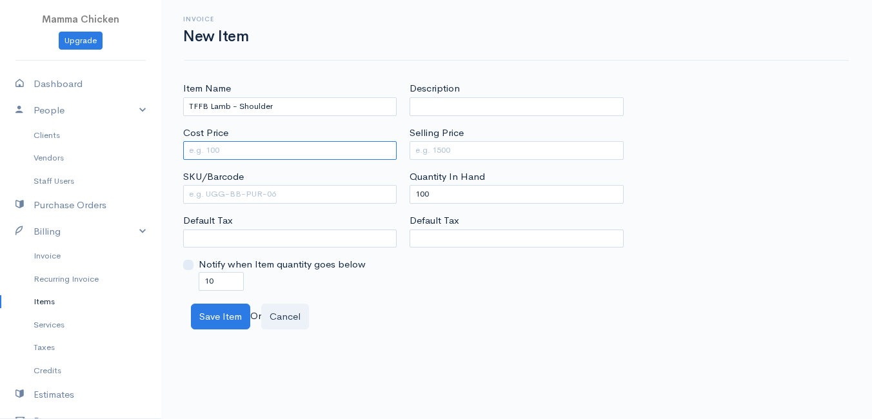
click at [218, 150] on input "Cost Price" at bounding box center [290, 150] width 214 height 19
type input "200"
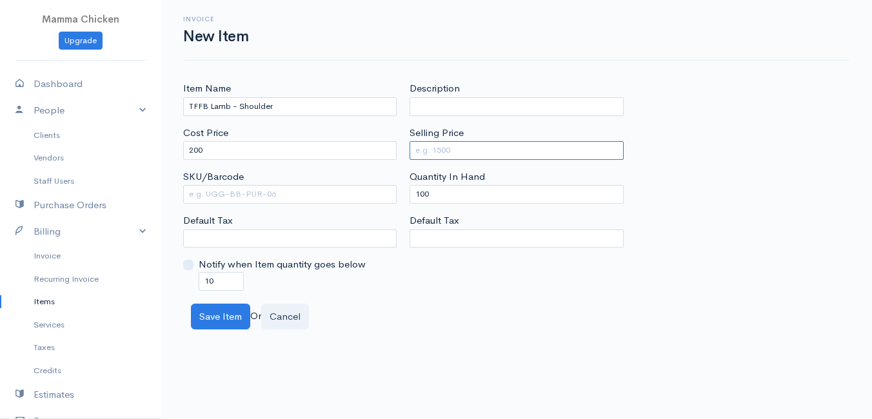
click at [433, 153] on input "Selling Price" at bounding box center [517, 150] width 214 height 19
type input "230"
click at [425, 290] on div "Description Selling Price 230 Quantity In Hand 100 Default Tax" at bounding box center [516, 185] width 226 height 209
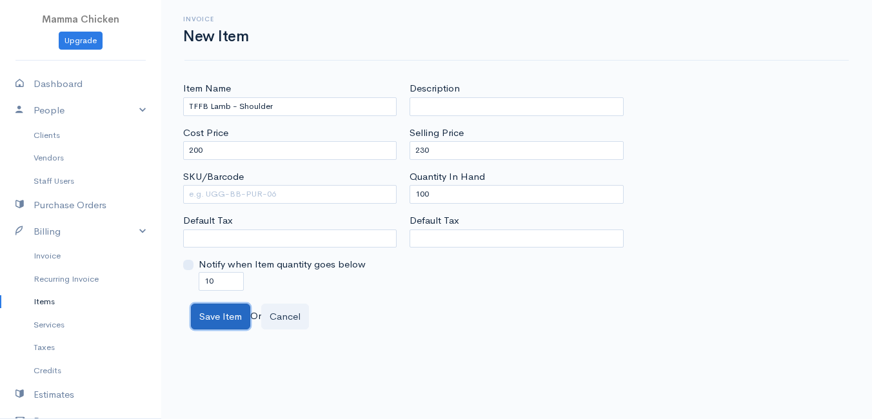
click at [231, 312] on button "Save Item" at bounding box center [220, 317] width 59 height 26
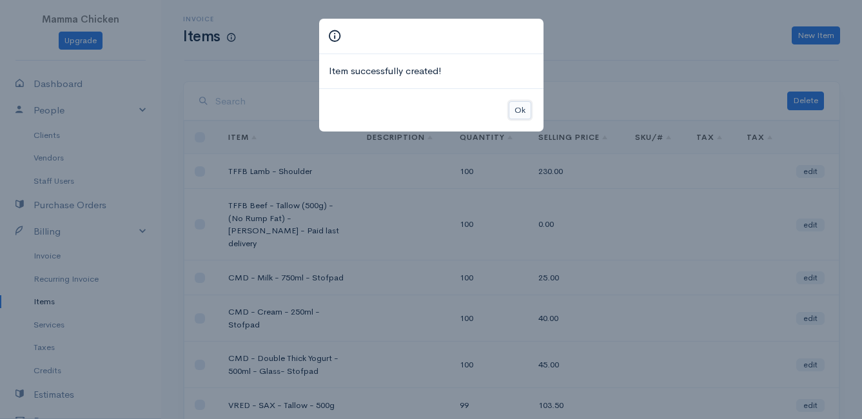
click at [517, 111] on button "Ok" at bounding box center [520, 110] width 23 height 19
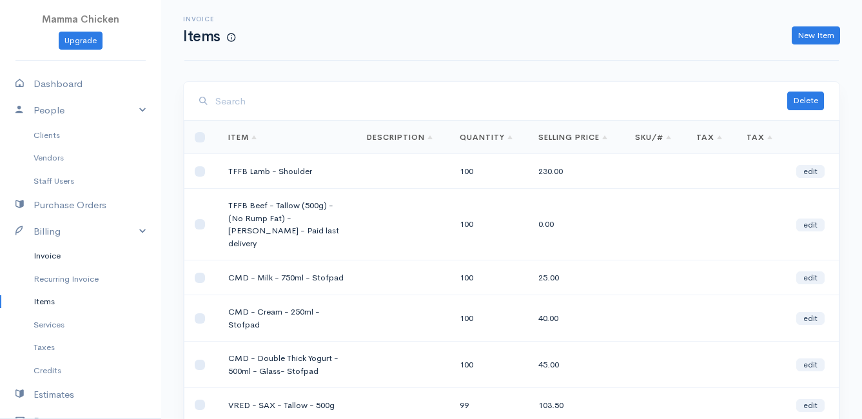
click at [44, 258] on link "Invoice" at bounding box center [80, 255] width 161 height 23
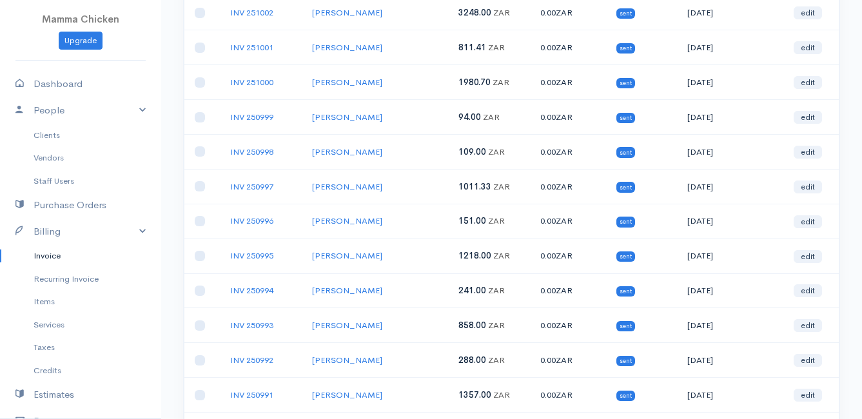
scroll to position [581, 0]
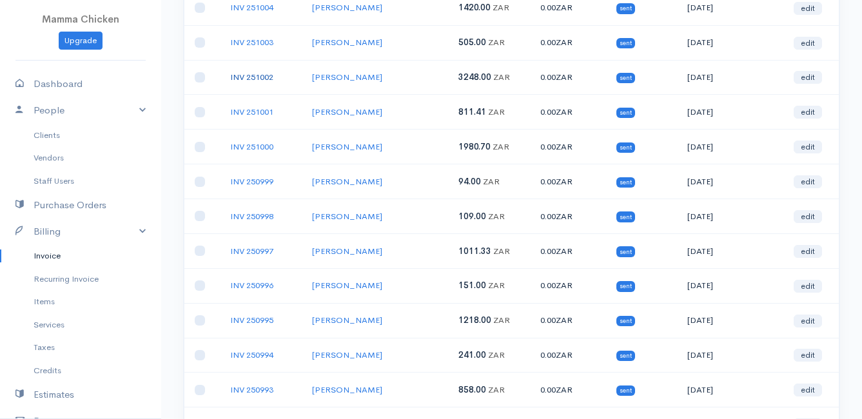
click at [248, 75] on link "INV 251002" at bounding box center [251, 77] width 43 height 11
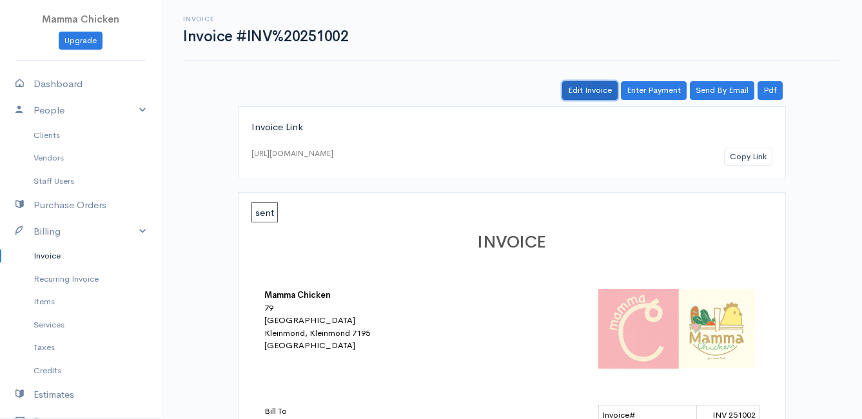
click at [595, 84] on link "Edit Invoice" at bounding box center [589, 90] width 55 height 19
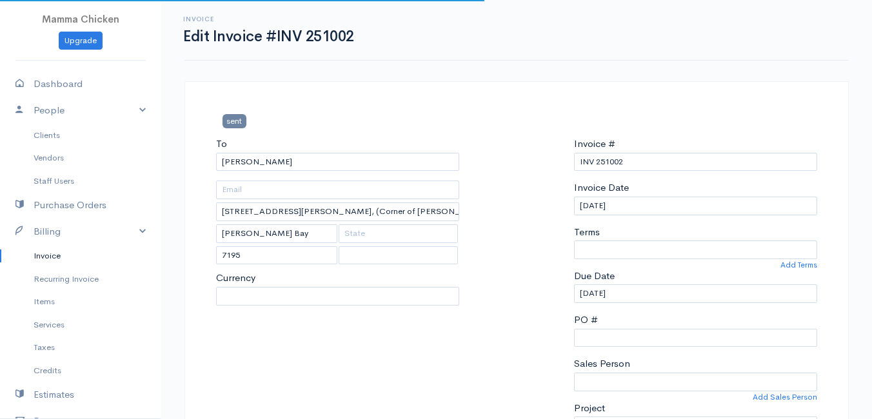
select select "0"
select select
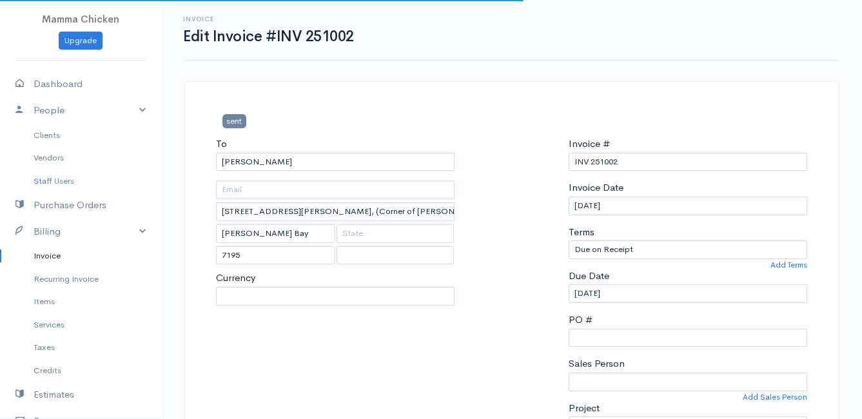
select select "[GEOGRAPHIC_DATA]"
select select "ZAR"
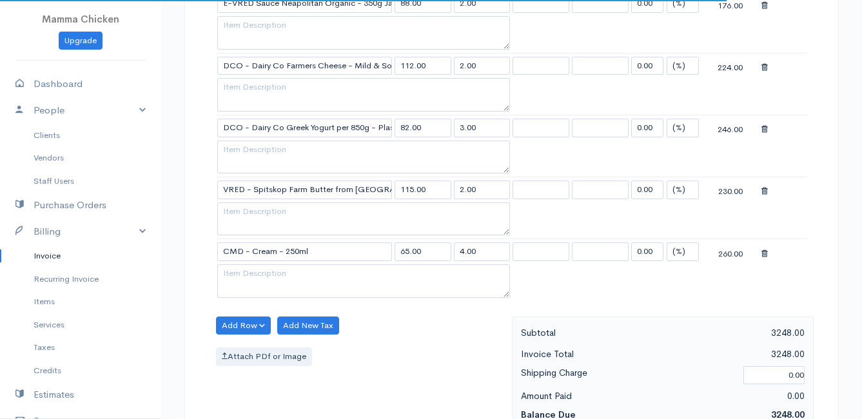
scroll to position [1484, 0]
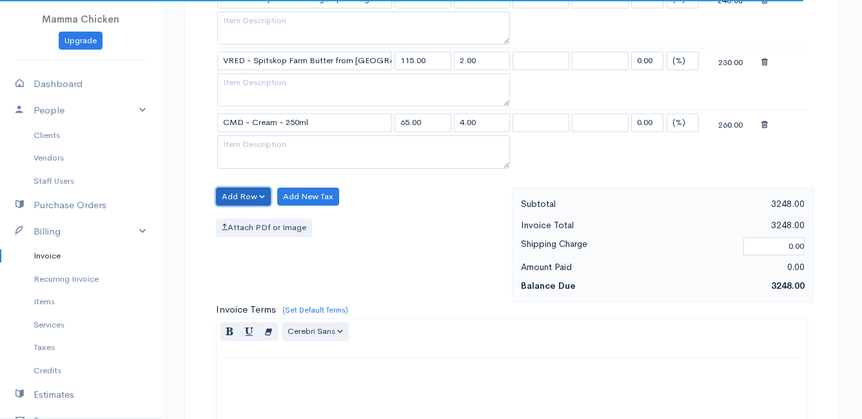
click at [241, 200] on button "Add Row" at bounding box center [243, 197] width 55 height 19
click at [245, 219] on link "Add Item Row" at bounding box center [268, 223] width 102 height 23
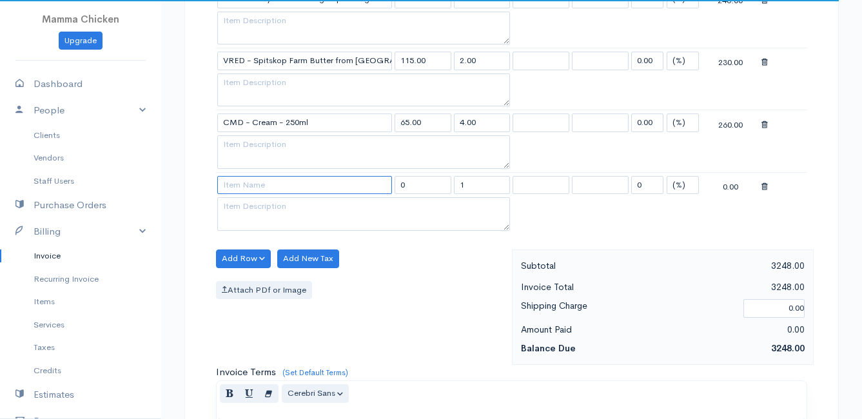
click at [243, 187] on input at bounding box center [304, 185] width 175 height 19
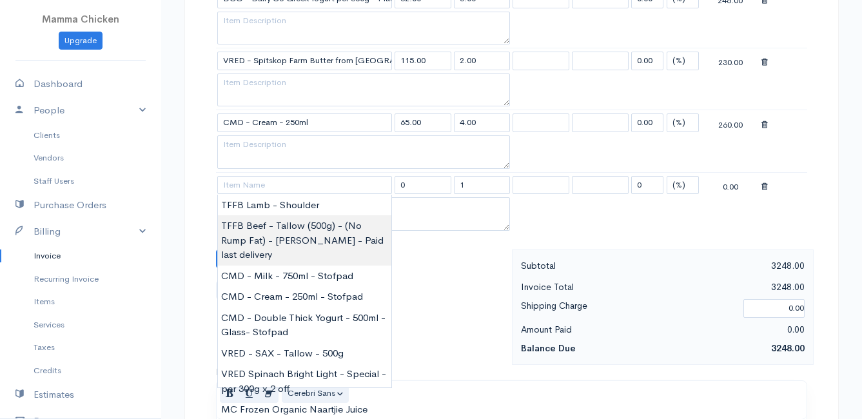
type input "TFFB Beef - Tallow (500g) - (No Rump Fat) - [PERSON_NAME] - Paid last delivery"
type input "0.00"
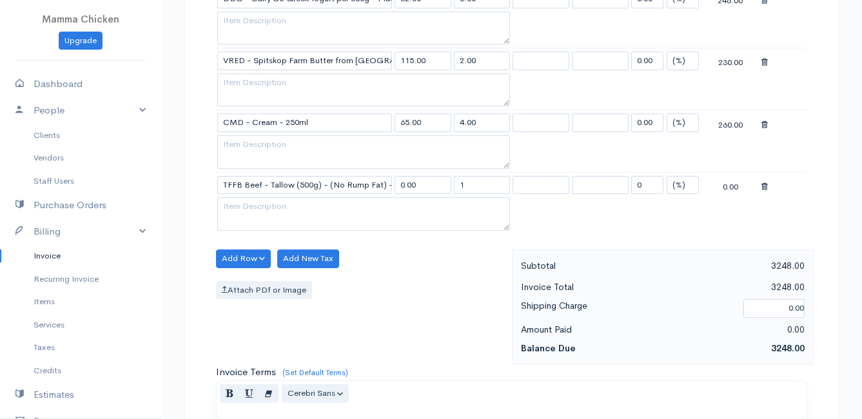
click at [483, 190] on input "1" at bounding box center [482, 185] width 57 height 19
type input "2"
click at [450, 299] on div "Attach PDf or Image" at bounding box center [361, 290] width 290 height 19
click at [234, 259] on button "Add Row" at bounding box center [243, 259] width 55 height 19
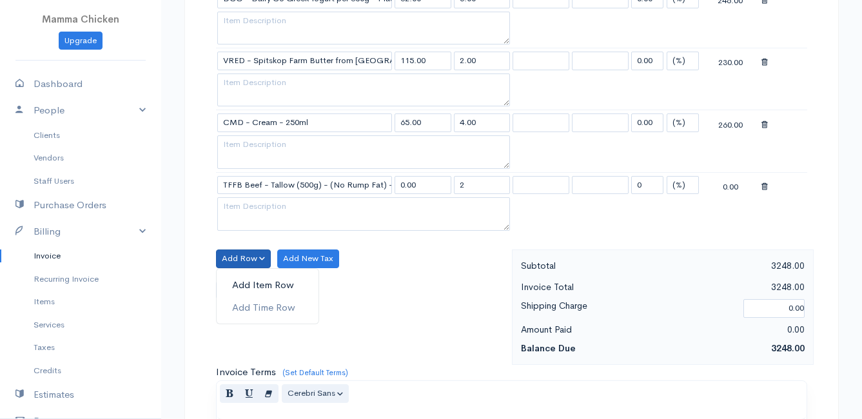
click at [246, 283] on link "Add Item Row" at bounding box center [268, 285] width 102 height 23
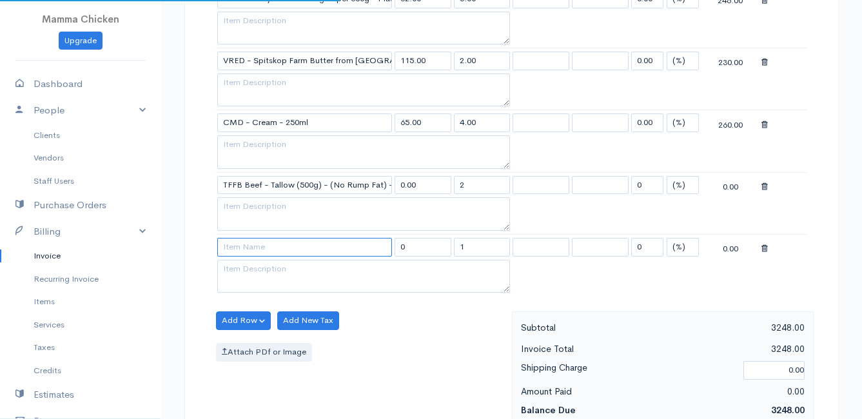
click at [258, 244] on input at bounding box center [304, 247] width 175 height 19
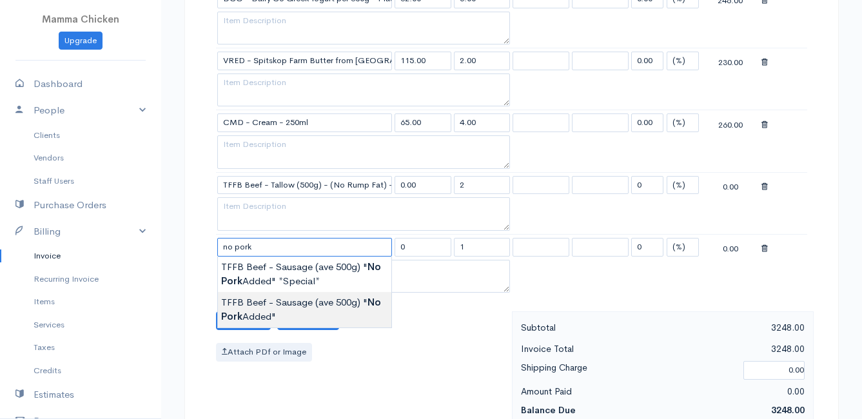
type input "TFFB Beef - Sausage (ave 500g) "No Pork Added""
type input "212.75"
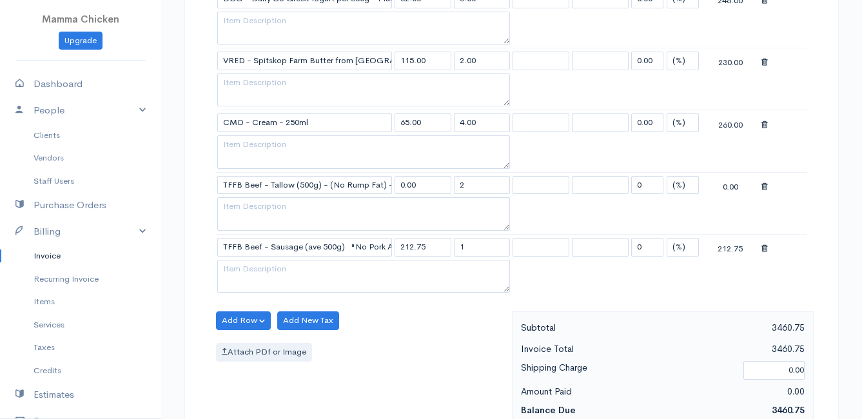
click at [492, 251] on input "1" at bounding box center [482, 247] width 57 height 19
type input "5.06"
click at [422, 322] on div "Add Row Add Item Row Add Time Row Add New Tax Attach PDf or Image" at bounding box center [361, 369] width 303 height 115
click at [242, 319] on button "Add Row" at bounding box center [243, 321] width 55 height 19
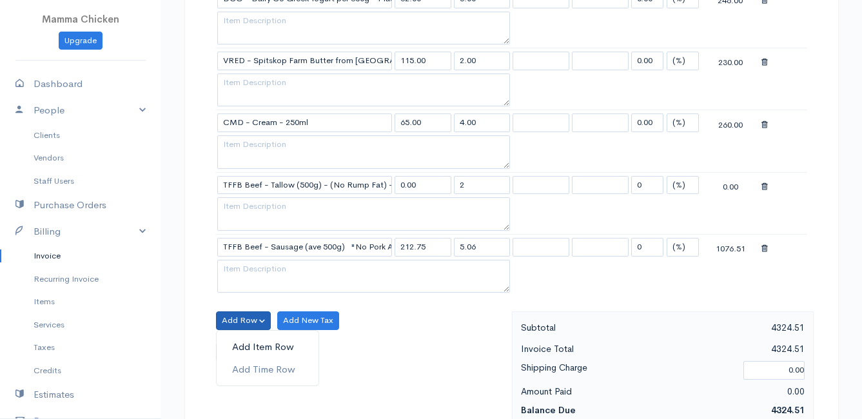
click at [249, 340] on link "Add Item Row" at bounding box center [268, 347] width 102 height 23
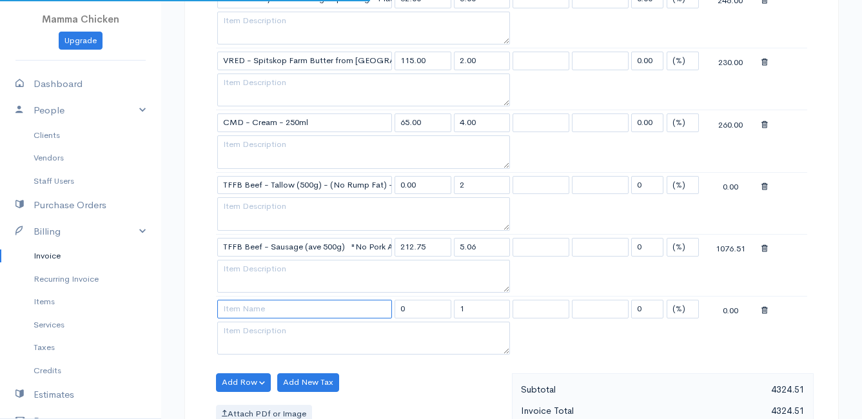
click at [248, 308] on input at bounding box center [304, 309] width 175 height 19
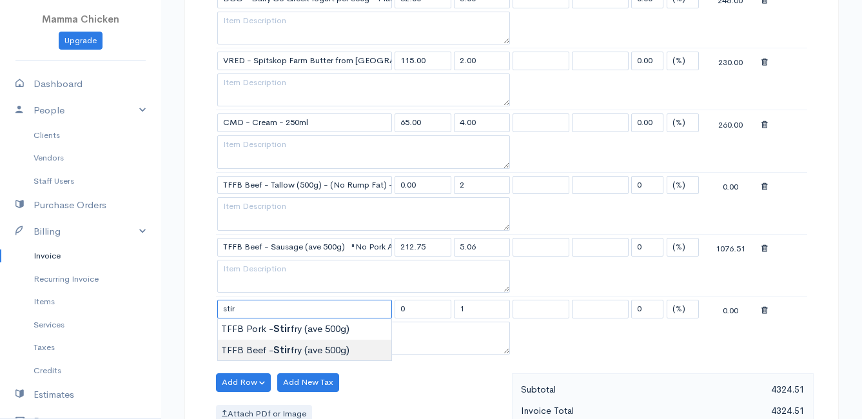
type input "TFFB Beef - Stirfry (ave 500g)"
type input "218.50"
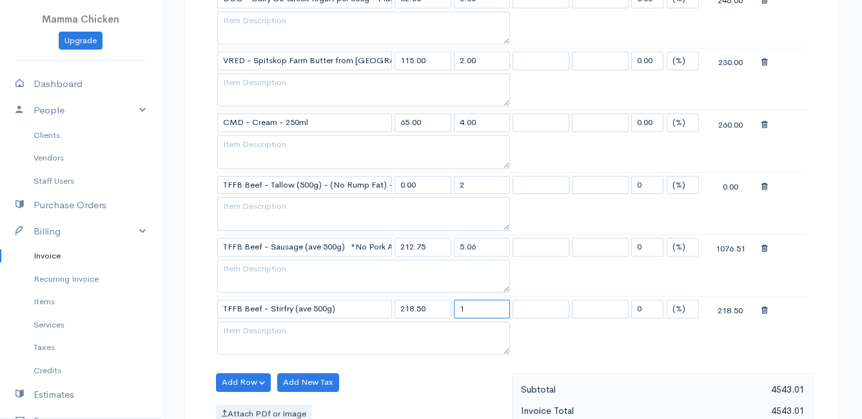
click at [482, 313] on input "1" at bounding box center [482, 309] width 57 height 19
type input "5.12"
click at [228, 381] on button "Add Row" at bounding box center [243, 382] width 55 height 19
click at [257, 333] on link "Add Item Row" at bounding box center [268, 334] width 102 height 23
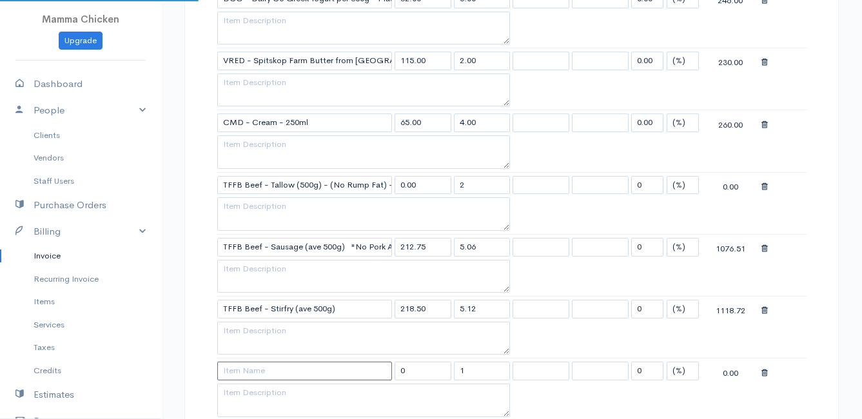
click at [256, 372] on input at bounding box center [304, 371] width 175 height 19
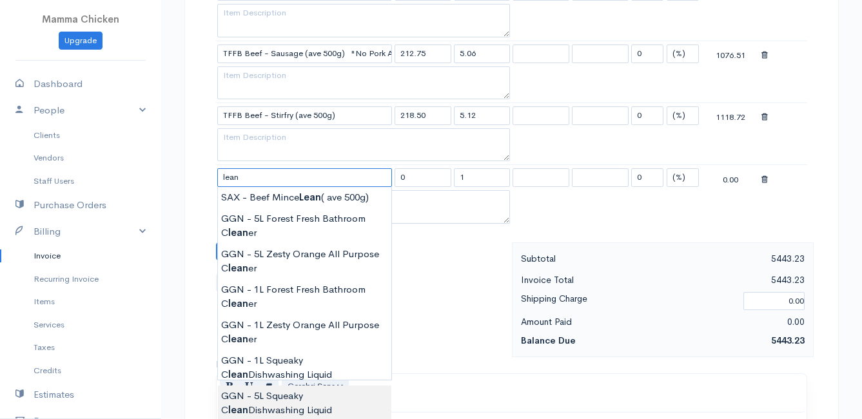
scroll to position [1742, 0]
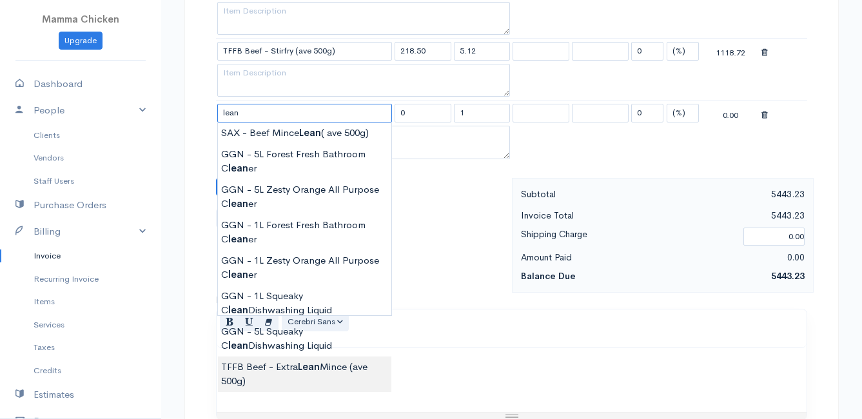
type input "TFFB Beef - Extra Lean Mince (ave 500g)"
type input "184.00"
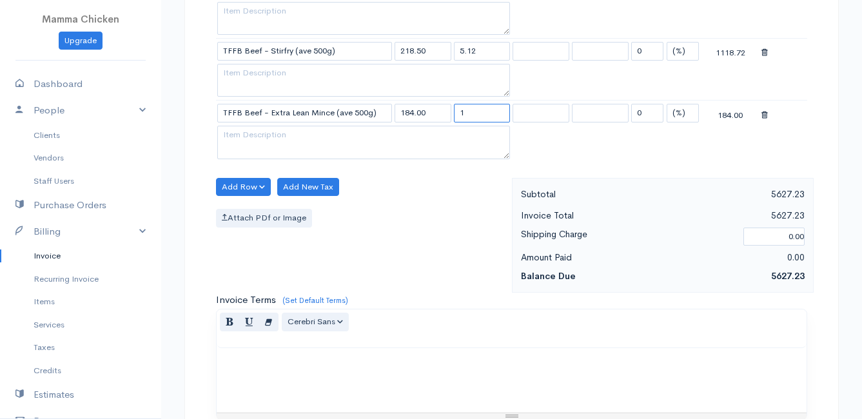
click at [471, 115] on input "1" at bounding box center [482, 113] width 57 height 19
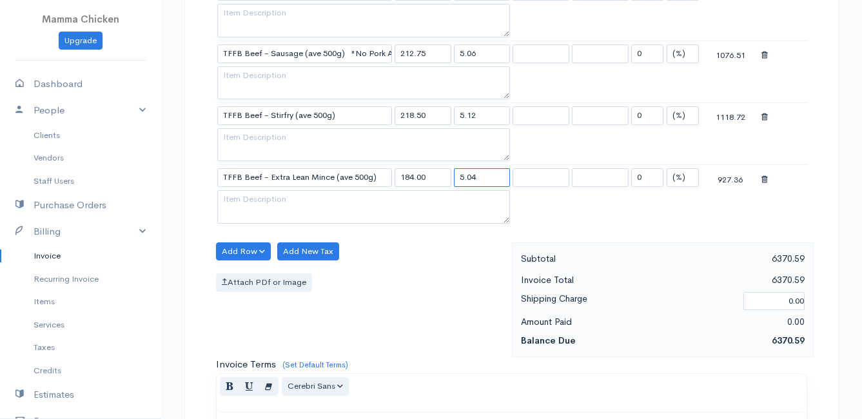
type input "5.04"
click at [419, 265] on div "Add Row Add Item Row Add Time Row Add New Tax Attach PDf or Image" at bounding box center [361, 300] width 303 height 115
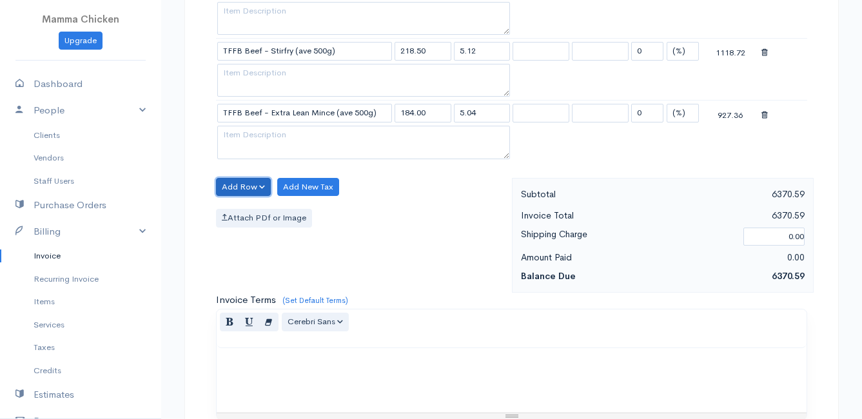
click at [250, 190] on button "Add Row" at bounding box center [243, 187] width 55 height 19
click at [246, 214] on link "Add Item Row" at bounding box center [268, 214] width 102 height 23
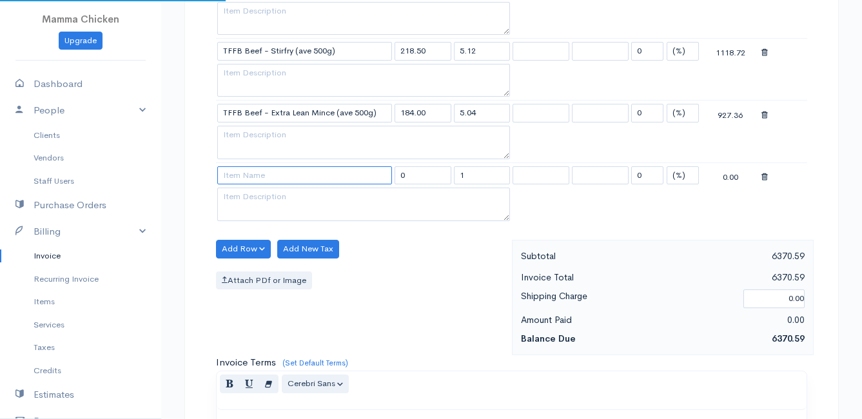
click at [236, 179] on input at bounding box center [304, 175] width 175 height 19
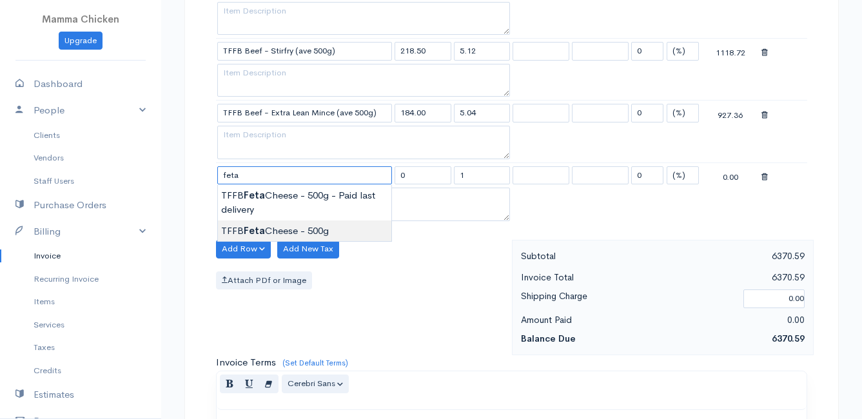
type input "TFFB Feta Cheese - 500g"
type input "90.00"
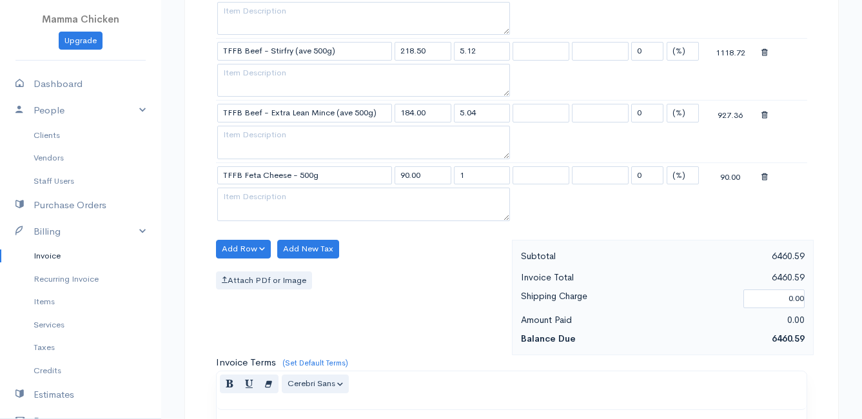
drag, startPoint x: 472, startPoint y: 176, endPoint x: 450, endPoint y: 176, distance: 22.6
click at [450, 176] on tr "TFFB Feta Cheese - 500g 90.00 1 0 (%) Flat 90.00" at bounding box center [511, 175] width 591 height 25
type input "2"
click at [430, 249] on div "Add Row Add Item Row Add Time Row Add New Tax Attach PDf or Image" at bounding box center [361, 297] width 303 height 115
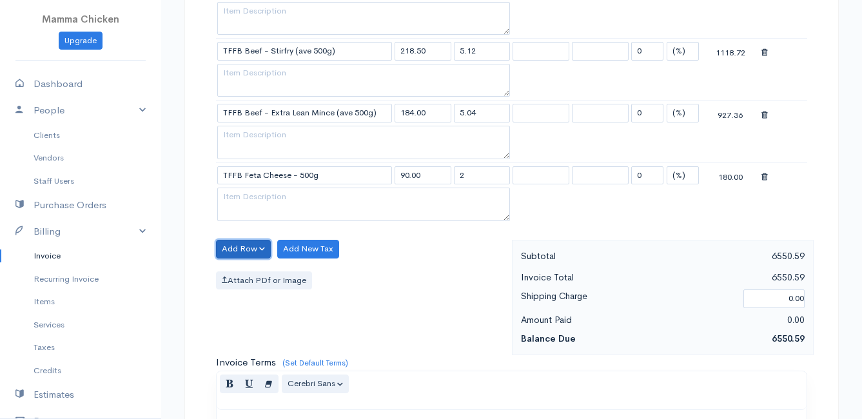
click at [235, 248] on button "Add Row" at bounding box center [243, 249] width 55 height 19
click at [248, 269] on link "Add Item Row" at bounding box center [268, 275] width 102 height 23
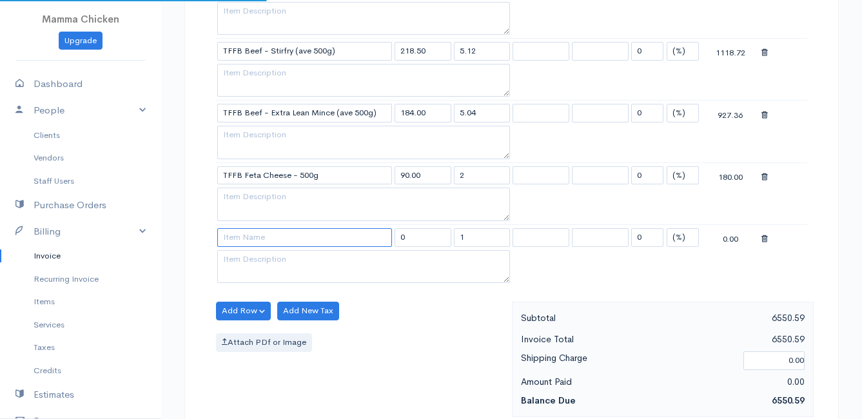
click at [243, 237] on input at bounding box center [304, 237] width 175 height 19
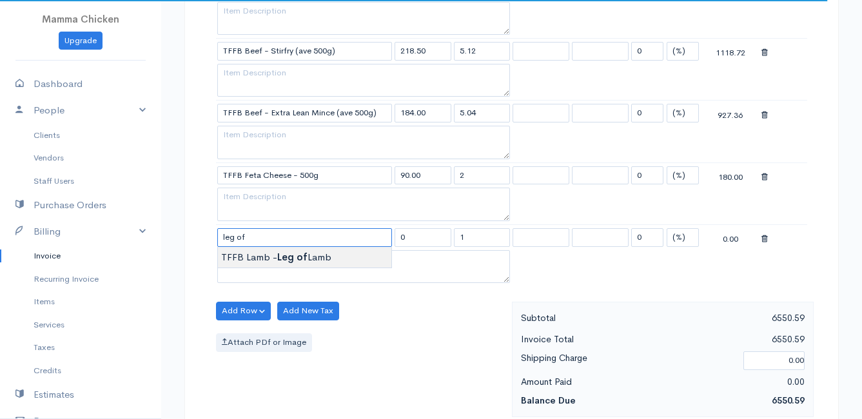
type input "TFFB Lamb - Leg of Lamb"
type input "253.00"
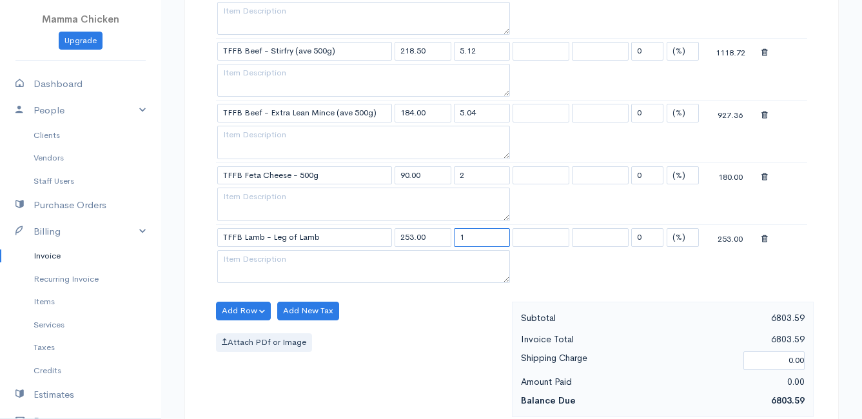
click at [488, 240] on input "1" at bounding box center [482, 237] width 57 height 19
type input "10.32"
click at [303, 266] on textarea at bounding box center [363, 267] width 293 height 34
type textarea "4 off"
click at [427, 332] on div "Add Row Add Item Row Add Time Row Add New Tax Attach PDf or Image" at bounding box center [361, 359] width 303 height 115
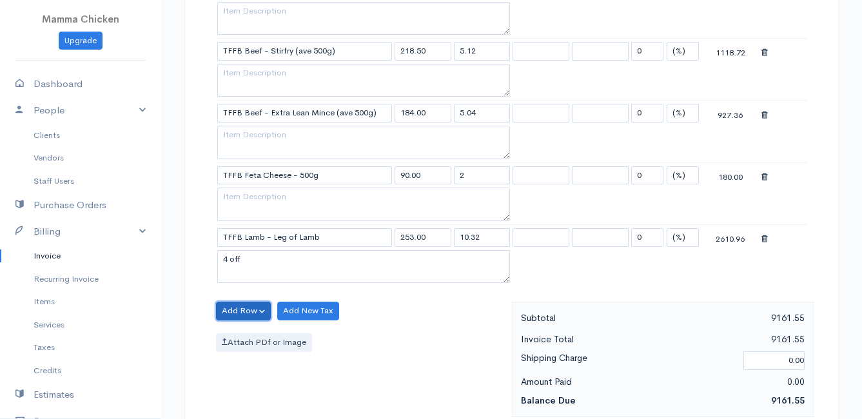
click at [242, 310] on button "Add Row" at bounding box center [243, 311] width 55 height 19
click at [244, 330] on link "Add Item Row" at bounding box center [268, 337] width 102 height 23
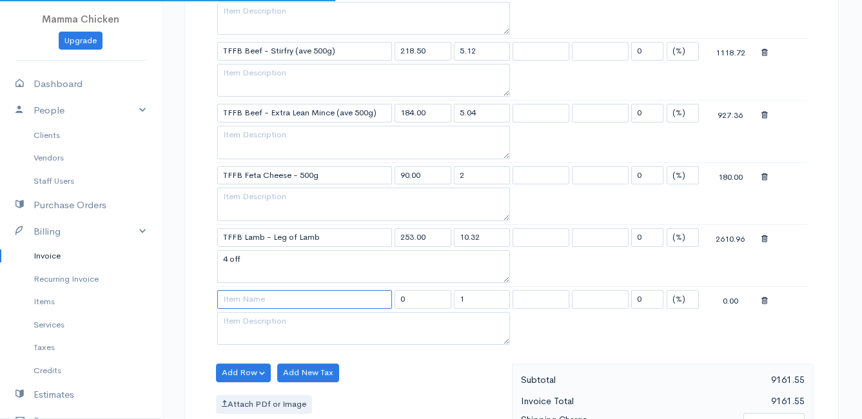
click at [244, 300] on input at bounding box center [304, 299] width 175 height 19
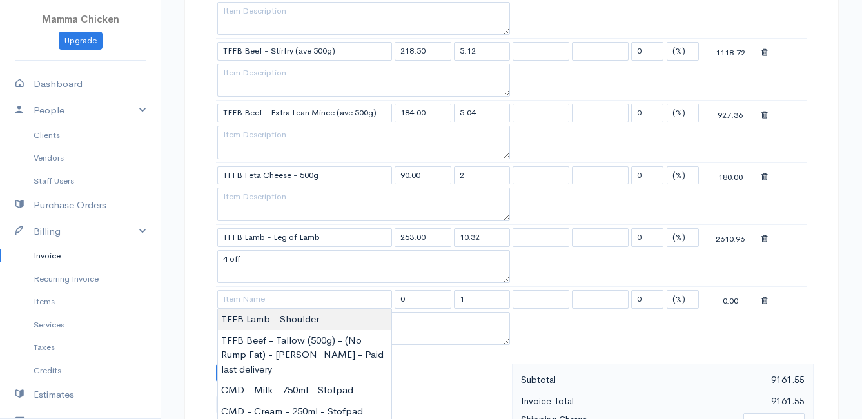
type input "TFFB Lamb - Shoulder"
type input "230.00"
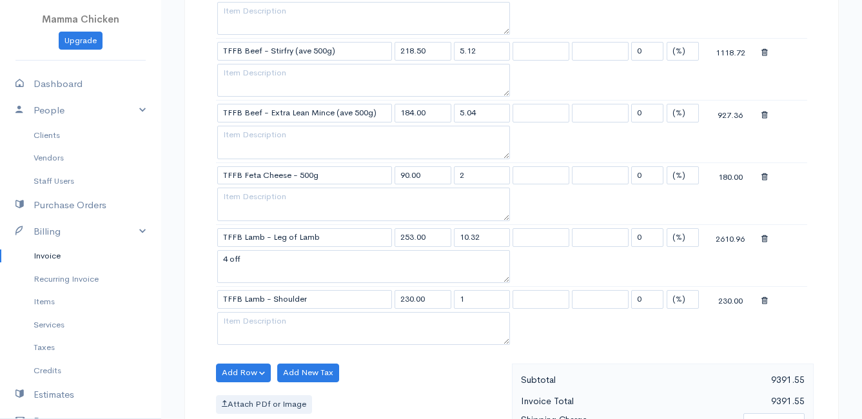
click at [480, 303] on input "1" at bounding box center [482, 299] width 57 height 19
type input "8.63"
click at [289, 327] on textarea at bounding box center [363, 329] width 293 height 34
type textarea "4 off"
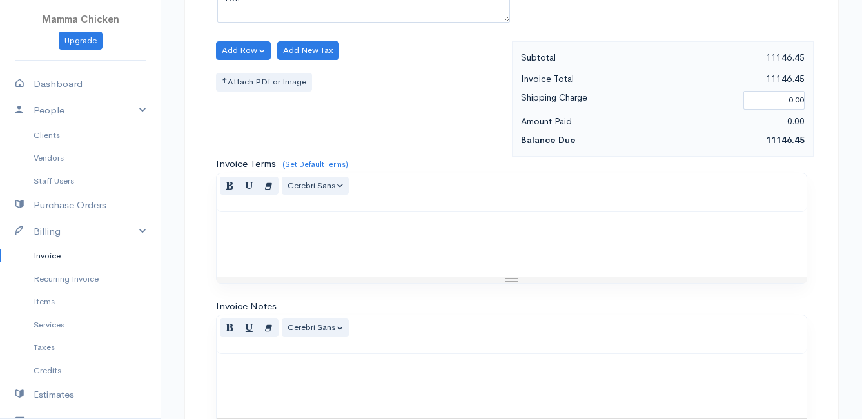
scroll to position [2248, 0]
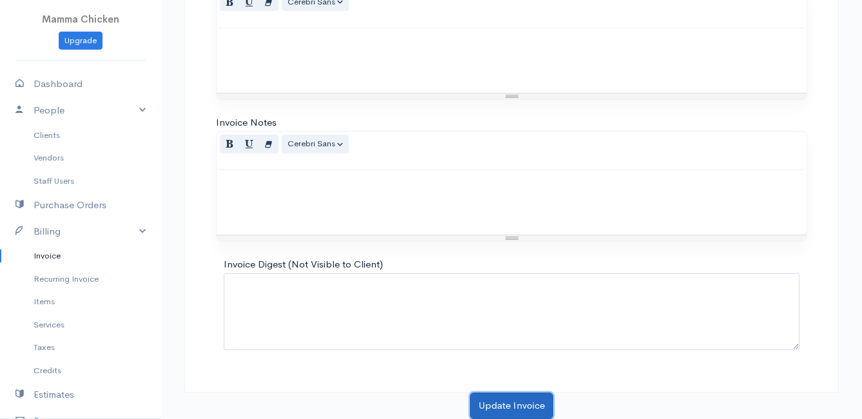
click at [525, 408] on button "Update Invoice" at bounding box center [511, 406] width 83 height 26
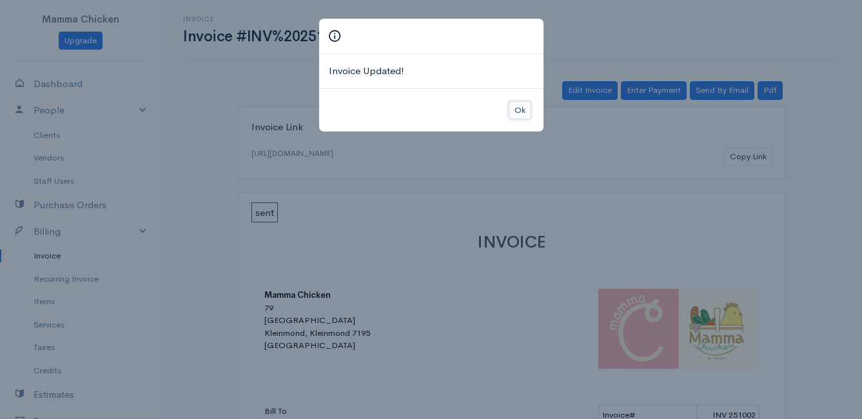
click at [523, 107] on button "Ok" at bounding box center [520, 110] width 23 height 19
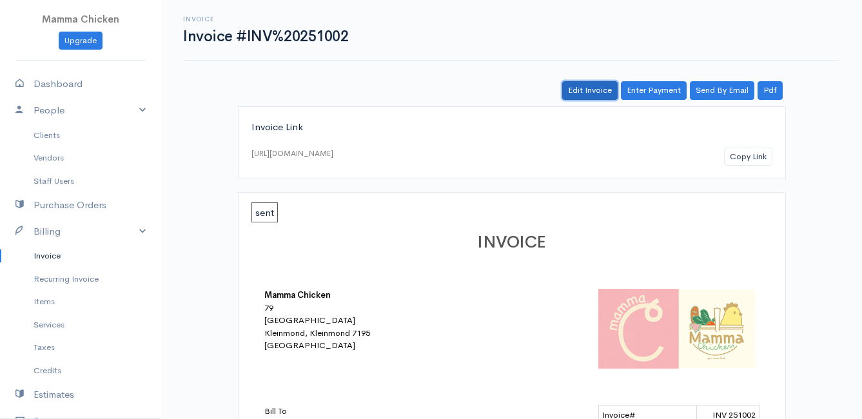
click at [597, 92] on link "Edit Invoice" at bounding box center [589, 90] width 55 height 19
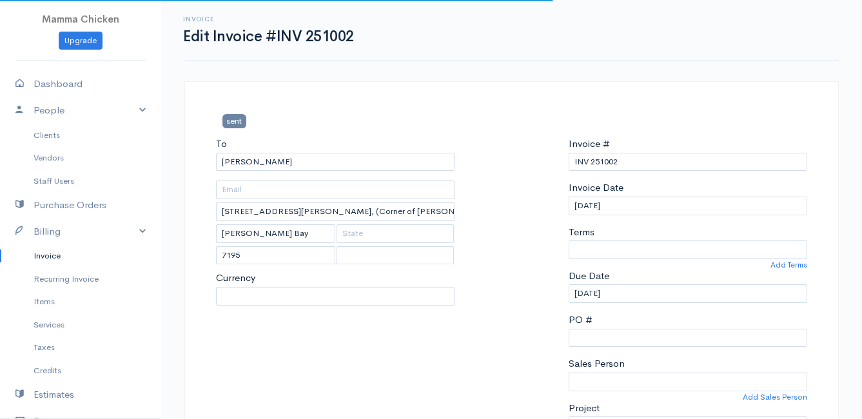
select select "0"
select select
select select "[GEOGRAPHIC_DATA]"
select select "ZAR"
click at [636, 208] on input "[DATE]" at bounding box center [688, 206] width 239 height 19
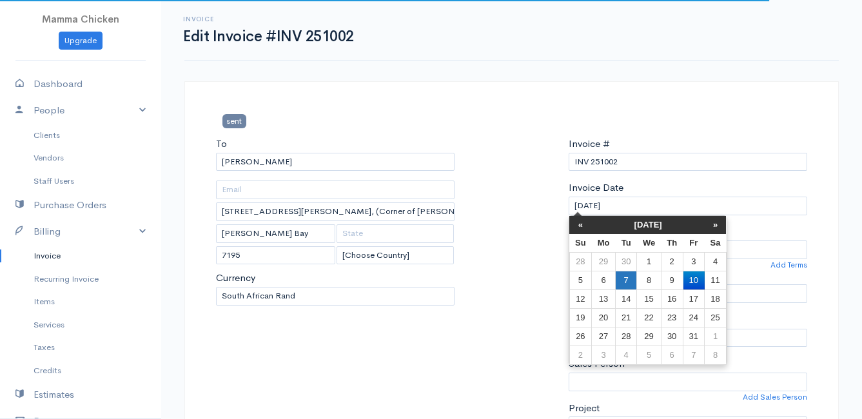
click at [633, 279] on td "7" at bounding box center [625, 280] width 21 height 19
type input "[DATE]"
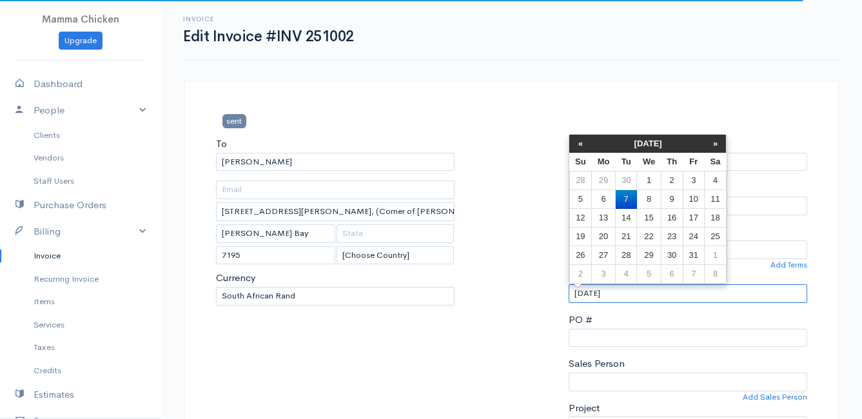
click at [651, 296] on input "[DATE]" at bounding box center [688, 293] width 239 height 19
click at [671, 197] on td "9" at bounding box center [672, 199] width 22 height 19
type input "[DATE]"
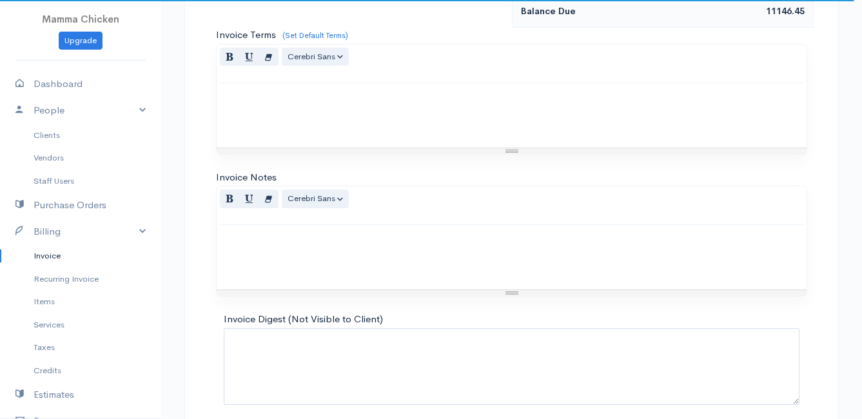
scroll to position [2248, 0]
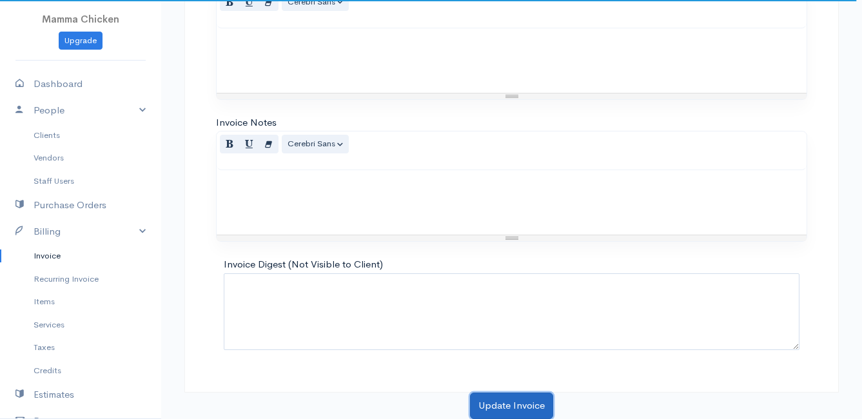
click at [528, 407] on button "Update Invoice" at bounding box center [511, 406] width 83 height 26
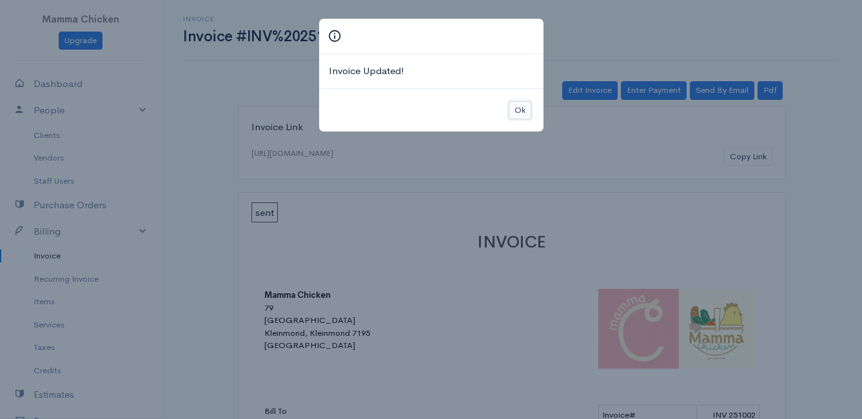
click at [517, 108] on button "Ok" at bounding box center [520, 110] width 23 height 19
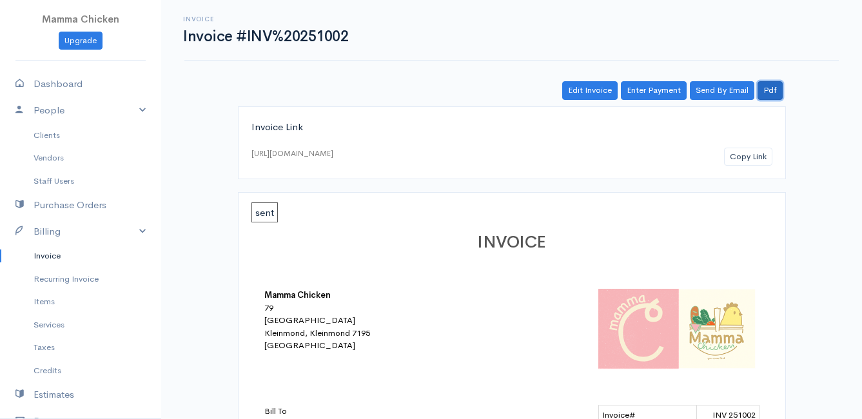
click at [770, 92] on link "Pdf" at bounding box center [770, 90] width 25 height 19
click at [50, 253] on link "Invoice" at bounding box center [80, 255] width 161 height 23
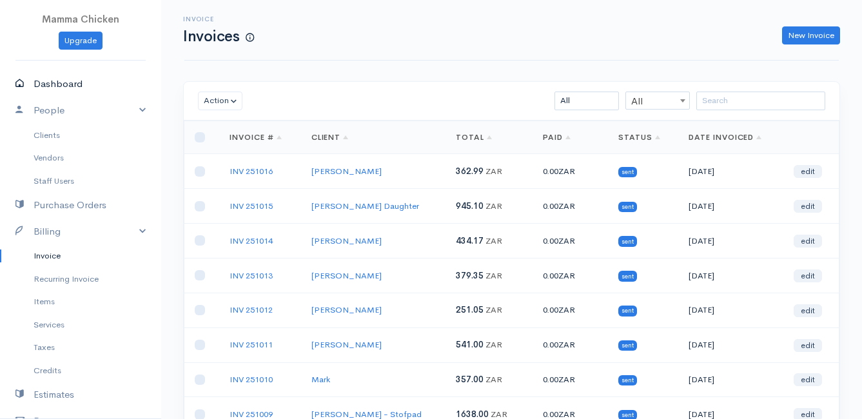
click at [45, 81] on link "Dashboard" at bounding box center [80, 84] width 161 height 26
select select "thistoyear"
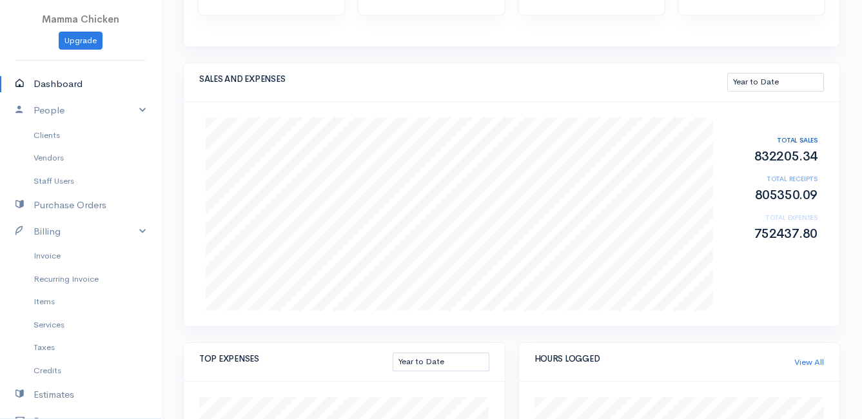
scroll to position [129, 0]
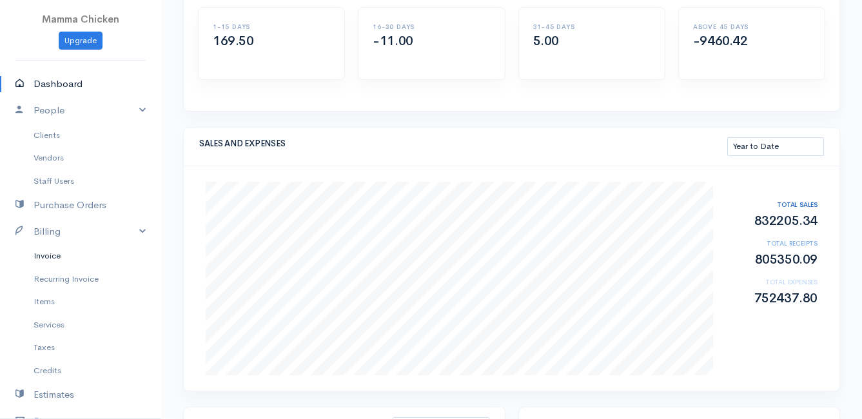
click at [59, 255] on link "Invoice" at bounding box center [80, 255] width 161 height 23
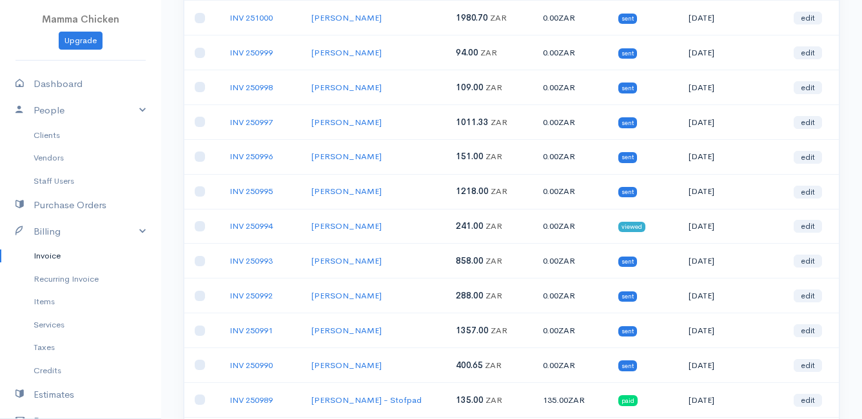
scroll to position [774, 0]
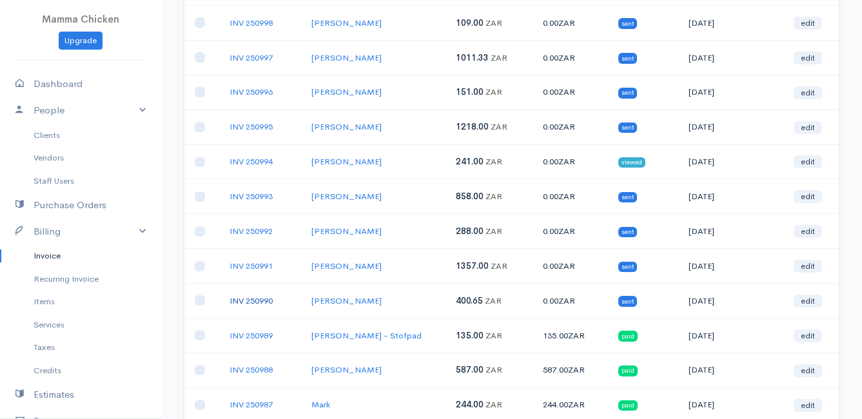
click at [248, 302] on link "INV 250990" at bounding box center [251, 300] width 43 height 11
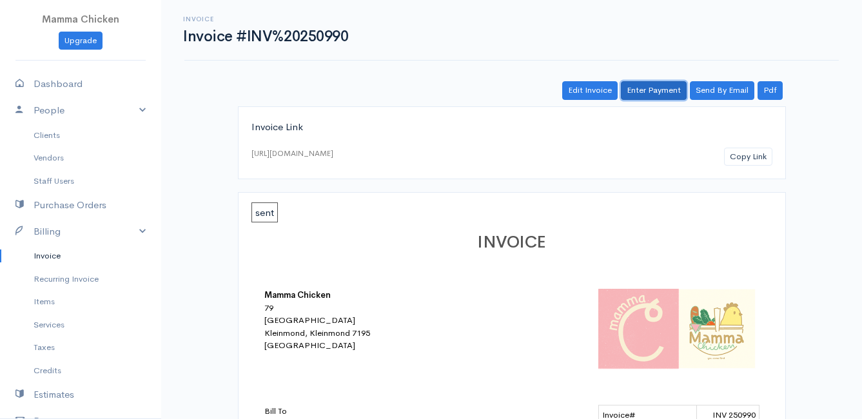
click at [641, 91] on link "Enter Payment" at bounding box center [654, 90] width 66 height 19
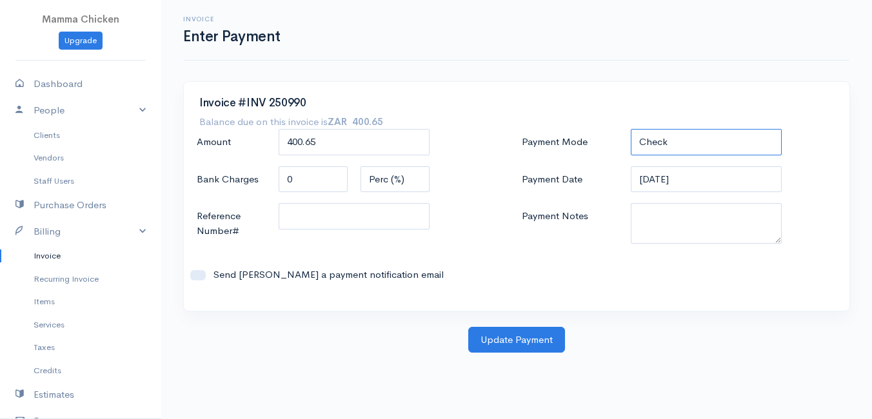
click at [667, 141] on select "Check Bank Transfer Credit Cash Debit ACH VISA MASTERCARD AMEX DISCOVER DINERS …" at bounding box center [706, 142] width 151 height 26
select select "Bank Transfer"
click at [631, 129] on select "Check Bank Transfer Credit Cash Debit ACH VISA MASTERCARD AMEX DISCOVER DINERS …" at bounding box center [706, 142] width 151 height 26
click at [505, 333] on button "Update Payment" at bounding box center [516, 340] width 97 height 26
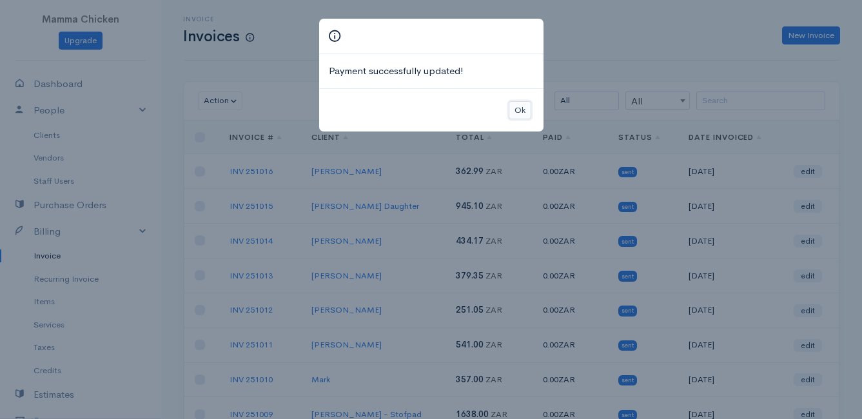
click at [518, 111] on button "Ok" at bounding box center [520, 110] width 23 height 19
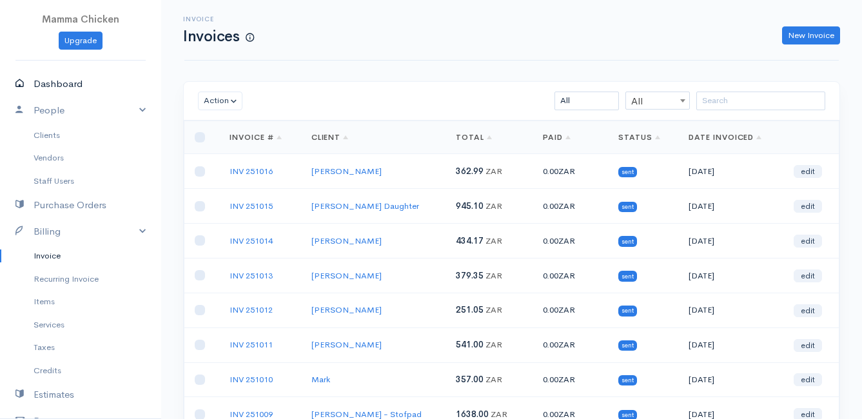
click at [72, 86] on link "Dashboard" at bounding box center [80, 84] width 161 height 26
select select "thistoyear"
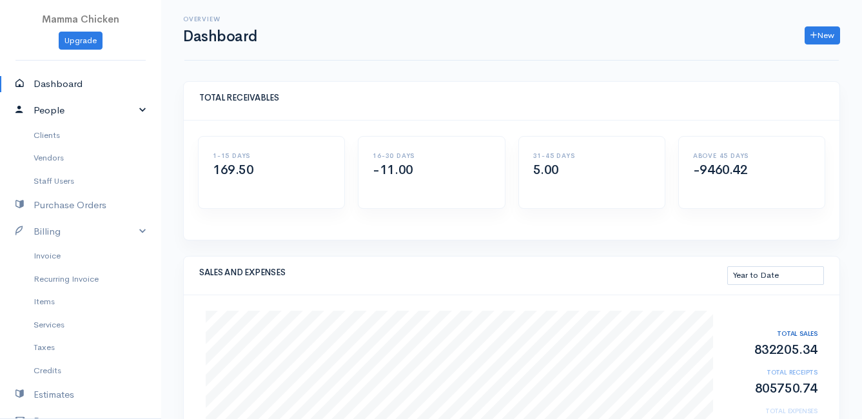
click at [72, 112] on link "People" at bounding box center [80, 110] width 161 height 26
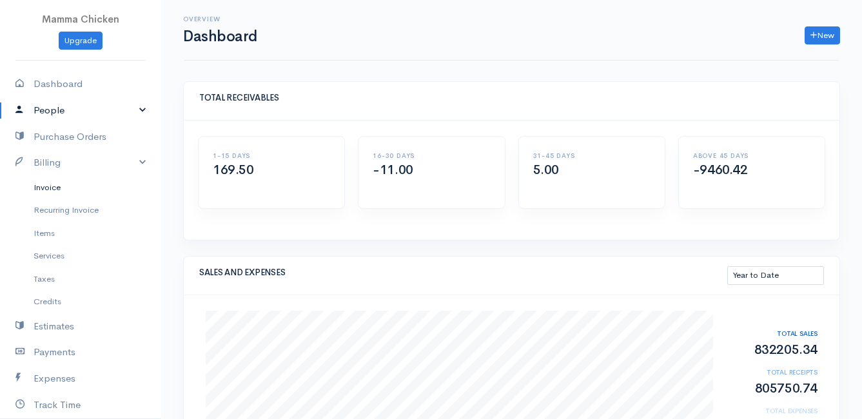
click at [58, 188] on link "Invoice" at bounding box center [80, 187] width 161 height 23
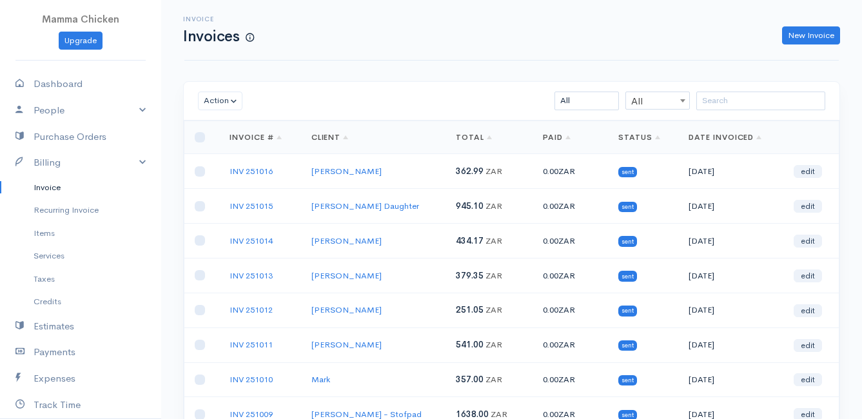
click at [59, 185] on link "Invoice" at bounding box center [80, 187] width 161 height 23
